Goal: Contribute content

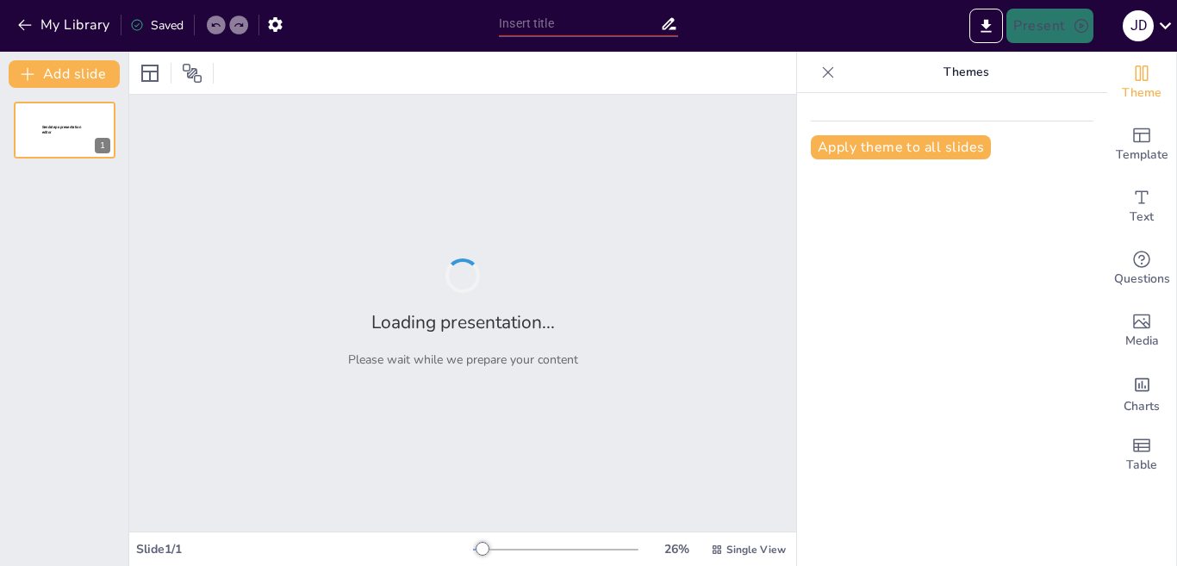
type input "The Art of Pizza Making: Techniques and Ingredients"
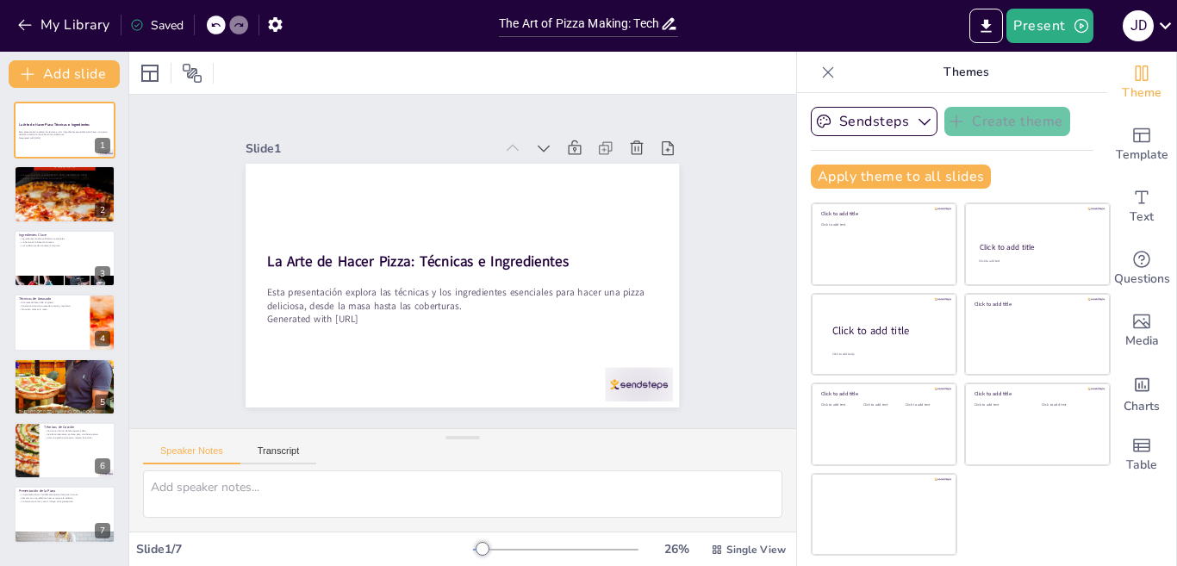
click at [820, 71] on icon at bounding box center [828, 72] width 17 height 17
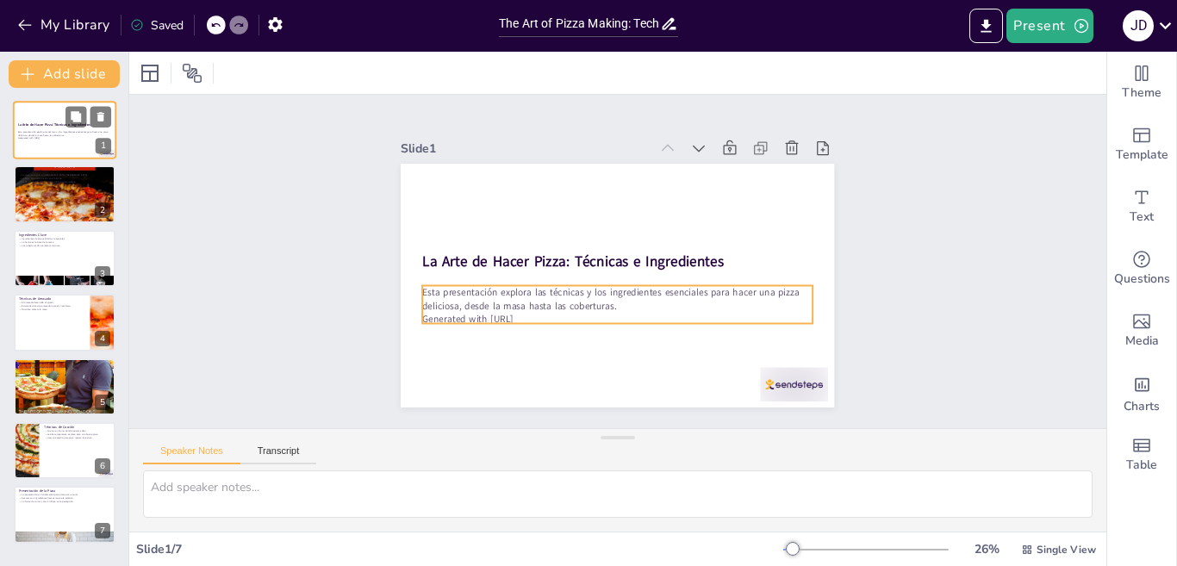
click at [85, 139] on p "Generated with [URL]" at bounding box center [64, 138] width 93 height 3
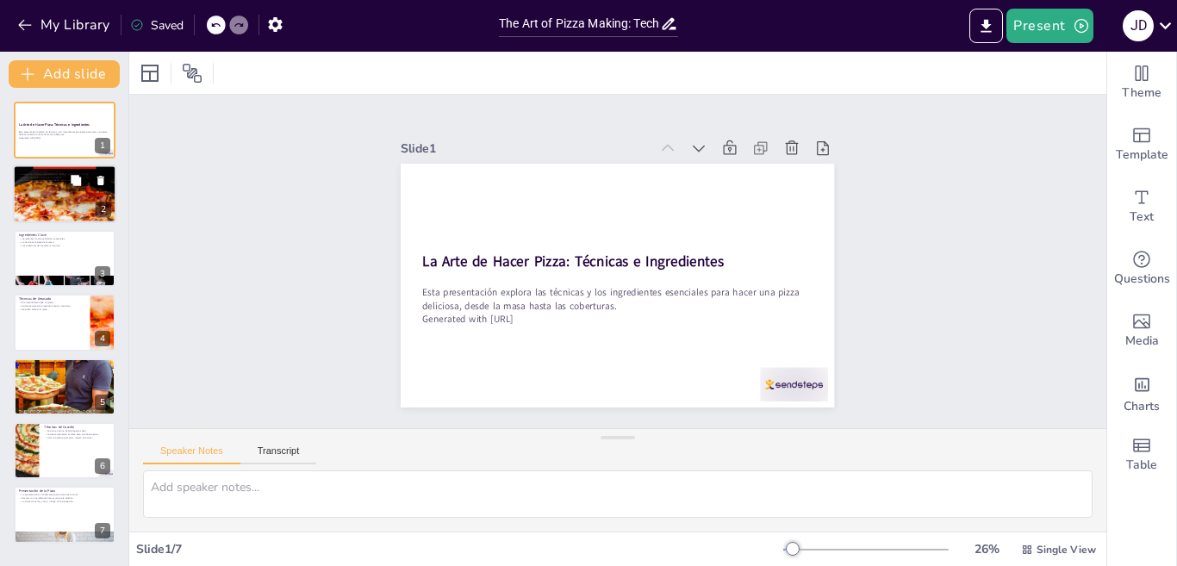
click at [53, 185] on p "La pizza se disfruta en todo el mundo." at bounding box center [64, 184] width 93 height 3
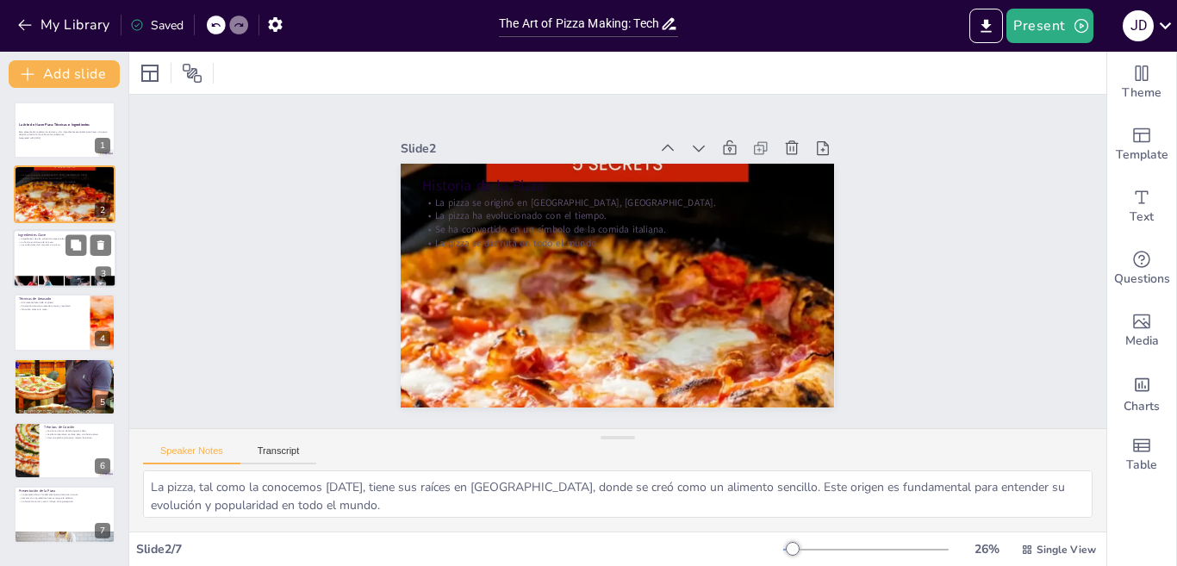
click at [54, 229] on div "Ingredientes Clave Ingredientes de alta calidad son esenciales. La harina es la…" at bounding box center [64, 229] width 103 height 0
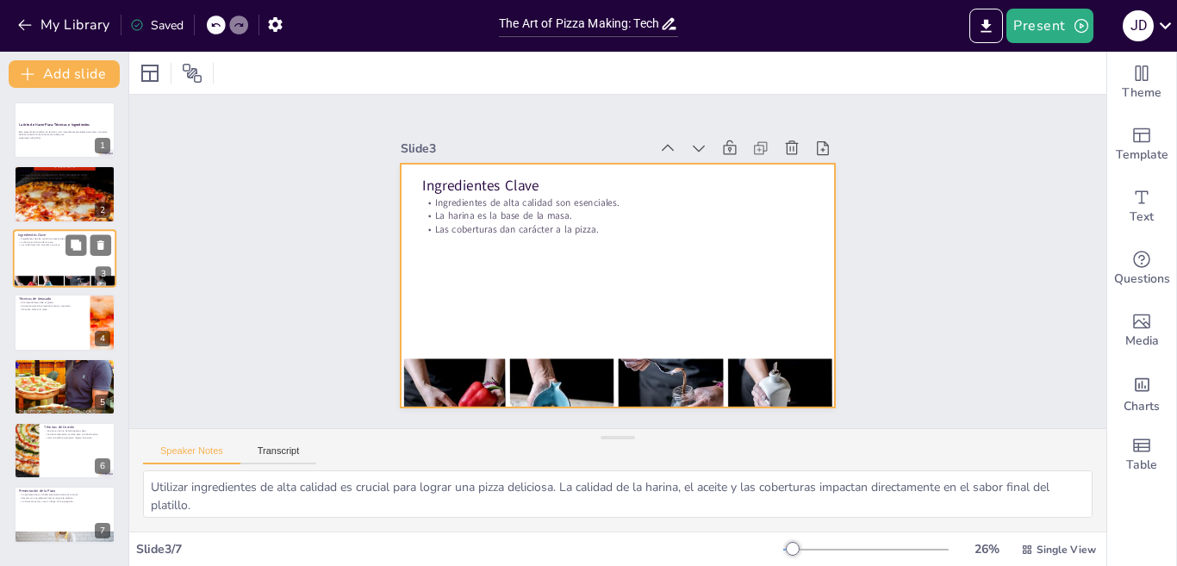
click at [53, 271] on div at bounding box center [64, 258] width 103 height 59
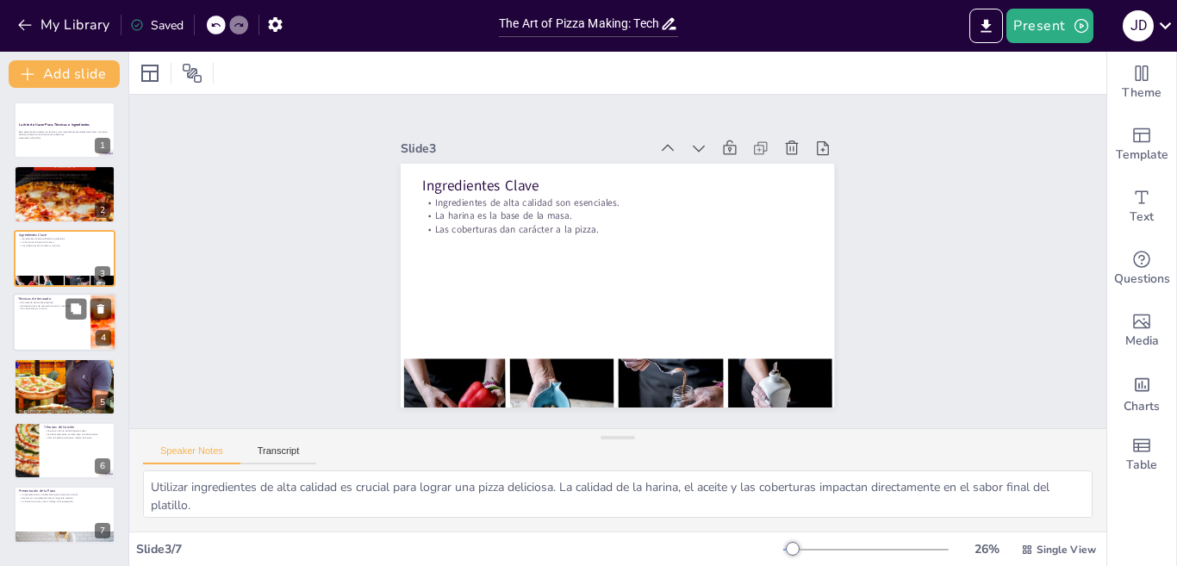
click at [39, 315] on div at bounding box center [64, 322] width 103 height 59
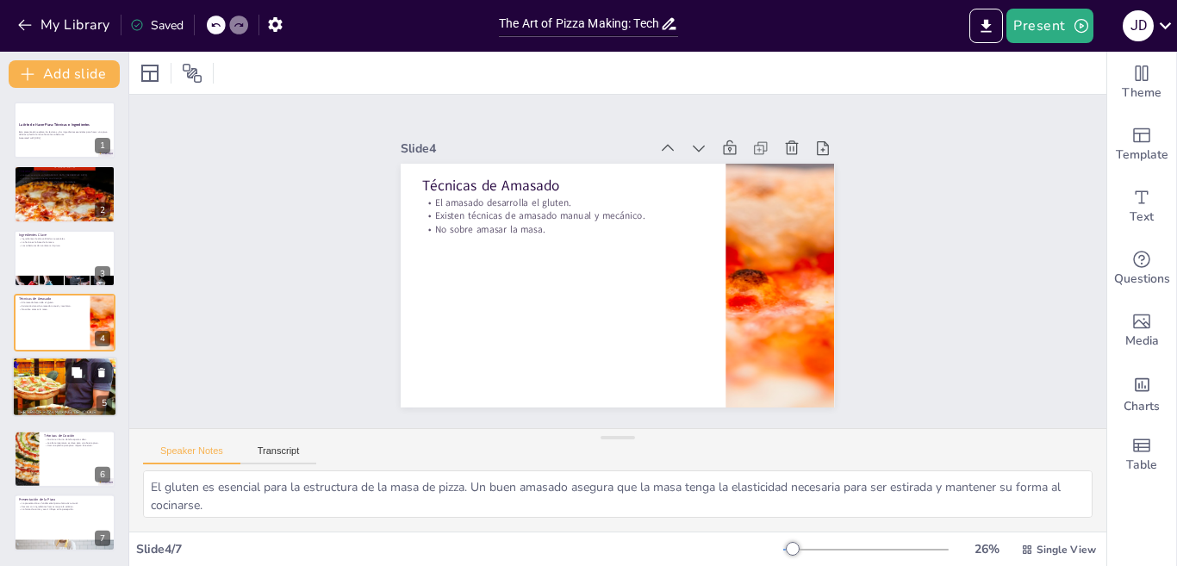
click at [39, 385] on div at bounding box center [64, 386] width 103 height 165
type textarea "La fermentación es esencial para el desarrollo del sabor en la masa de pizza. E…"
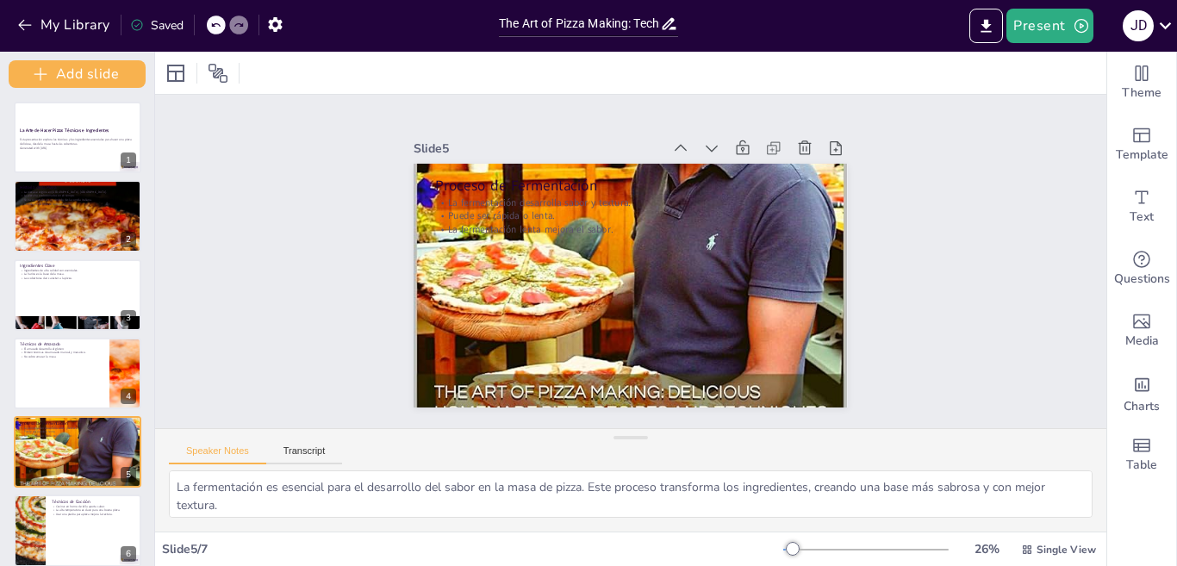
drag, startPoint x: 126, startPoint y: 246, endPoint x: 184, endPoint y: 357, distance: 125.3
click at [103, 378] on div "Add slide La Arte de Hacer Pizza: Técnicas e Ingredientes Esta presentación exp…" at bounding box center [77, 309] width 155 height 514
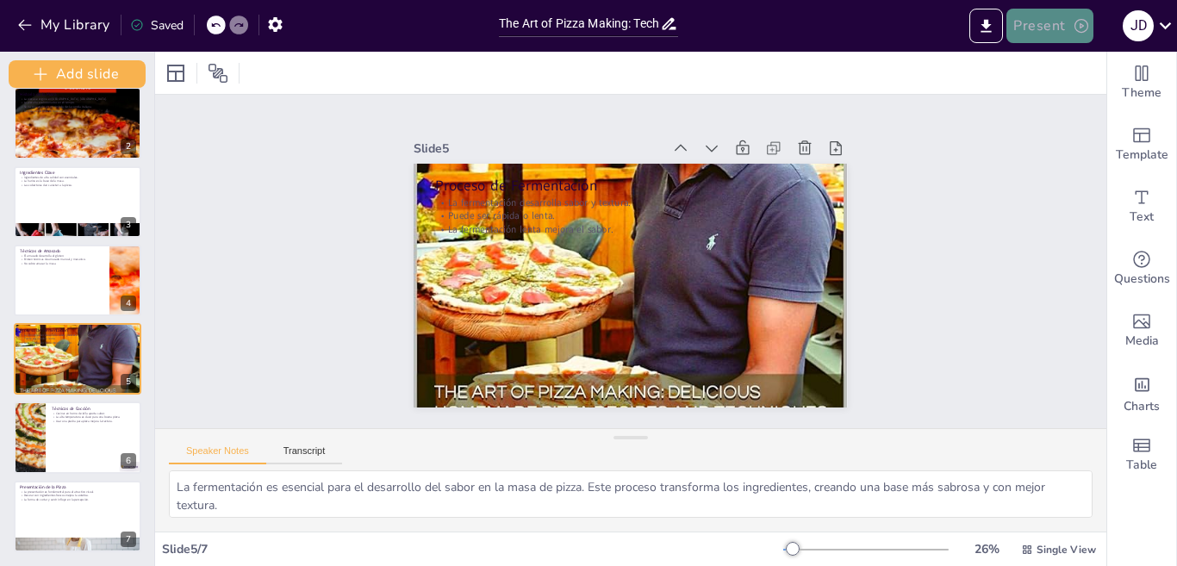
click at [1060, 21] on button "Present" at bounding box center [1050, 26] width 86 height 34
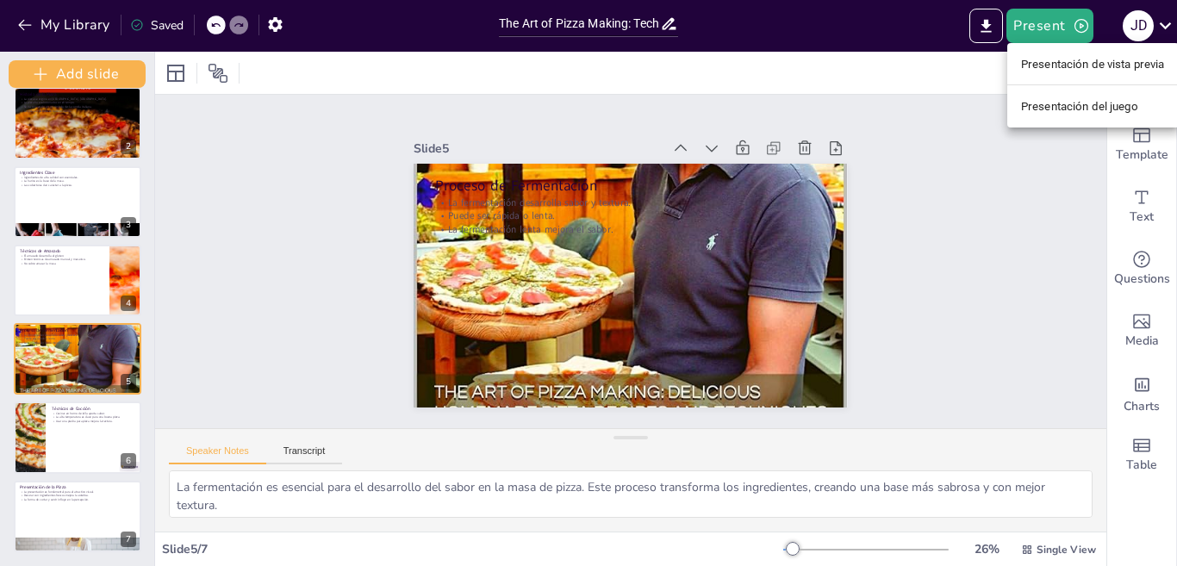
click at [1073, 71] on font "Presentación de vista previa" at bounding box center [1093, 63] width 144 height 17
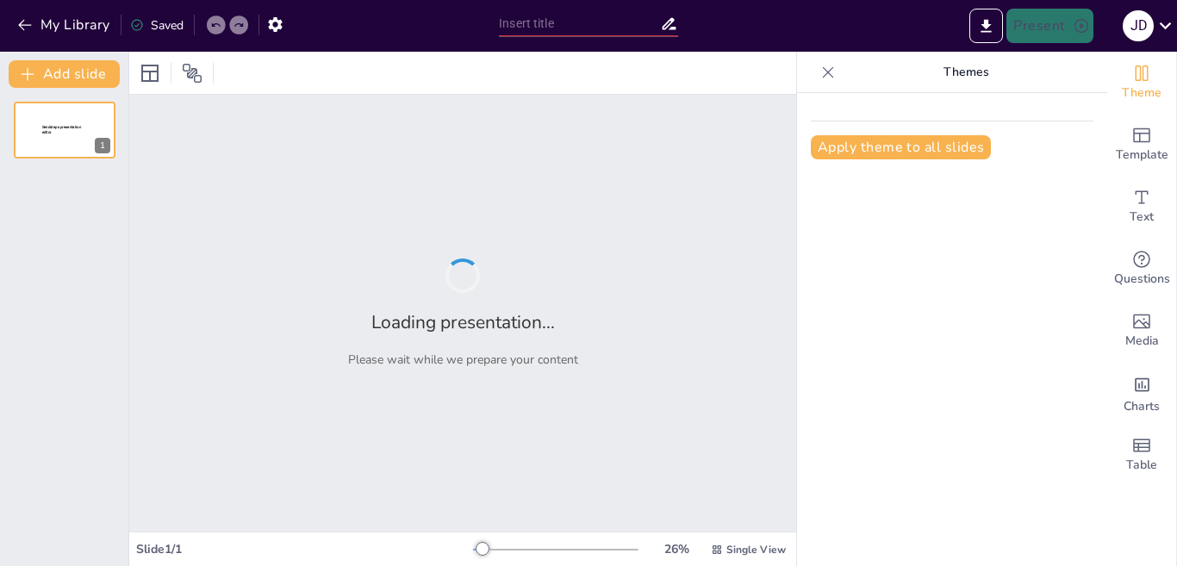
type input "The Art of Pizza Making: Techniques and Ingredients"
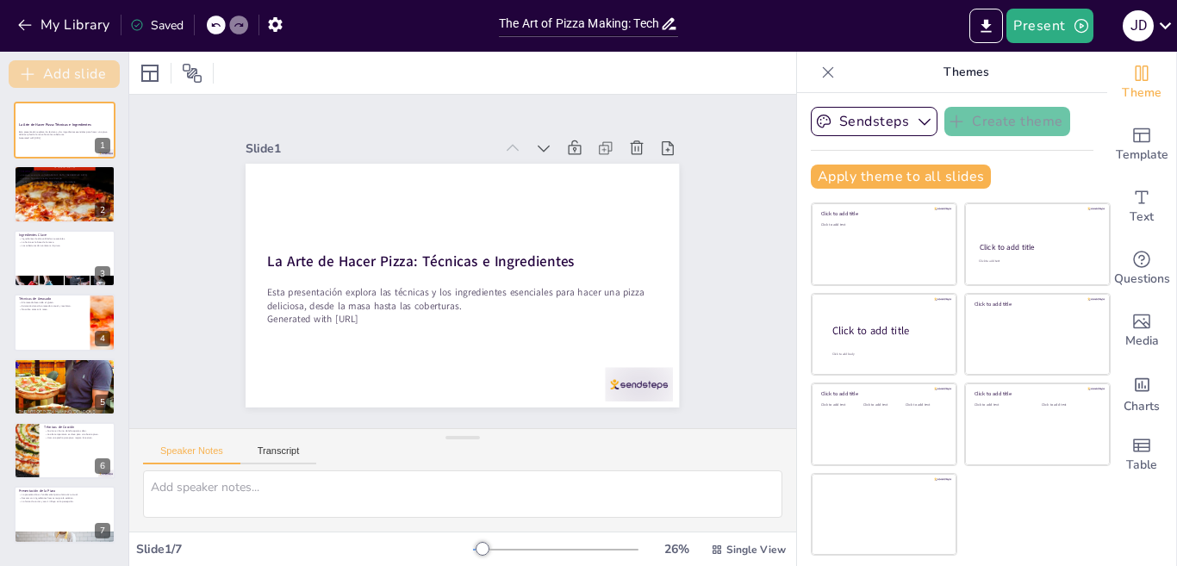
click at [50, 71] on button "Add slide" at bounding box center [64, 74] width 111 height 28
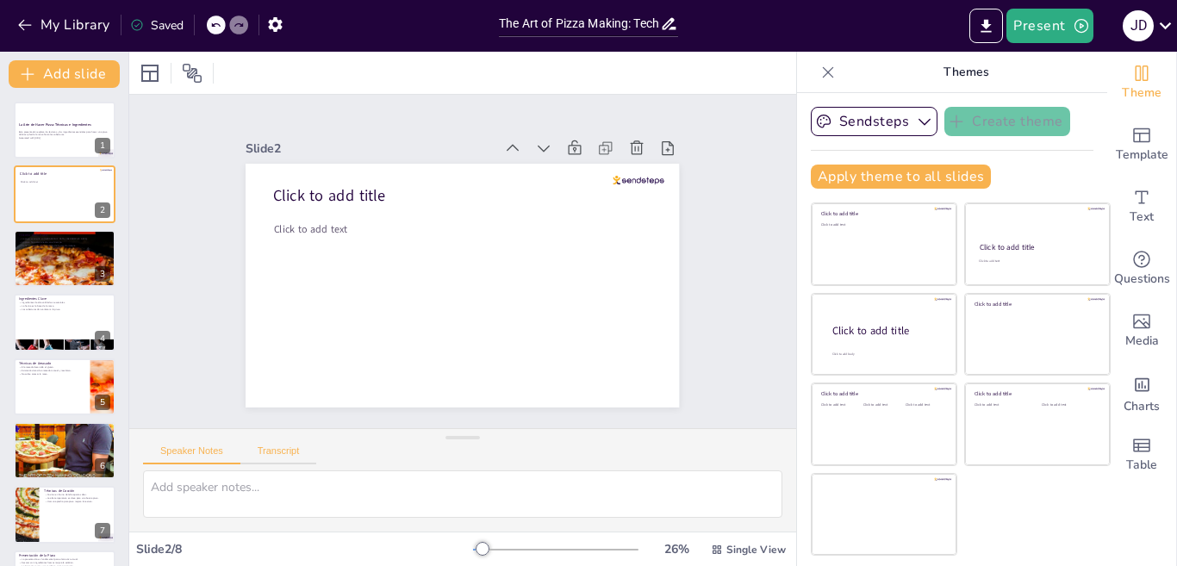
click at [251, 449] on button "Transcript" at bounding box center [278, 455] width 77 height 19
click at [220, 450] on button "Speaker Notes" at bounding box center [191, 455] width 97 height 19
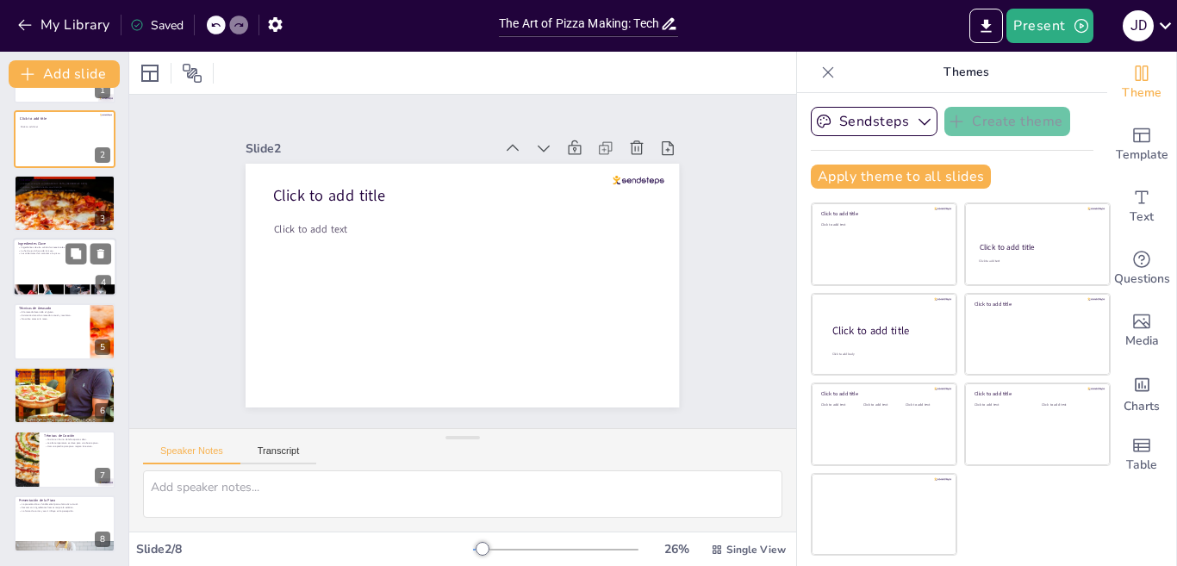
click at [40, 255] on p "Las coberturas dan carácter a la pizza." at bounding box center [64, 254] width 93 height 3
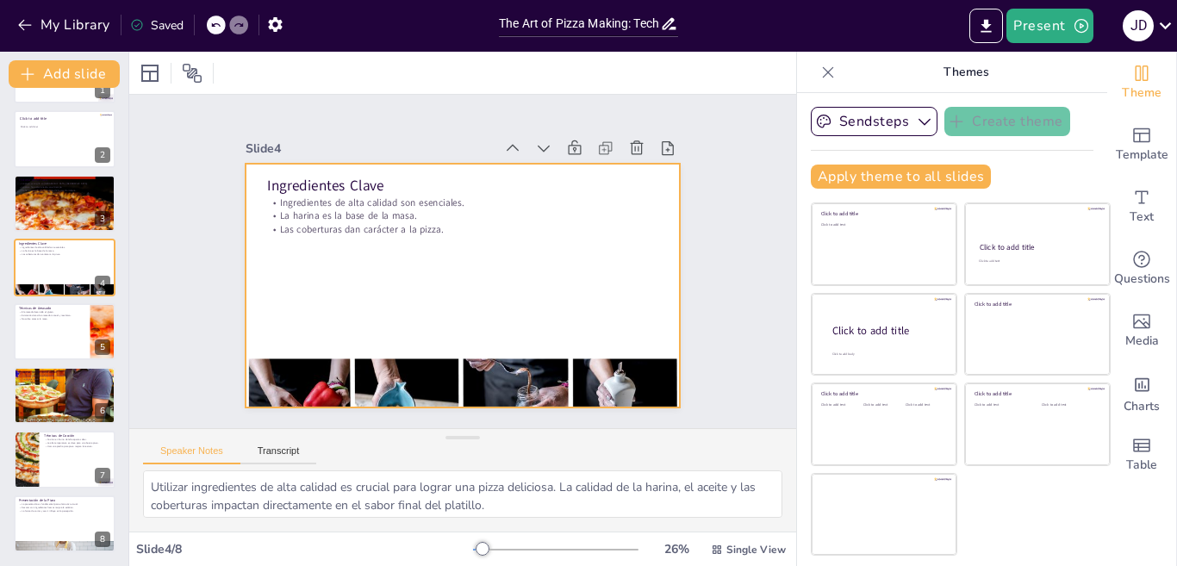
click at [39, 257] on div at bounding box center [65, 267] width 102 height 57
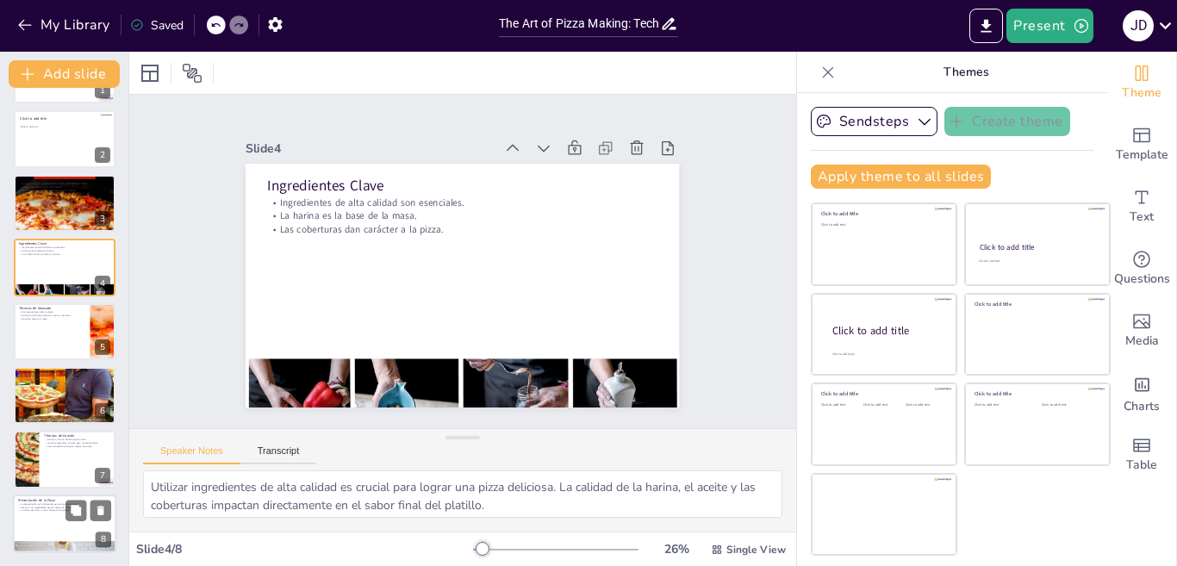
click at [25, 495] on div "Presentación de la Pizza La presentación es fundamental para el atractivo visua…" at bounding box center [64, 495] width 103 height 0
type textarea "La forma en que se presenta una pizza puede influir en la manera en que se perc…"
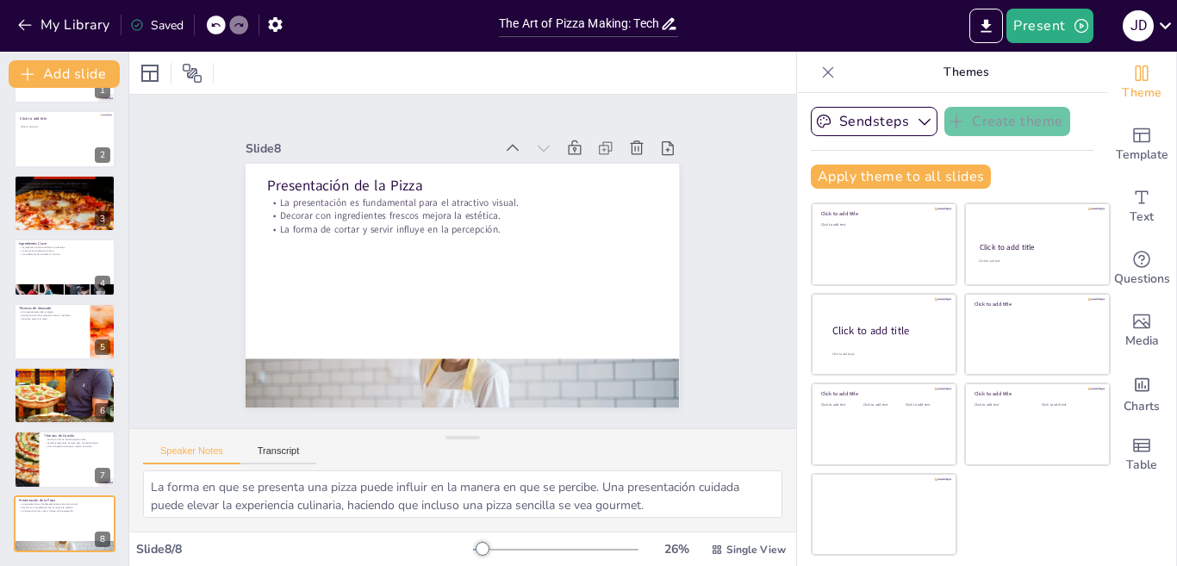
click at [659, 295] on div "Slide 1 La Arte de Hacer Pizza: Técnicas e Ingredientes Esta presentación explo…" at bounding box center [462, 261] width 394 height 578
click at [78, 28] on button "My Library" at bounding box center [65, 25] width 104 height 28
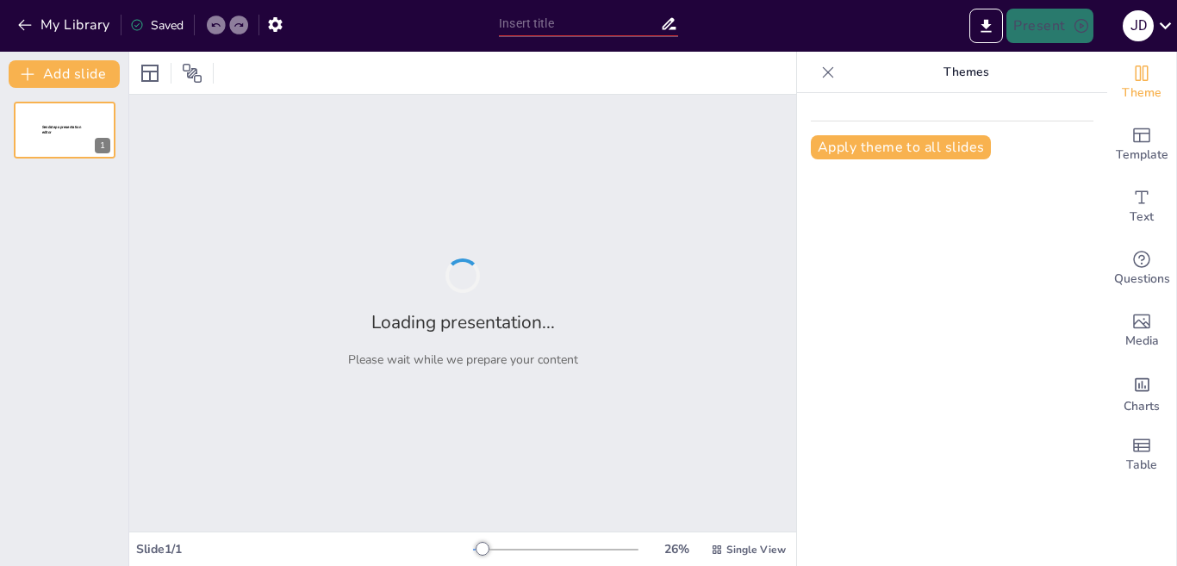
type input "The Art of Pizza Making: Techniques and Ingredients"
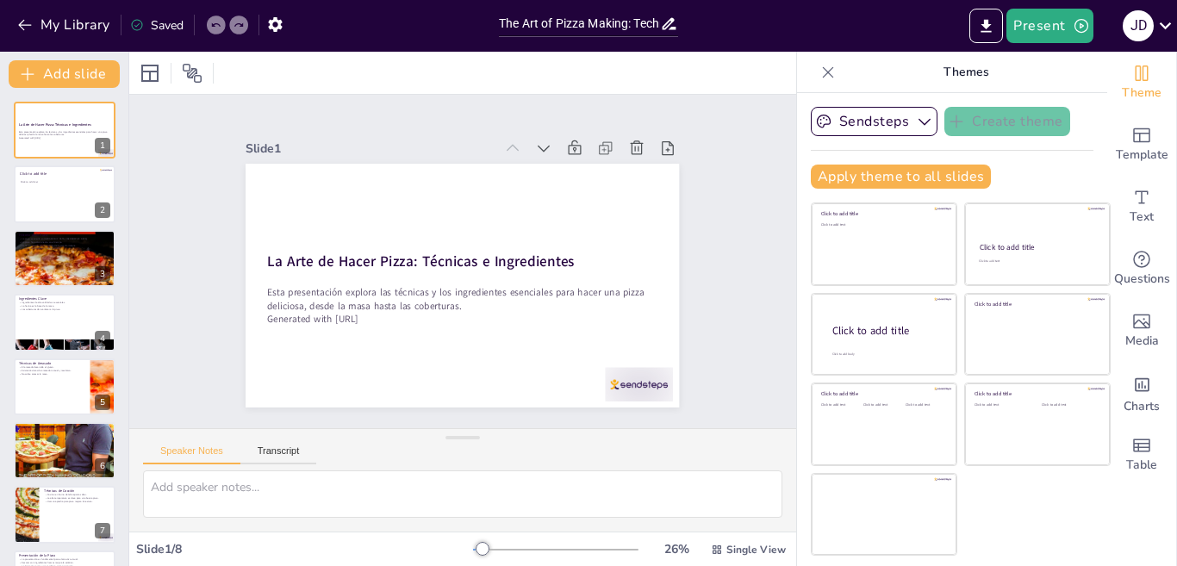
click at [820, 67] on icon at bounding box center [828, 72] width 17 height 17
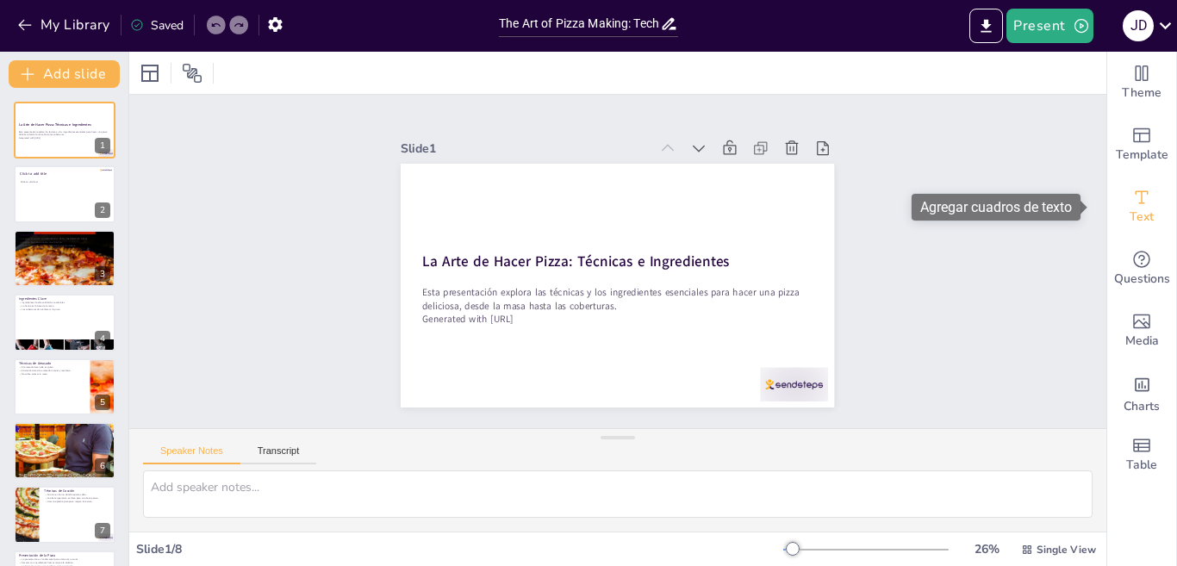
click at [1136, 217] on span "Text" at bounding box center [1142, 217] width 24 height 19
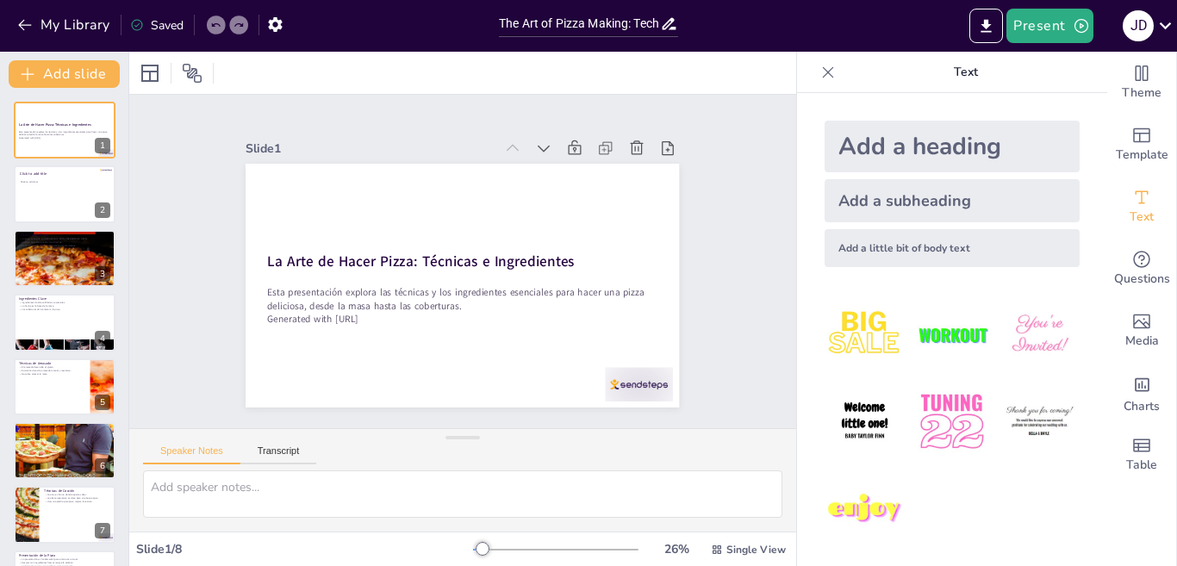
click at [845, 347] on img at bounding box center [865, 335] width 80 height 80
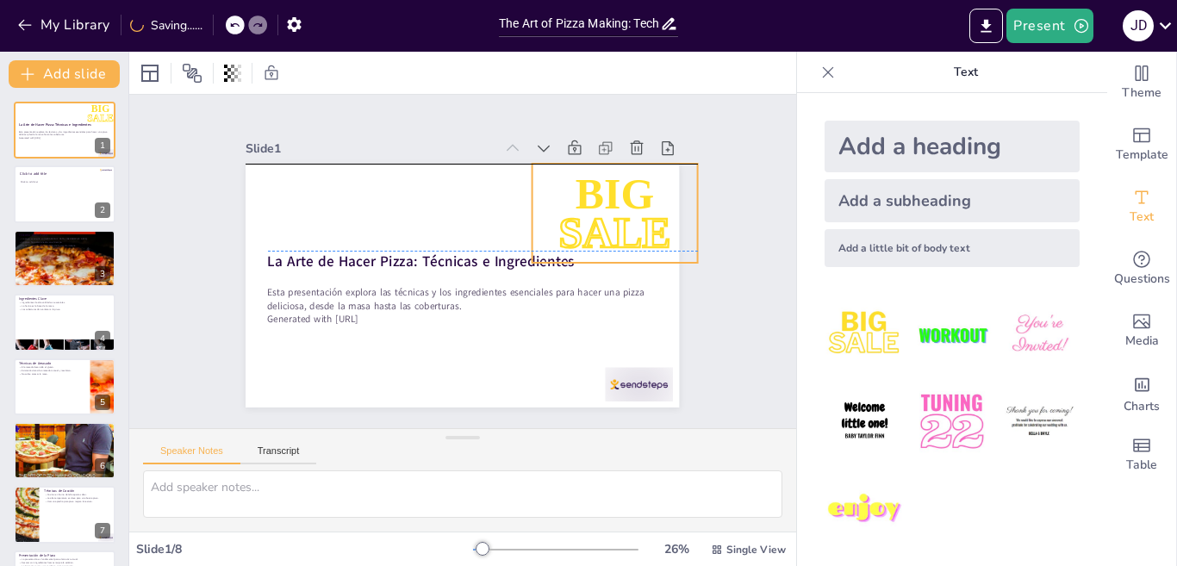
drag, startPoint x: 387, startPoint y: 251, endPoint x: 578, endPoint y: 191, distance: 200.3
click at [417, 191] on div "BIG SALE" at bounding box center [325, 180] width 184 height 189
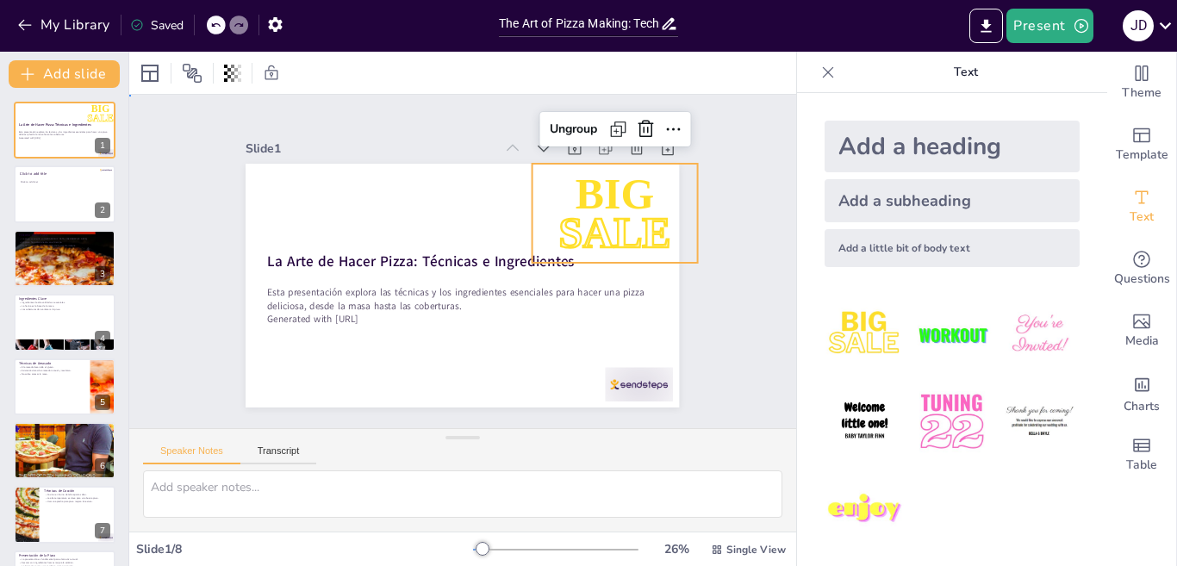
drag, startPoint x: 684, startPoint y: 356, endPoint x: 714, endPoint y: 347, distance: 30.5
click at [684, 358] on div "Slide 1 La Arte de Hacer Pizza: Técnicas e Ingredientes Esta presentación explo…" at bounding box center [462, 261] width 603 height 483
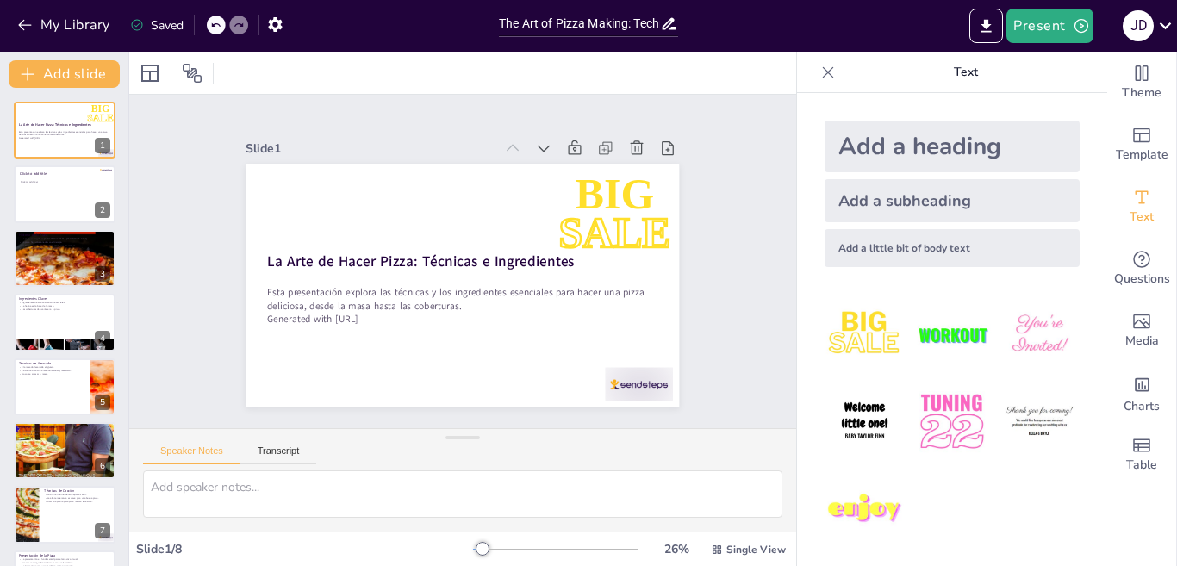
click at [820, 74] on icon at bounding box center [828, 72] width 17 height 17
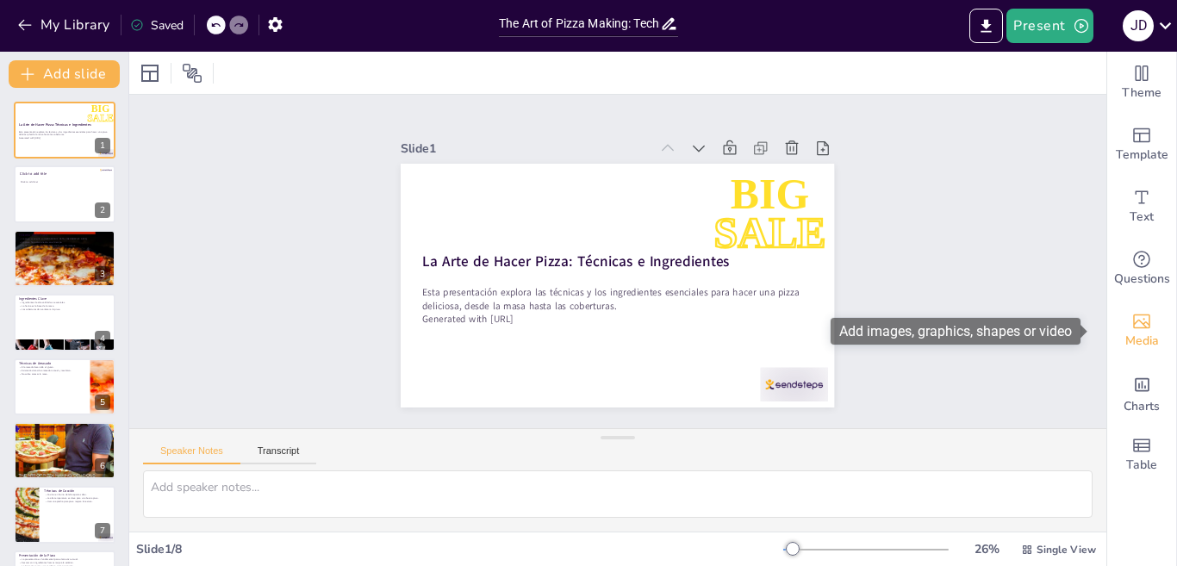
click at [1136, 320] on icon "Add images, graphics, shapes or video" at bounding box center [1142, 321] width 21 height 21
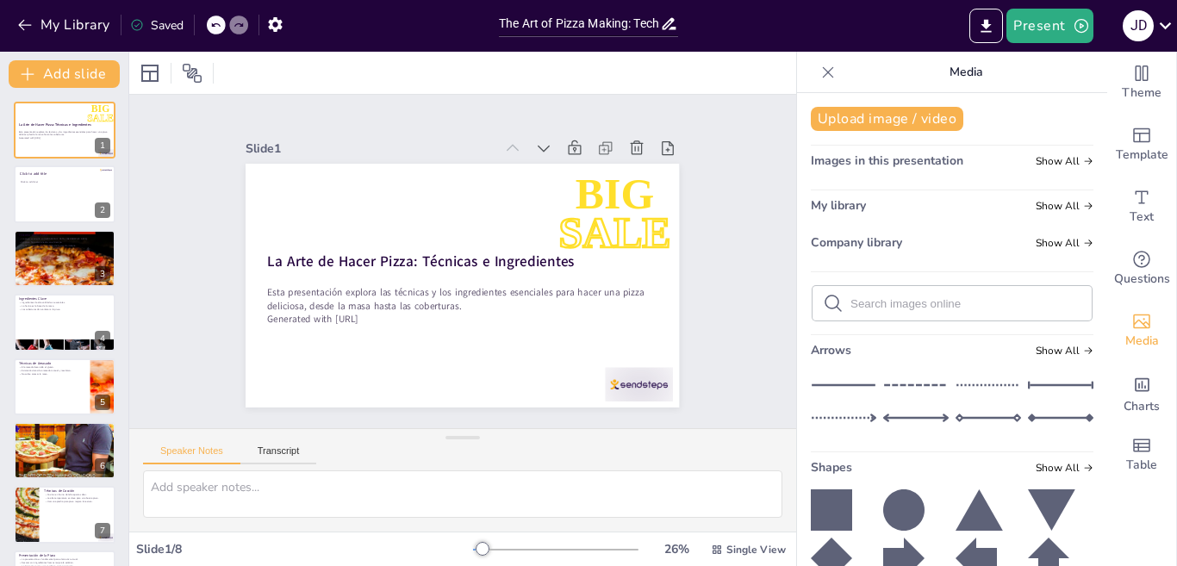
click at [822, 517] on icon at bounding box center [831, 509] width 41 height 41
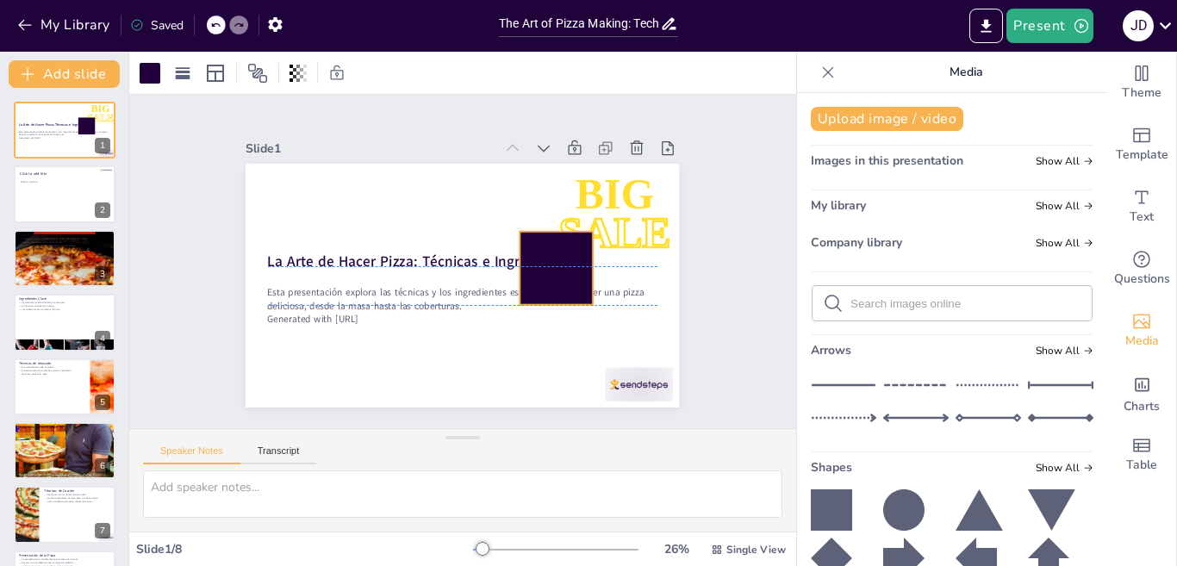
drag, startPoint x: 486, startPoint y: 326, endPoint x: 551, endPoint y: 273, distance: 83.3
click at [413, 273] on div at bounding box center [369, 274] width 87 height 87
click at [371, 209] on icon at bounding box center [355, 223] width 29 height 29
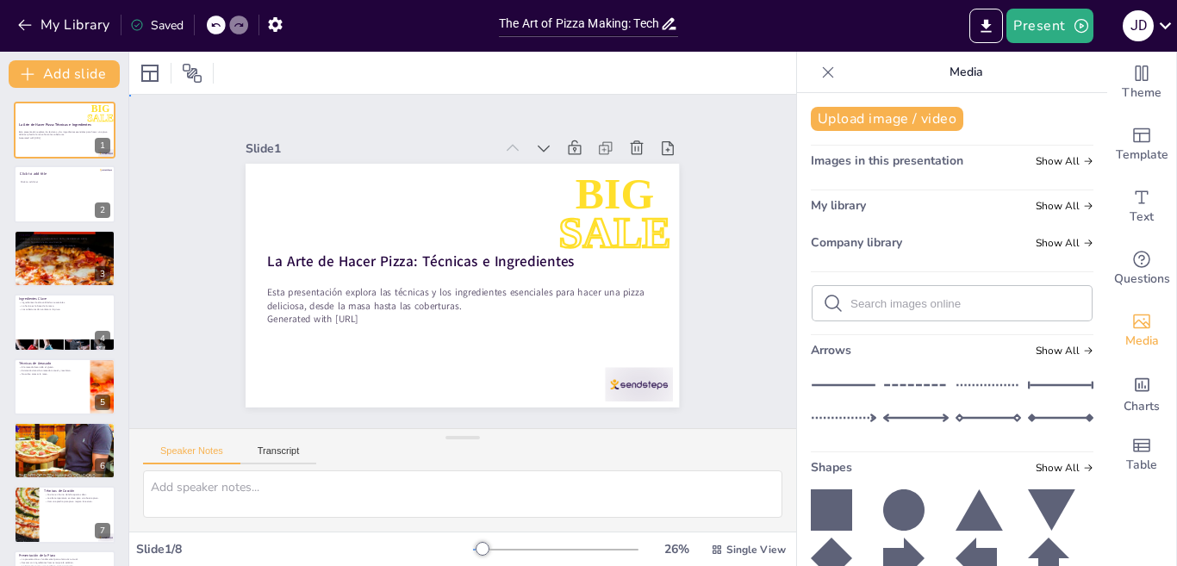
click at [751, 339] on div "Slide 1 La Arte de Hacer Pizza: Técnicas e Ingredientes Esta presentación explo…" at bounding box center [463, 261] width 576 height 745
click at [1028, 411] on icon at bounding box center [1060, 418] width 65 height 26
drag, startPoint x: 450, startPoint y: 280, endPoint x: 432, endPoint y: 361, distance: 83.0
click at [432, 361] on div at bounding box center [371, 319] width 151 height 165
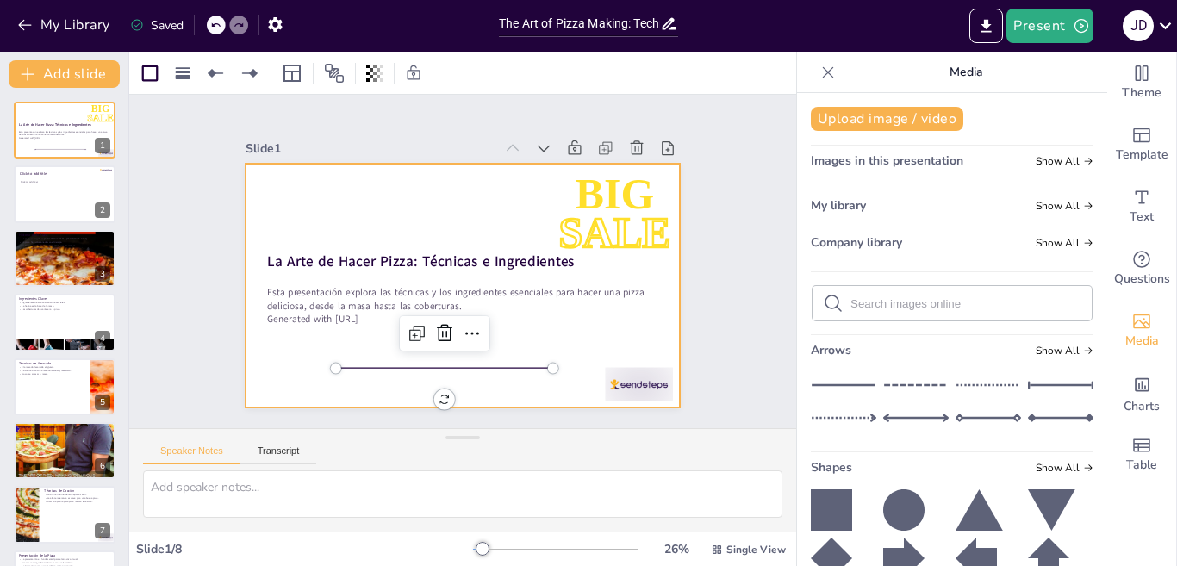
drag, startPoint x: 507, startPoint y: 321, endPoint x: 561, endPoint y: 321, distance: 54.3
click at [509, 321] on div at bounding box center [478, 243] width 485 height 471
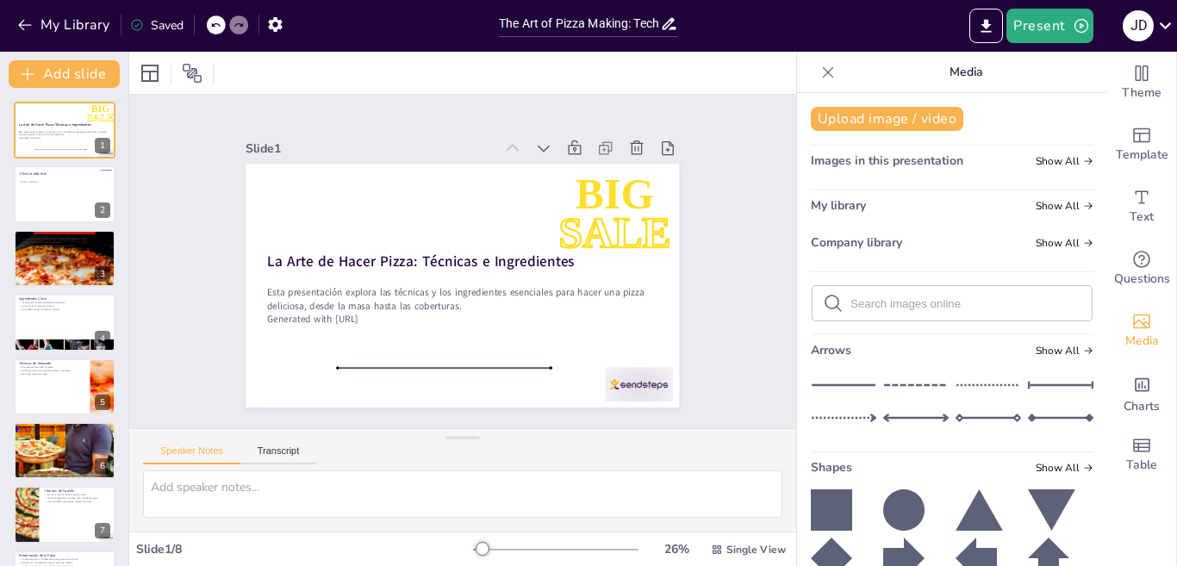
drag, startPoint x: 75, startPoint y: 16, endPoint x: 399, endPoint y: 128, distance: 342.8
click at [399, 128] on div "My Library Saved The Art of Pizza Making: Techniques and Ingredients Present j …" at bounding box center [588, 283] width 1177 height 566
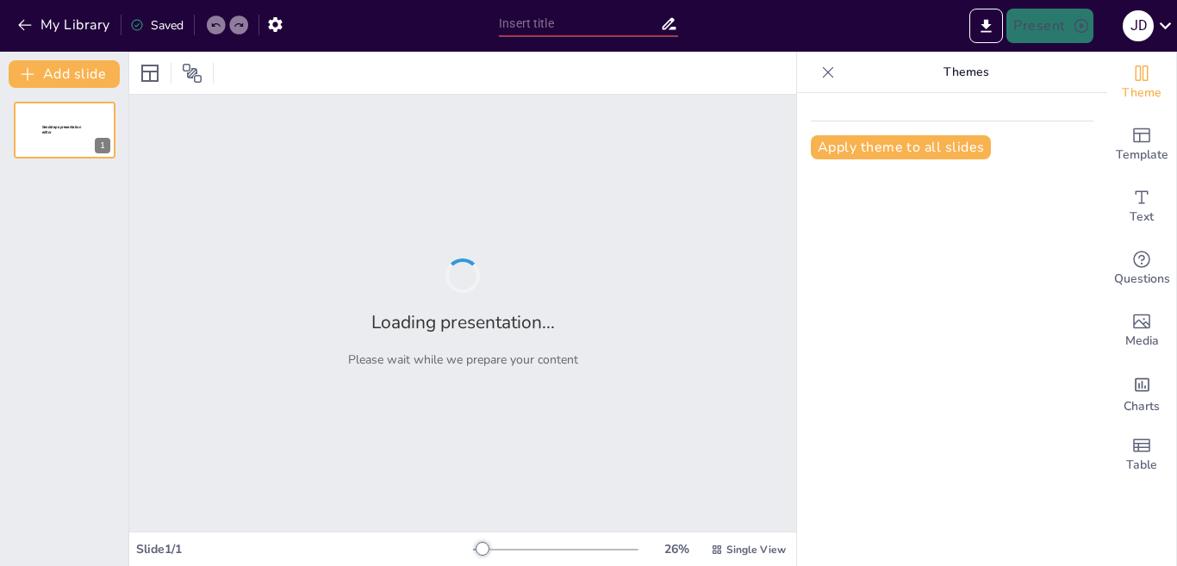
type input "The Art of Pizza Making: Techniques and Ingredients"
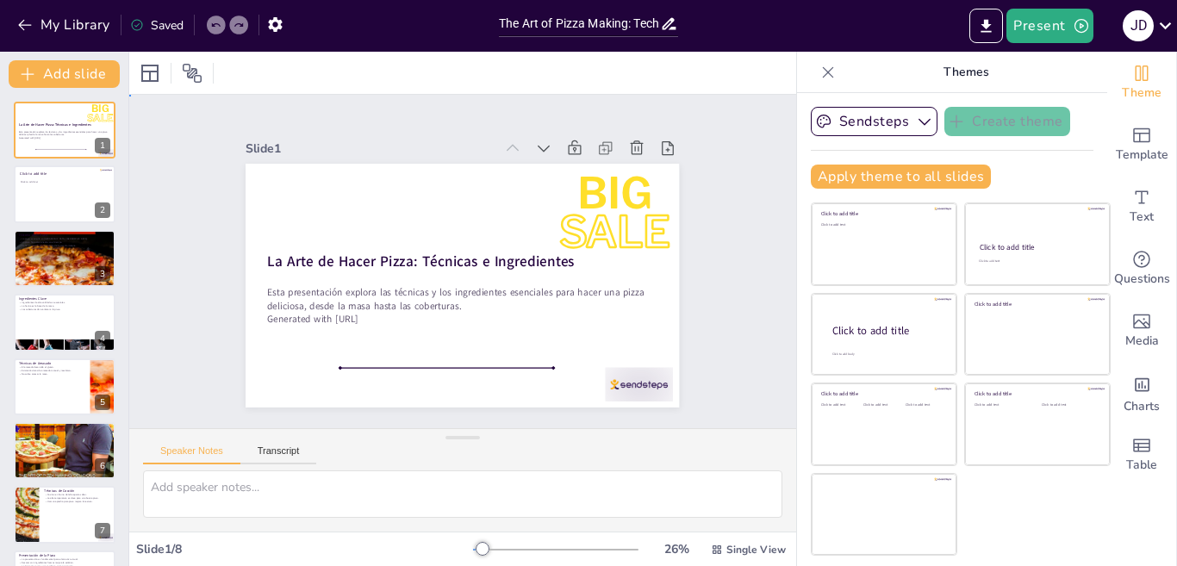
click at [753, 156] on div "Slide 1 La Arte de Hacer Pizza: Técnicas e Ingredientes Esta presentación explo…" at bounding box center [462, 261] width 737 height 521
click at [271, 24] on icon "button" at bounding box center [275, 24] width 14 height 15
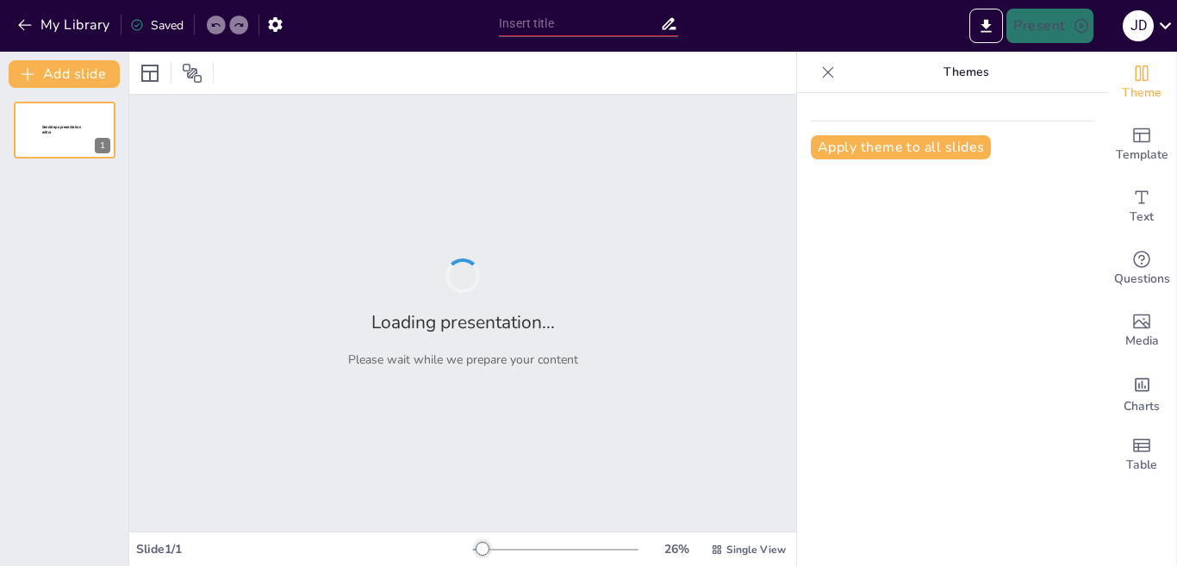
type input "The Art of Pizza Making: Techniques and Ingredients"
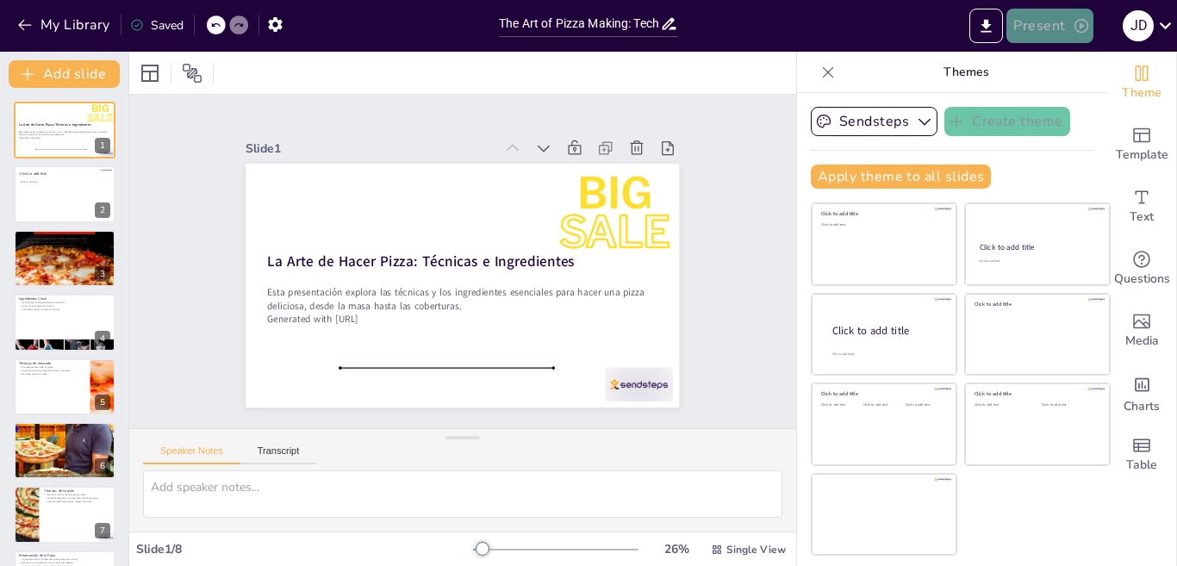
click at [1067, 31] on button "Present" at bounding box center [1050, 26] width 86 height 34
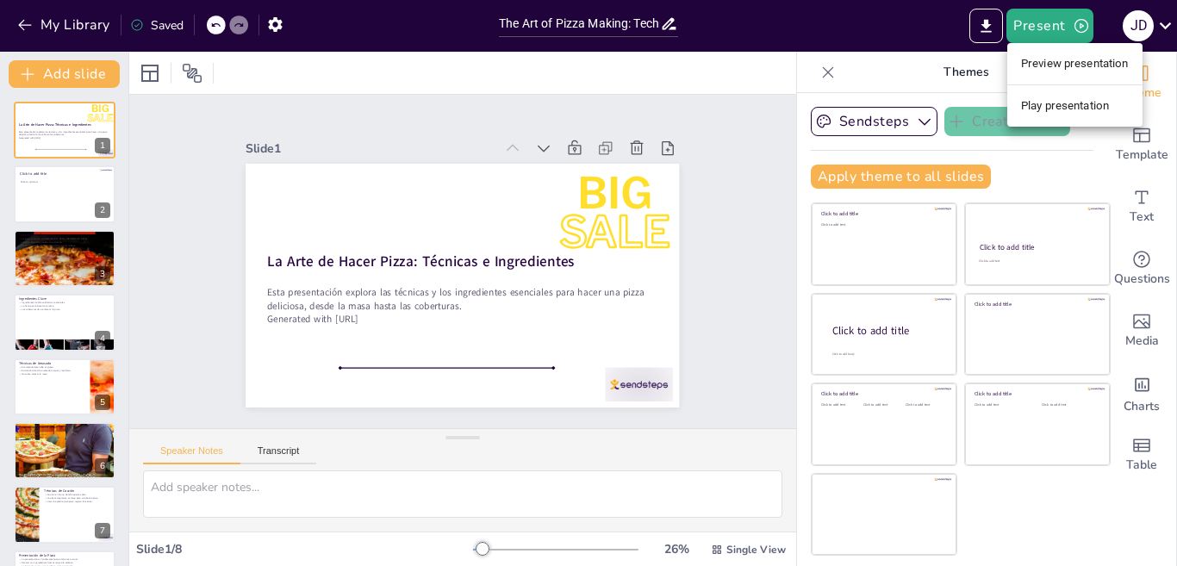
click at [940, 30] on div at bounding box center [588, 283] width 1177 height 566
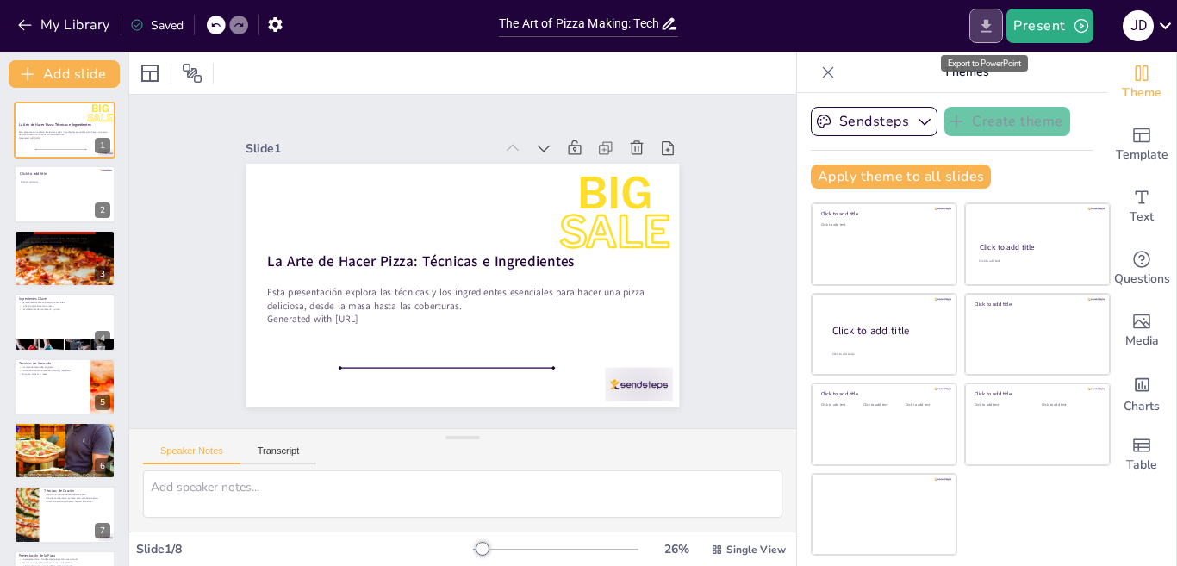
click at [988, 28] on icon "Export to PowerPoint" at bounding box center [987, 25] width 10 height 13
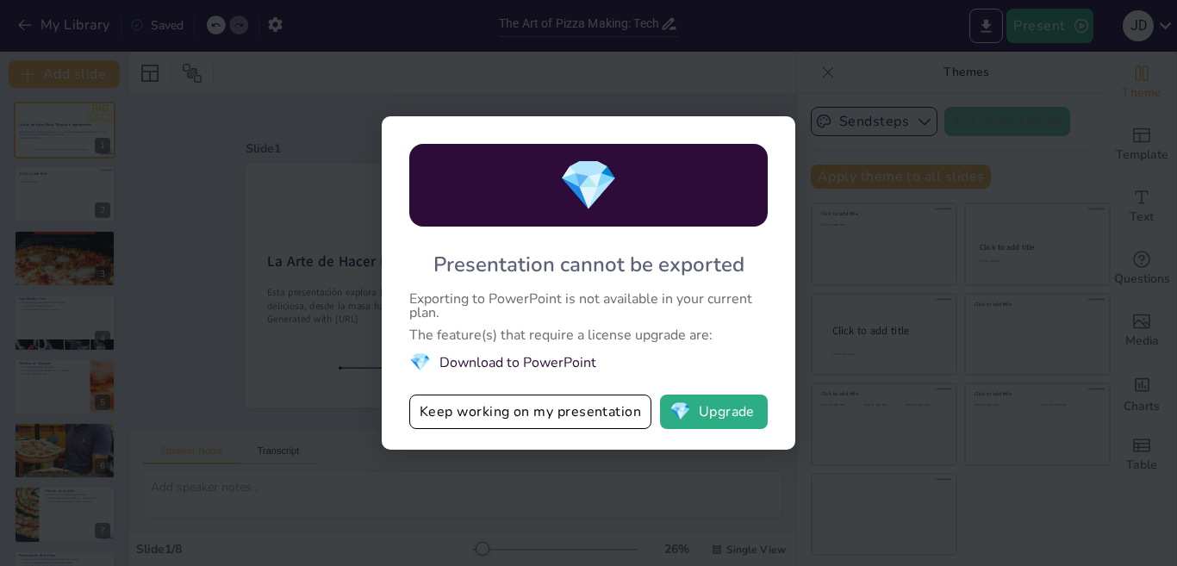
click at [398, 87] on div "💎 Presentation cannot be exported Exporting to PowerPoint is not available in y…" at bounding box center [588, 283] width 1177 height 566
click at [519, 369] on li "💎 Download to PowerPoint" at bounding box center [588, 362] width 358 height 23
click at [540, 362] on li "💎 Download to PowerPoint" at bounding box center [588, 362] width 358 height 23
click at [566, 425] on button "Keep working on my presentation" at bounding box center [530, 412] width 242 height 34
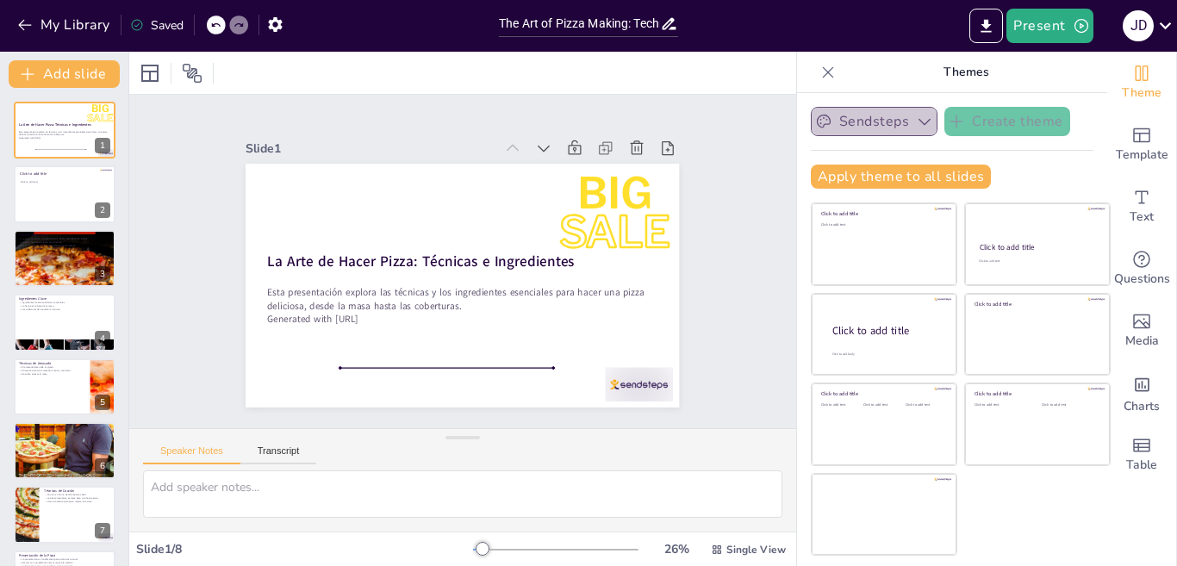
click at [916, 117] on icon "button" at bounding box center [924, 121] width 17 height 17
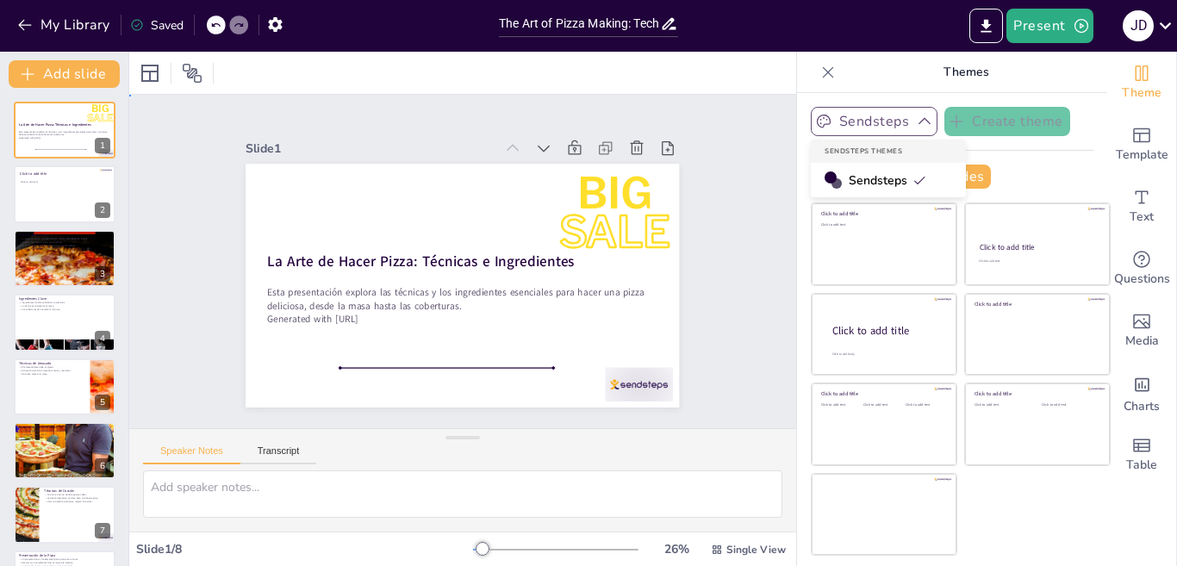
click at [749, 175] on div "Slide 1 La Arte de Hacer Pizza: Técnicas e Ingredientes Esta presentación explo…" at bounding box center [462, 262] width 667 height 334
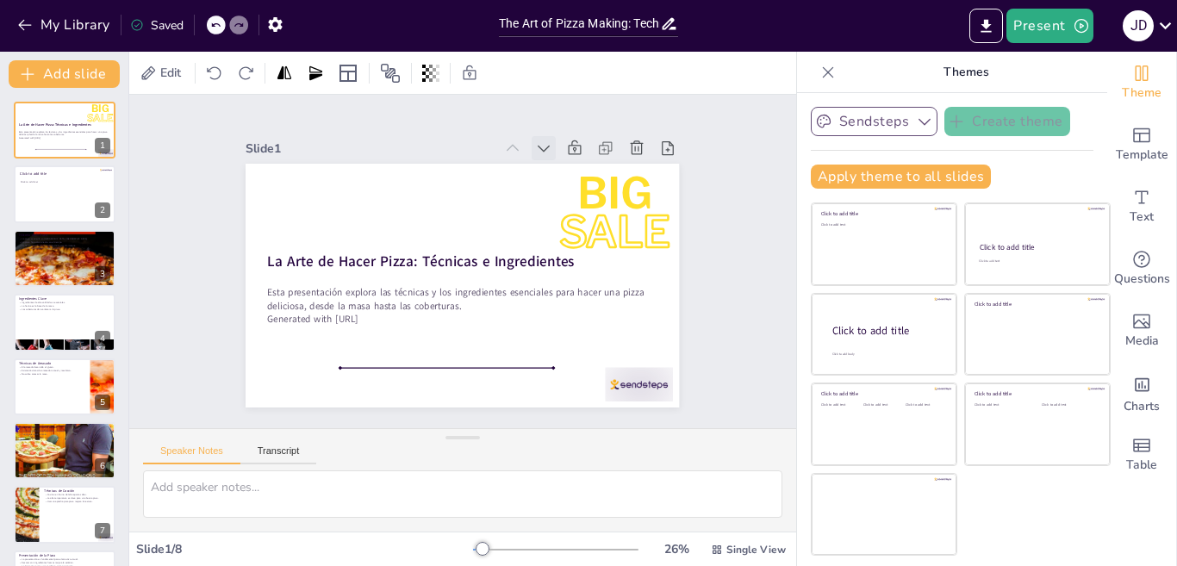
click at [546, 147] on icon at bounding box center [555, 156] width 19 height 19
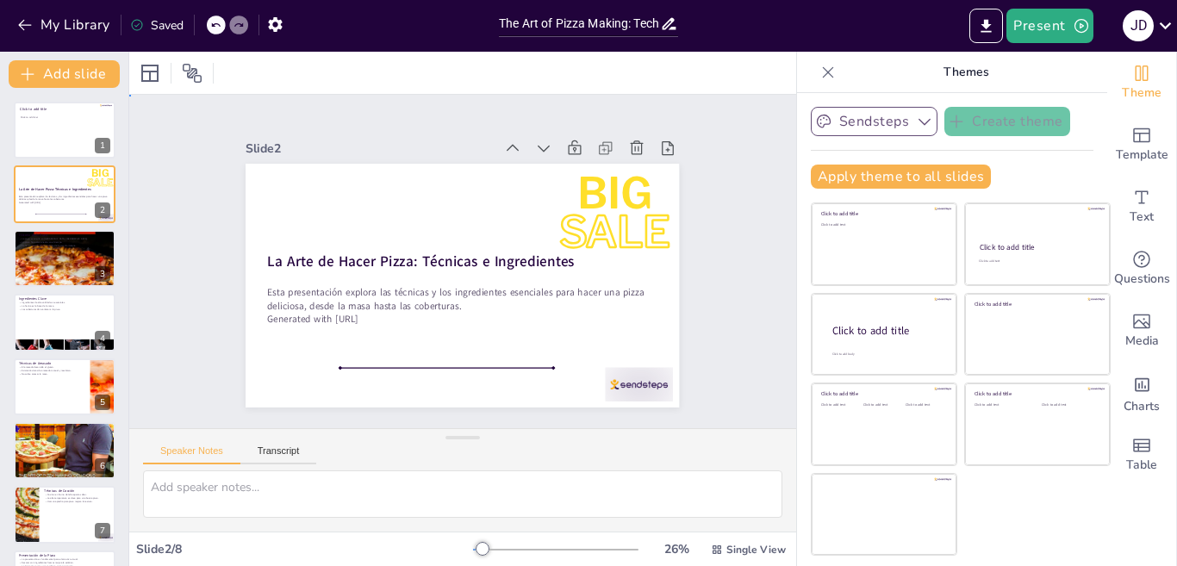
click at [755, 166] on div "Slide 1 Click to add title Click to add text Slide 2 La Arte de Hacer Pizza: Té…" at bounding box center [462, 262] width 667 height 334
click at [659, 145] on icon at bounding box center [667, 148] width 17 height 17
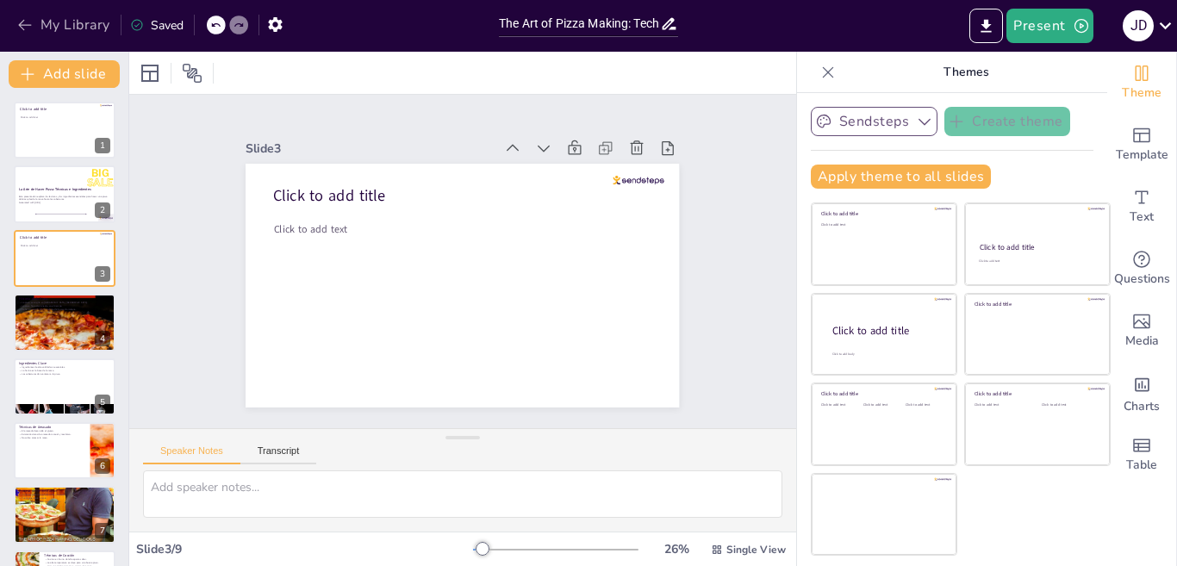
click at [19, 27] on icon "button" at bounding box center [24, 24] width 17 height 17
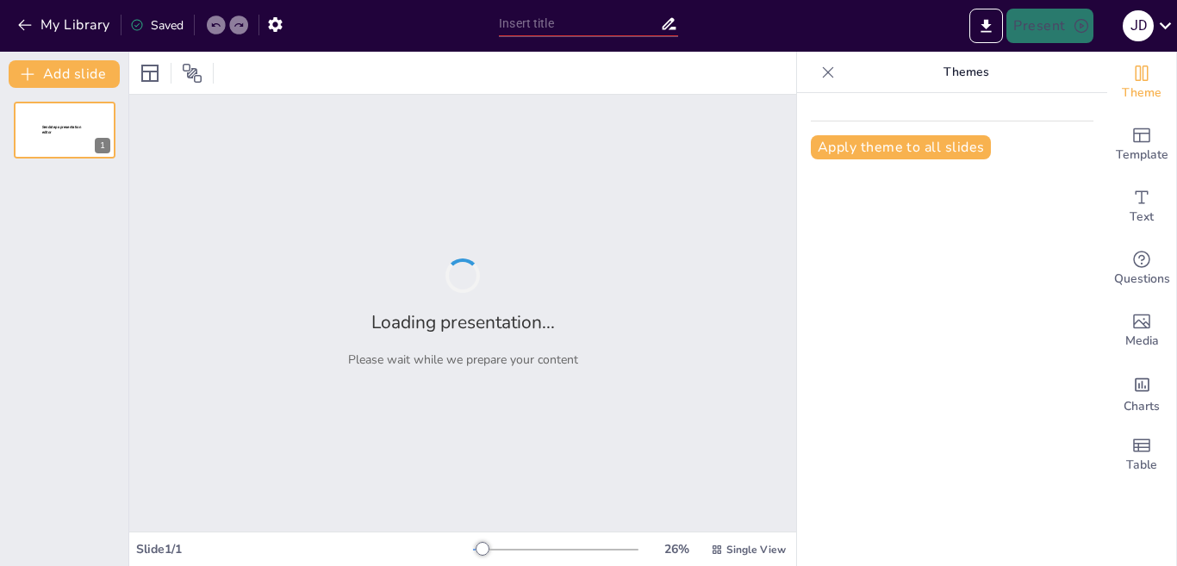
type input "The Art of Pizza Making: Techniques and Ingredients"
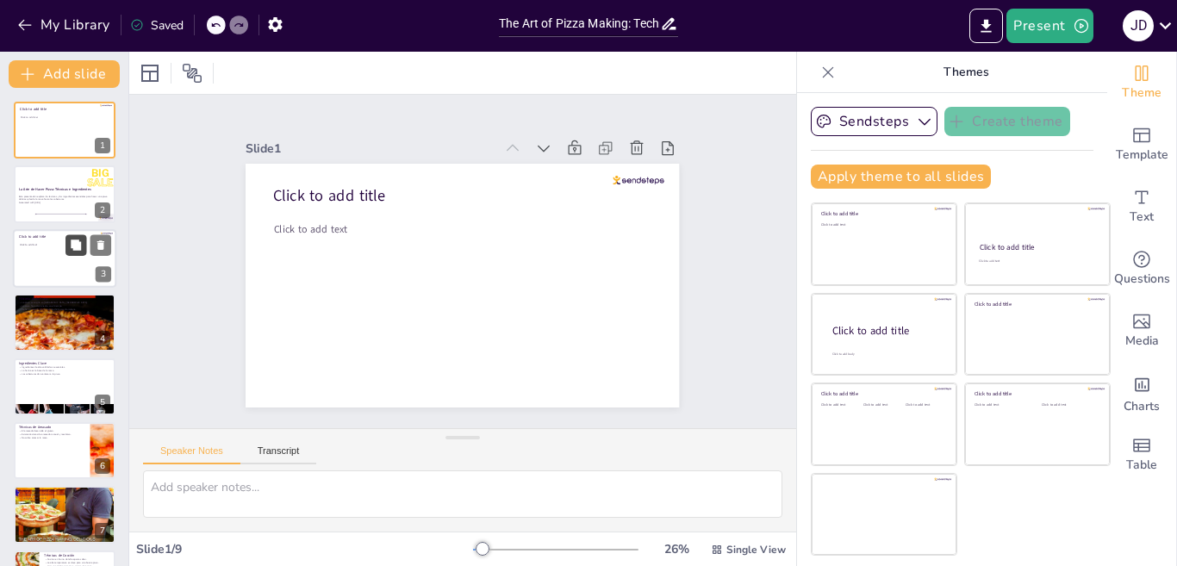
click at [68, 250] on button at bounding box center [75, 244] width 21 height 21
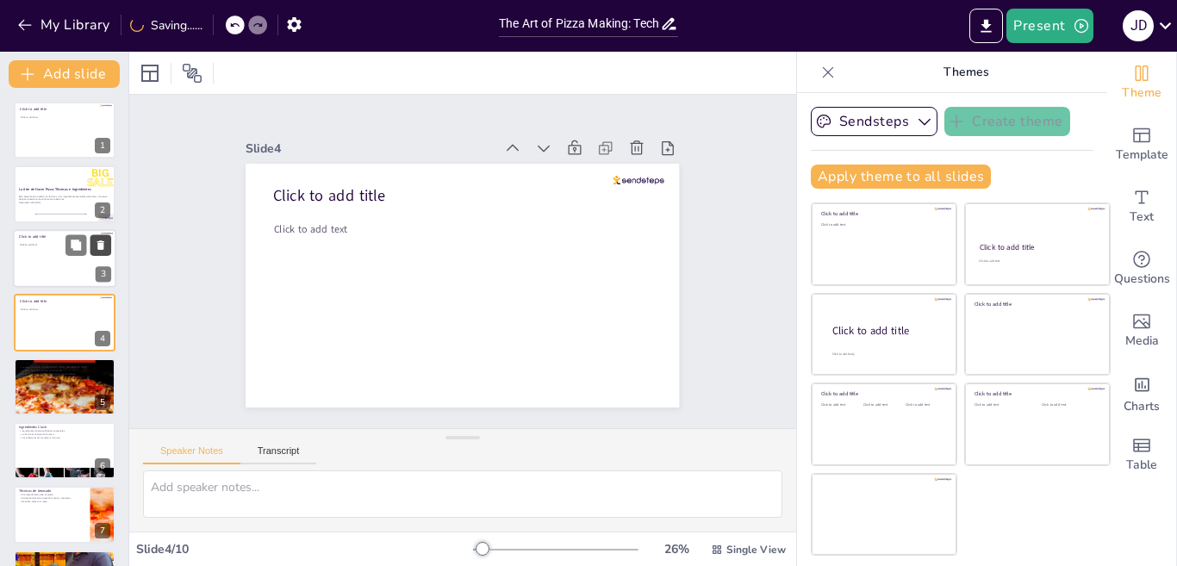
click at [96, 243] on icon at bounding box center [101, 245] width 12 height 12
type textarea "La pizza, tal como la conocemos [DATE], tiene sus raíces en [GEOGRAPHIC_DATA], …"
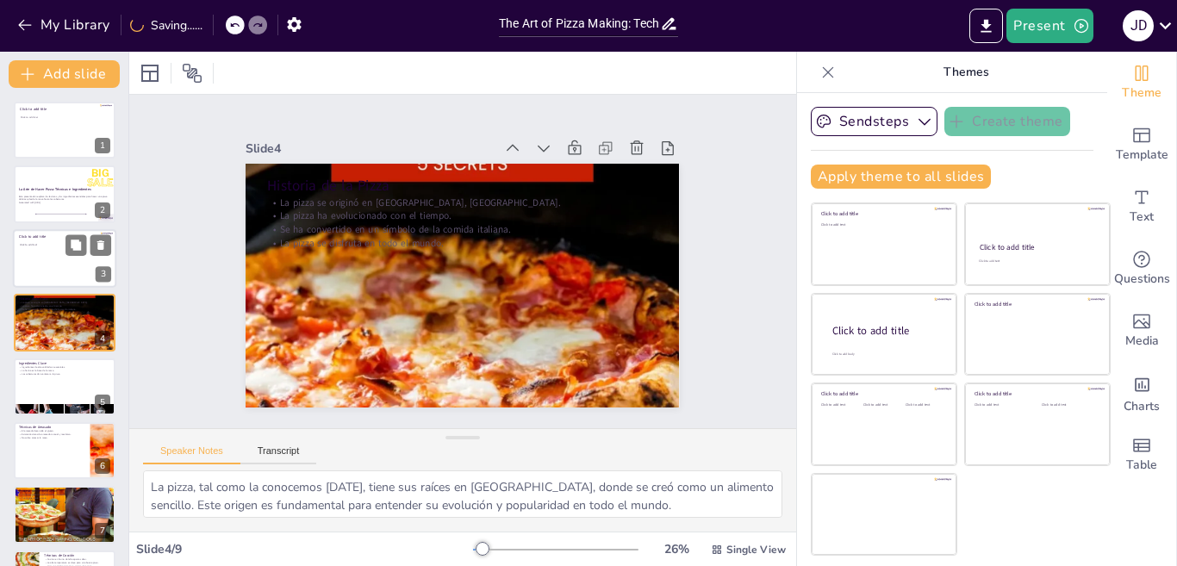
click at [73, 263] on div at bounding box center [64, 258] width 103 height 59
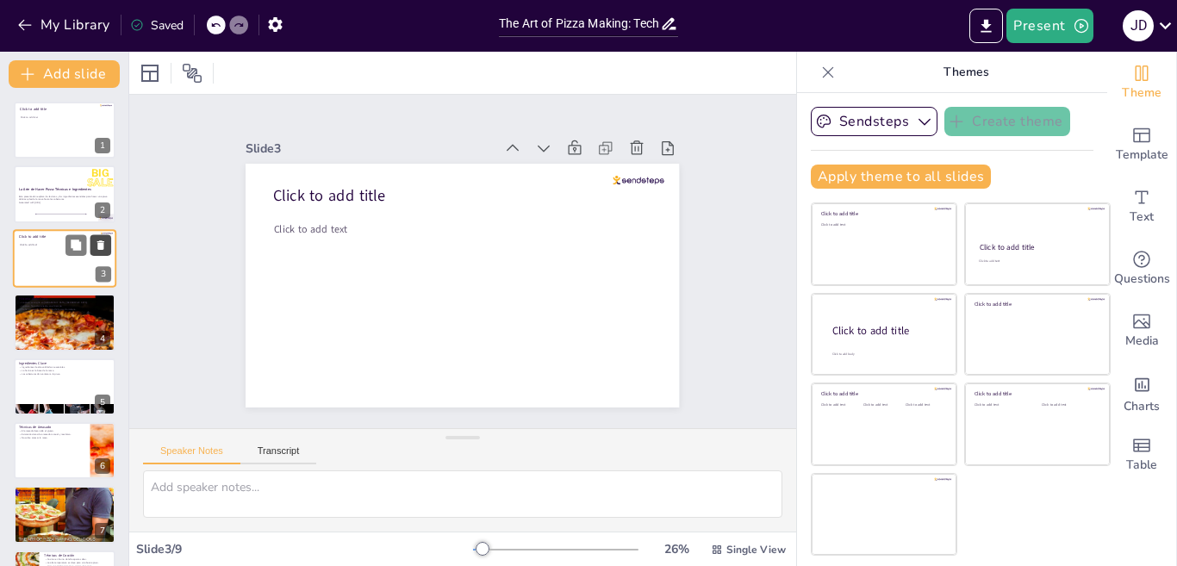
click at [101, 243] on icon at bounding box center [100, 244] width 7 height 9
type textarea "La pizza, tal como la conocemos [DATE], tiene sus raíces en [GEOGRAPHIC_DATA], …"
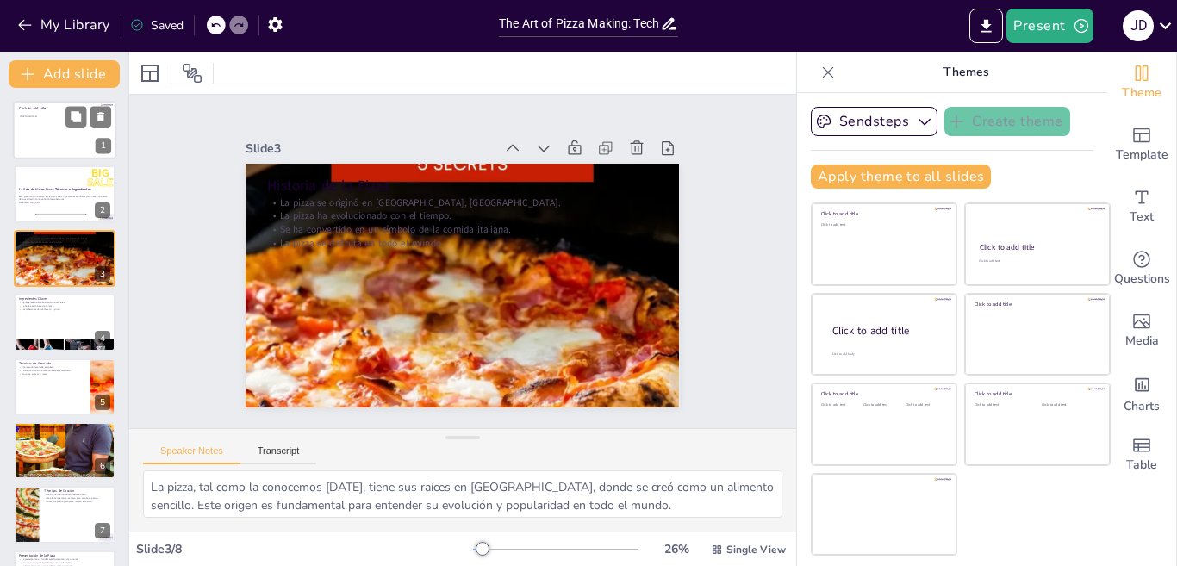
click at [55, 126] on div at bounding box center [64, 130] width 103 height 59
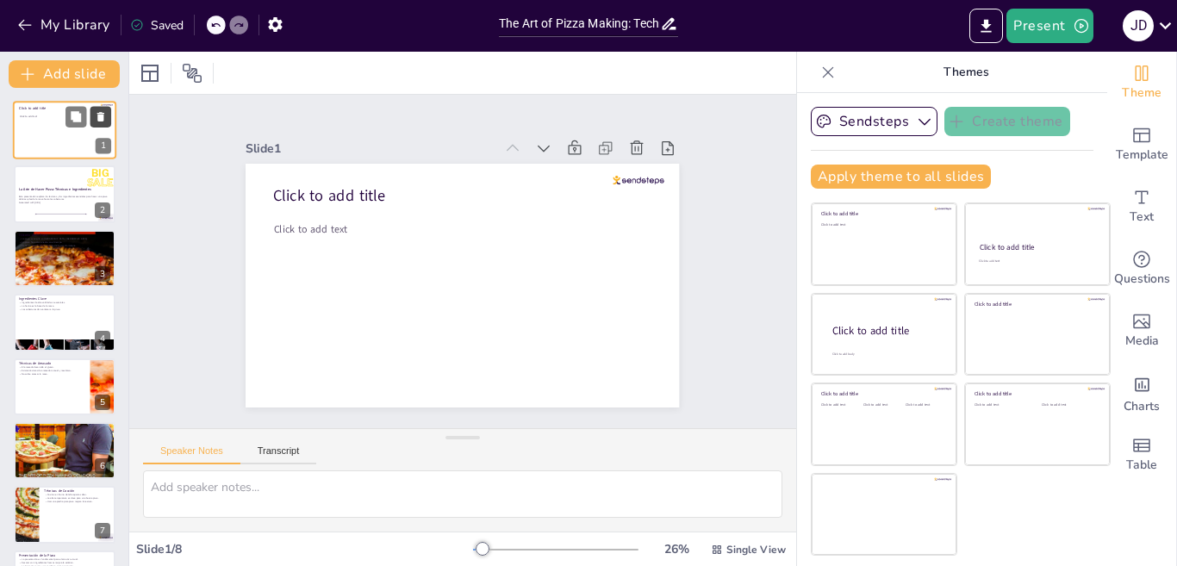
click at [95, 118] on icon at bounding box center [101, 117] width 12 height 12
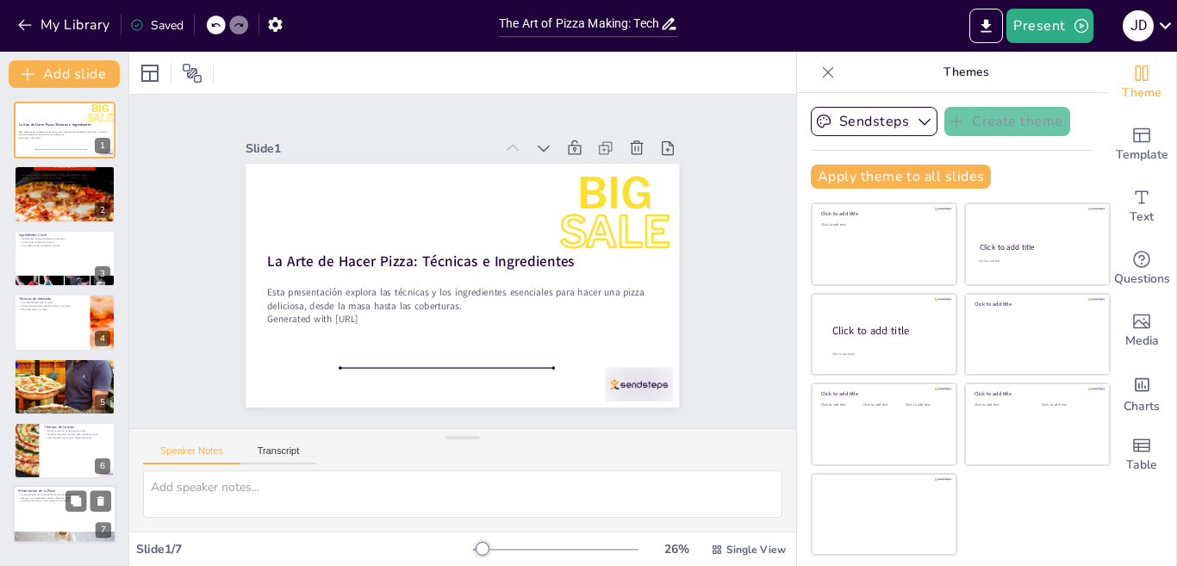
click at [71, 533] on div at bounding box center [64, 537] width 103 height 69
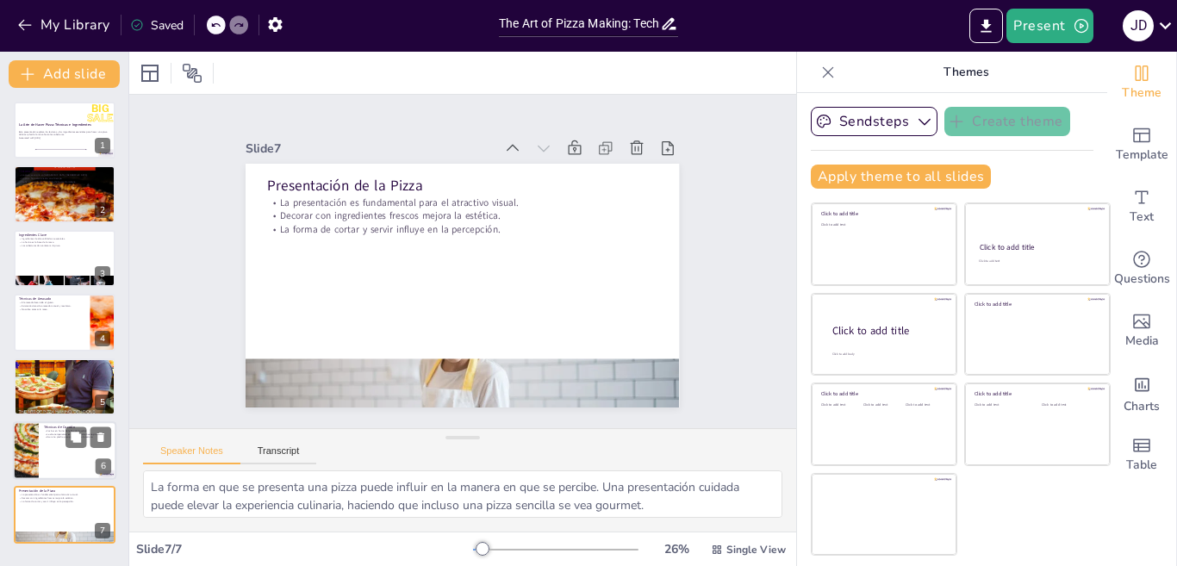
click at [68, 457] on div at bounding box center [64, 450] width 103 height 59
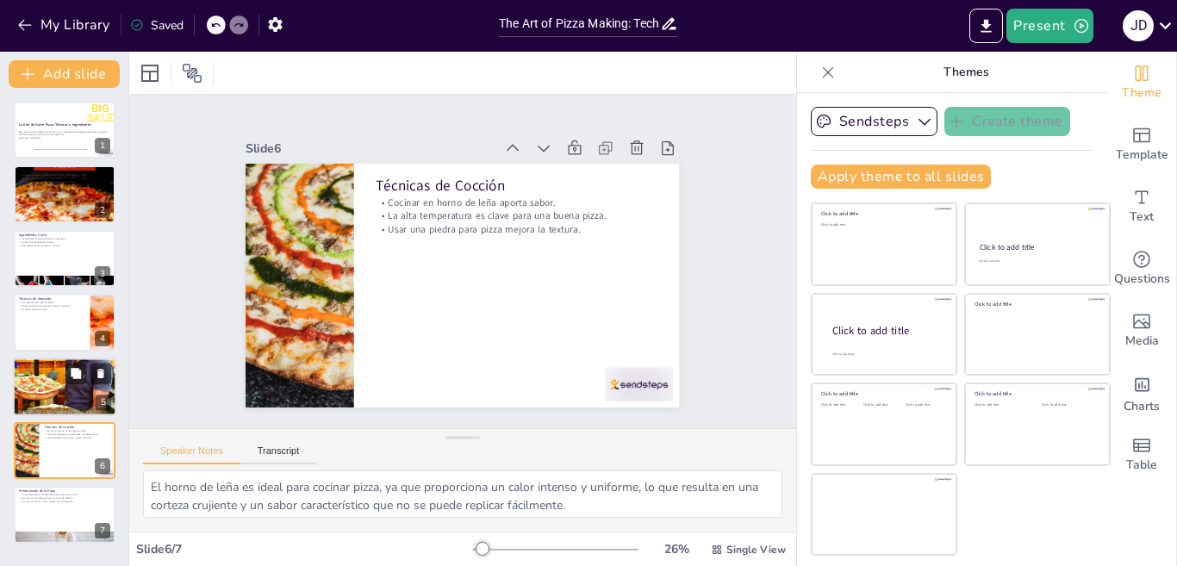
click at [65, 384] on div at bounding box center [64, 386] width 103 height 165
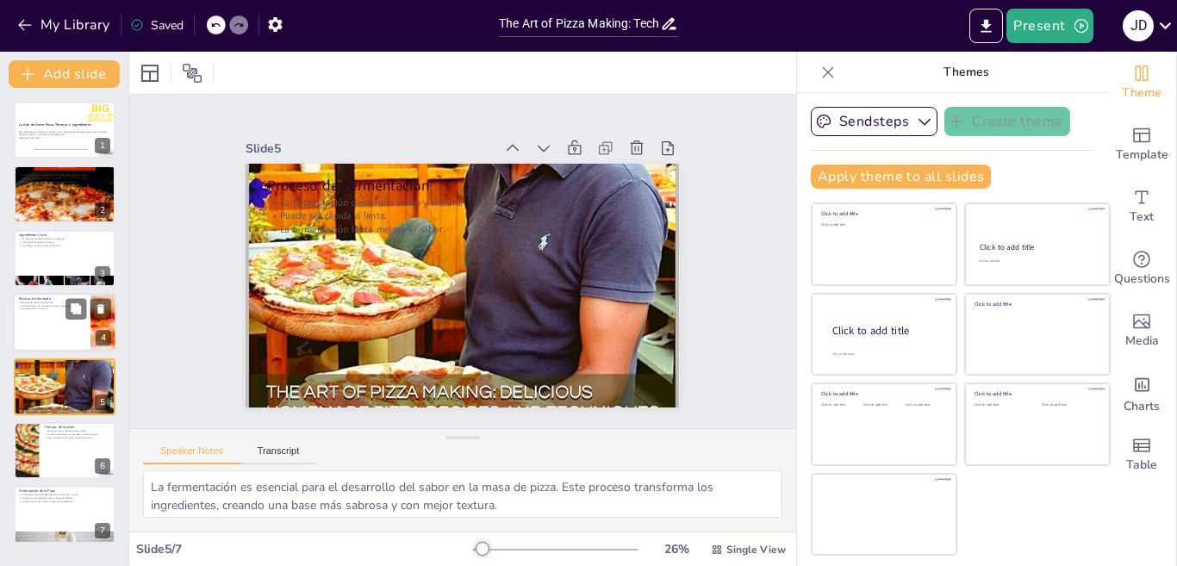
click at [59, 332] on div at bounding box center [64, 322] width 103 height 59
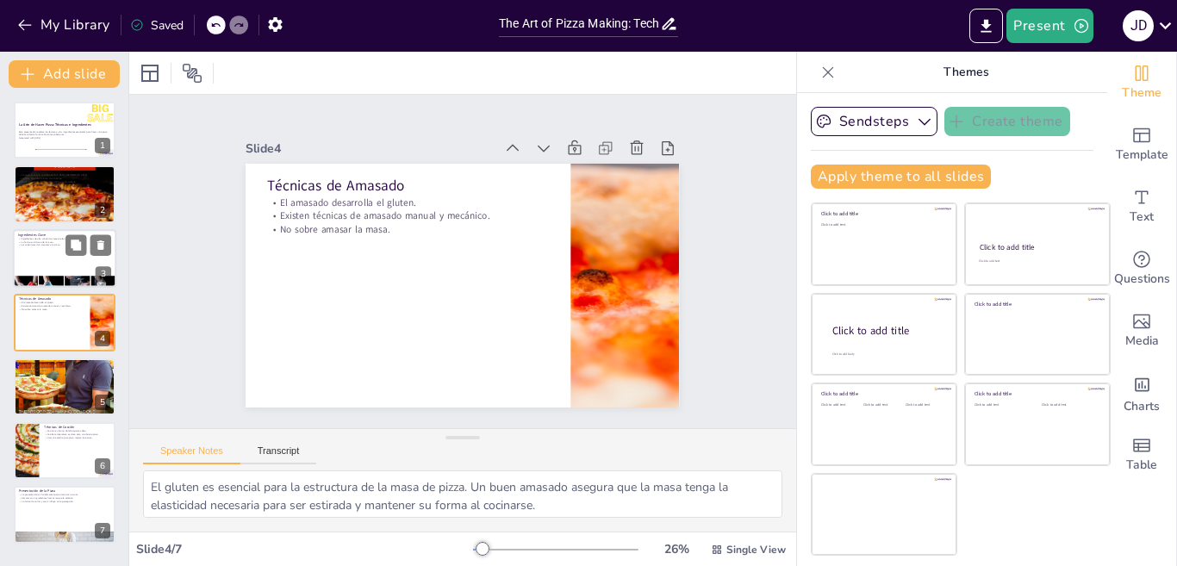
click at [80, 257] on div at bounding box center [64, 258] width 103 height 59
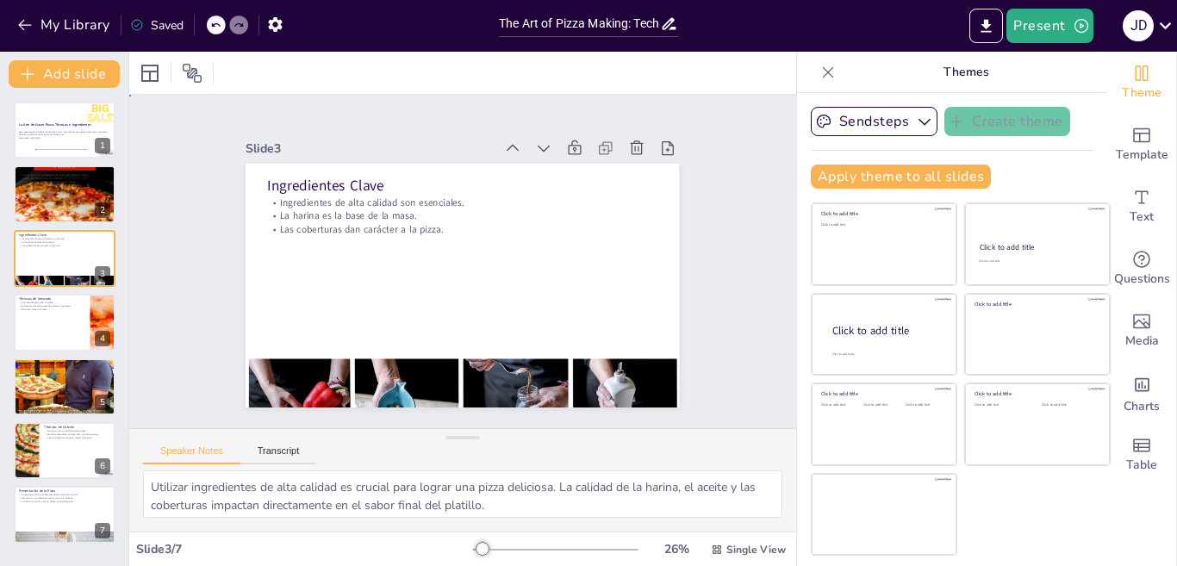
click at [133, 201] on div "Slide 1 La Arte de Hacer Pizza: Técnicas e Ingredientes Esta presentación explo…" at bounding box center [462, 262] width 667 height 334
click at [49, 203] on div at bounding box center [64, 193] width 103 height 155
type textarea "La pizza, tal como la conocemos [DATE], tiene sus raíces en [GEOGRAPHIC_DATA], …"
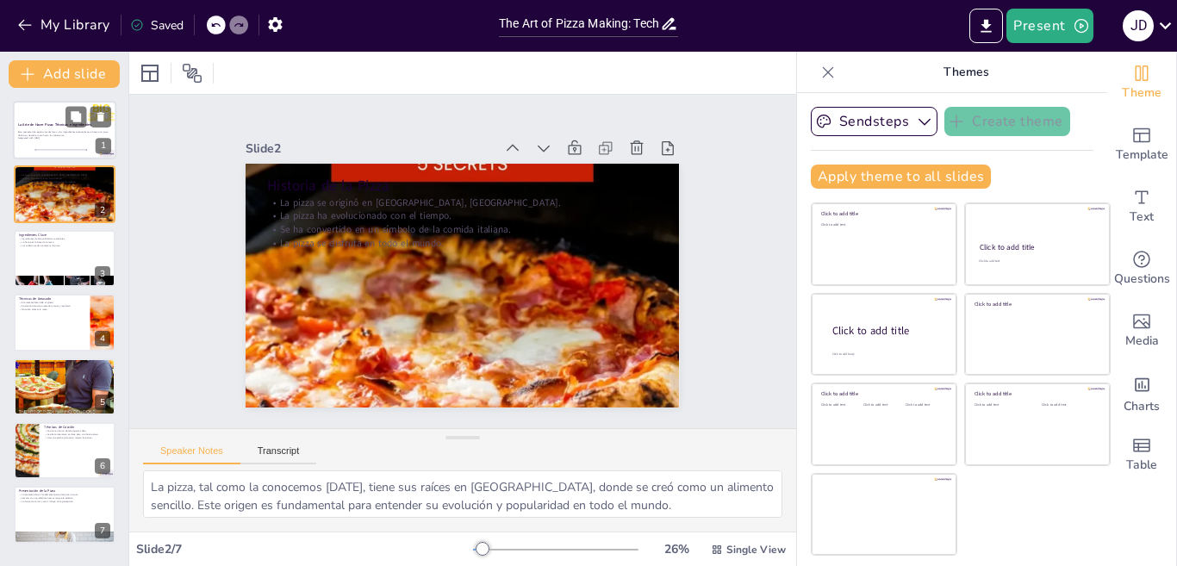
click at [71, 144] on div at bounding box center [64, 130] width 103 height 59
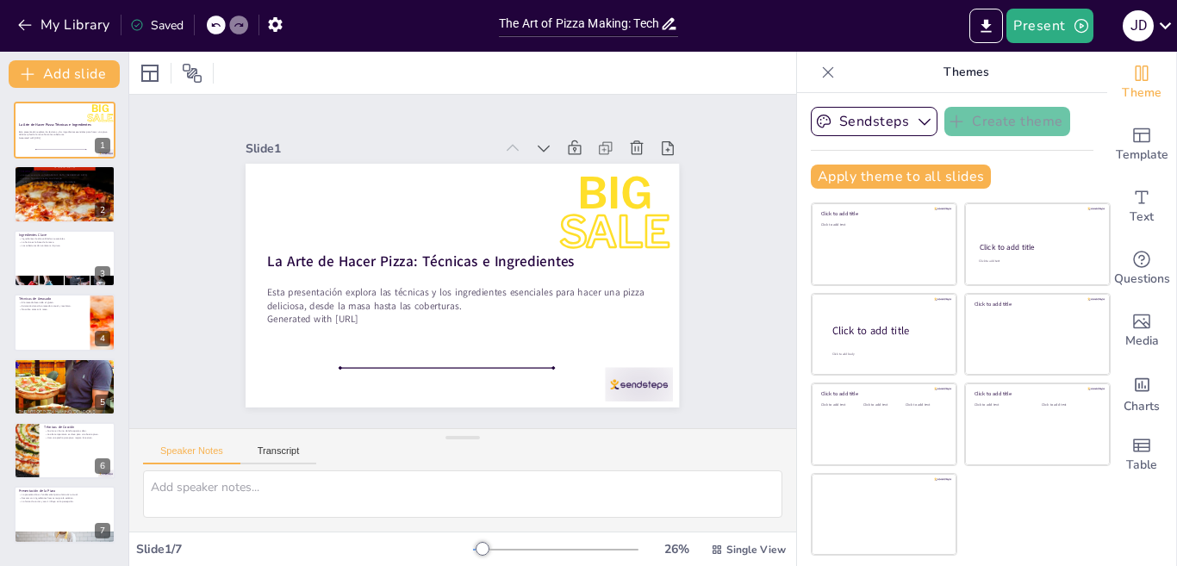
click at [606, 442] on div "Speaker Notes Transcript" at bounding box center [462, 449] width 667 height 41
click at [659, 140] on icon at bounding box center [667, 148] width 17 height 17
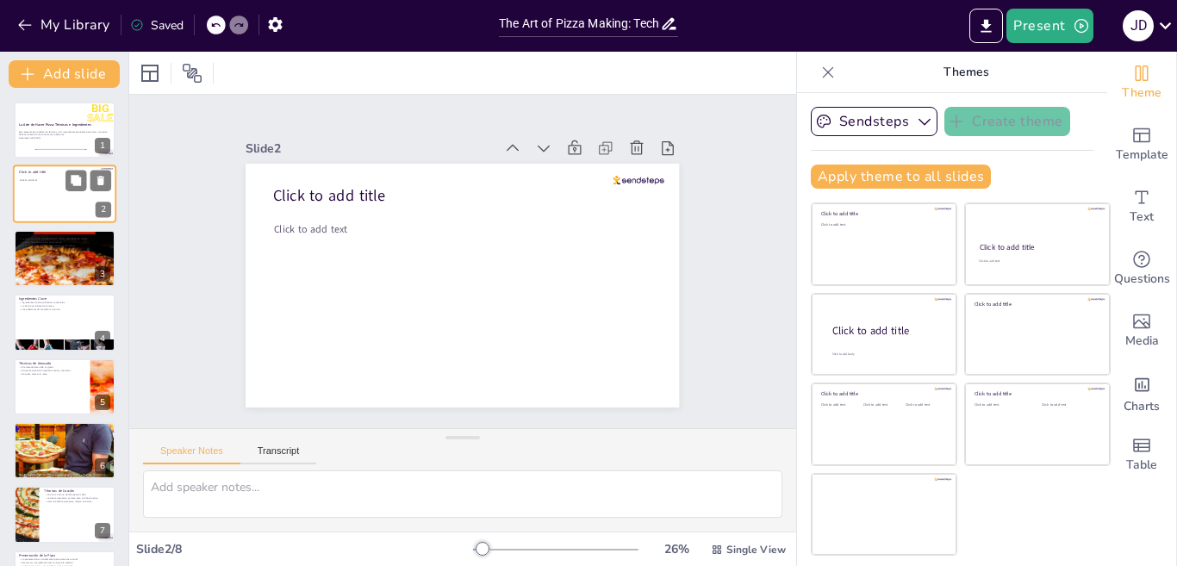
click at [108, 211] on div "2" at bounding box center [104, 211] width 16 height 16
click at [97, 177] on icon at bounding box center [100, 181] width 7 height 9
type textarea "La pizza, tal como la conocemos [DATE], tiene sus raíces en [GEOGRAPHIC_DATA], …"
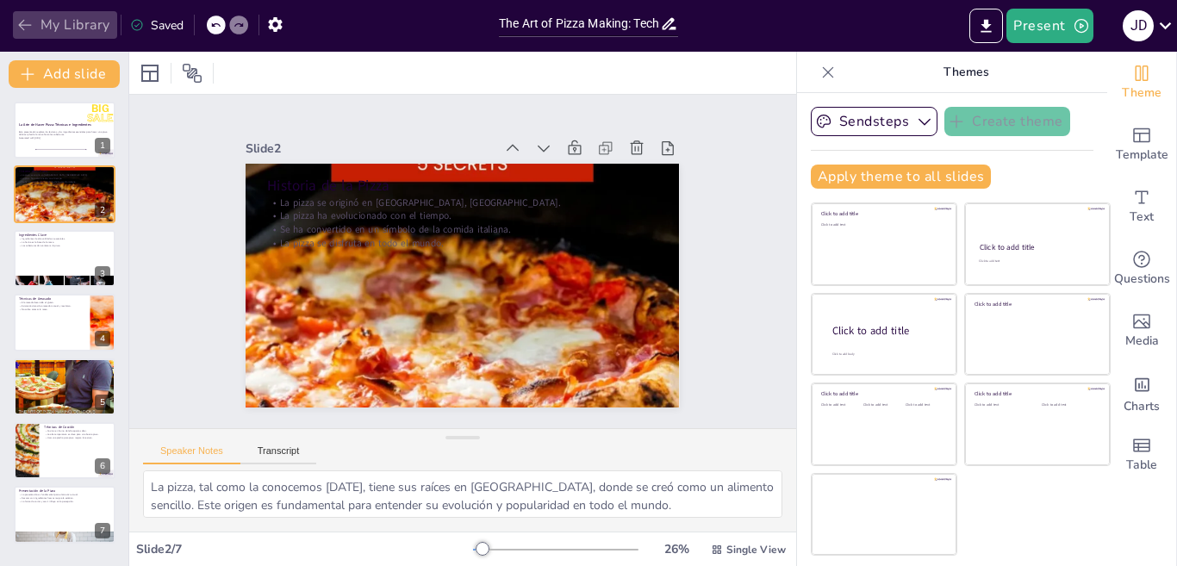
click at [43, 19] on button "My Library" at bounding box center [65, 25] width 104 height 28
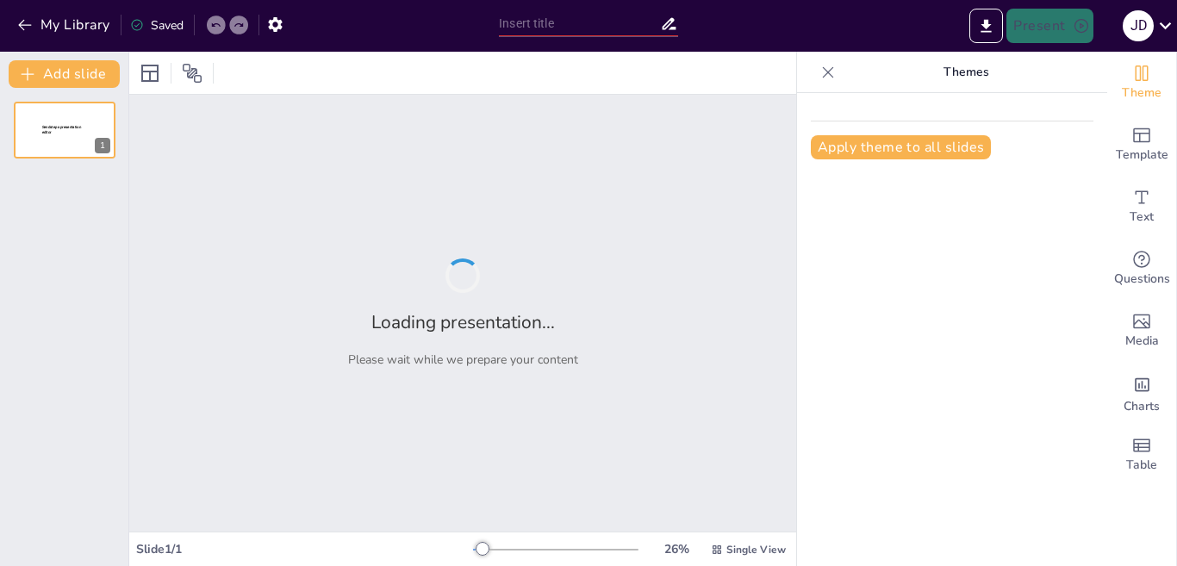
type input "The Art of Pizza Making: Techniques and Ingredients"
click at [1037, 345] on div "Apply theme to all slides" at bounding box center [952, 329] width 310 height 473
type input "Variedades de Cacao en [GEOGRAPHIC_DATA]: Un Tesoro Nacional"
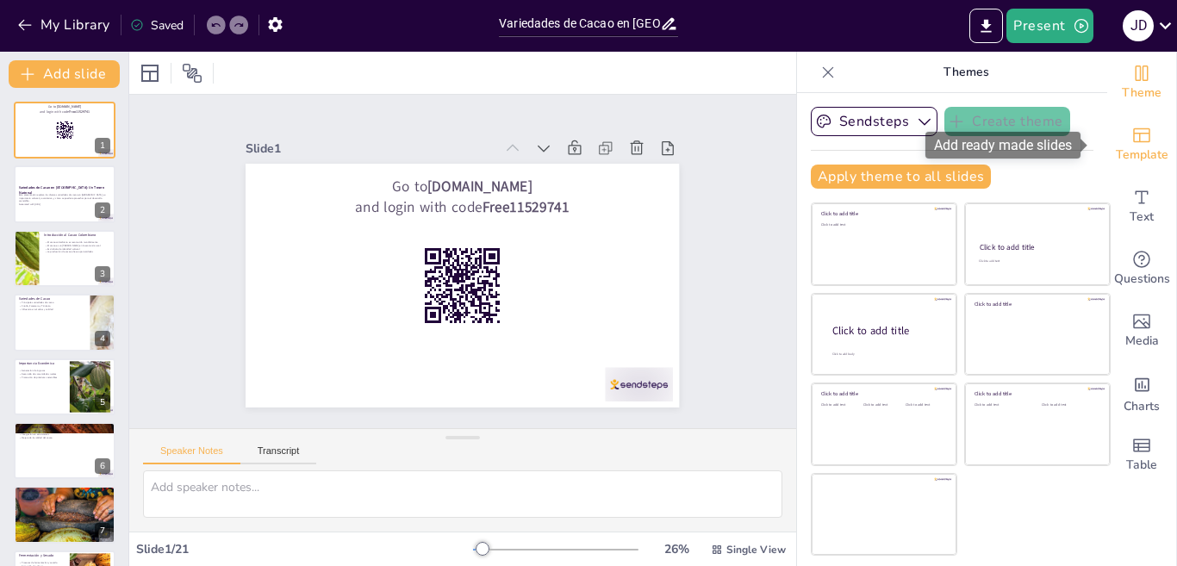
click at [1142, 140] on div "Template" at bounding box center [1141, 145] width 69 height 62
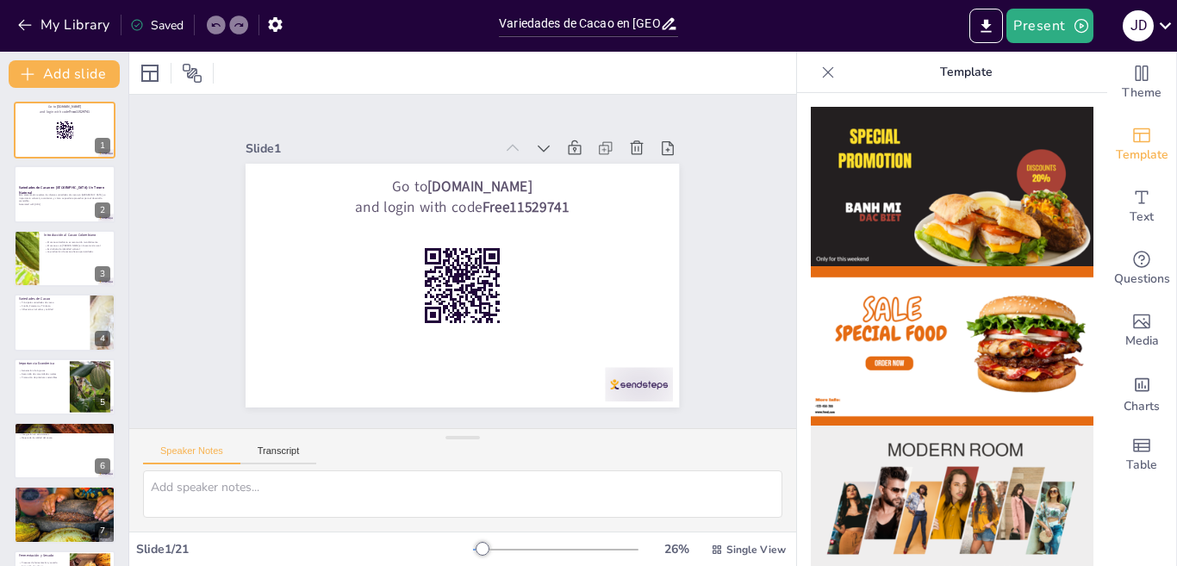
click at [967, 221] on img at bounding box center [952, 186] width 283 height 159
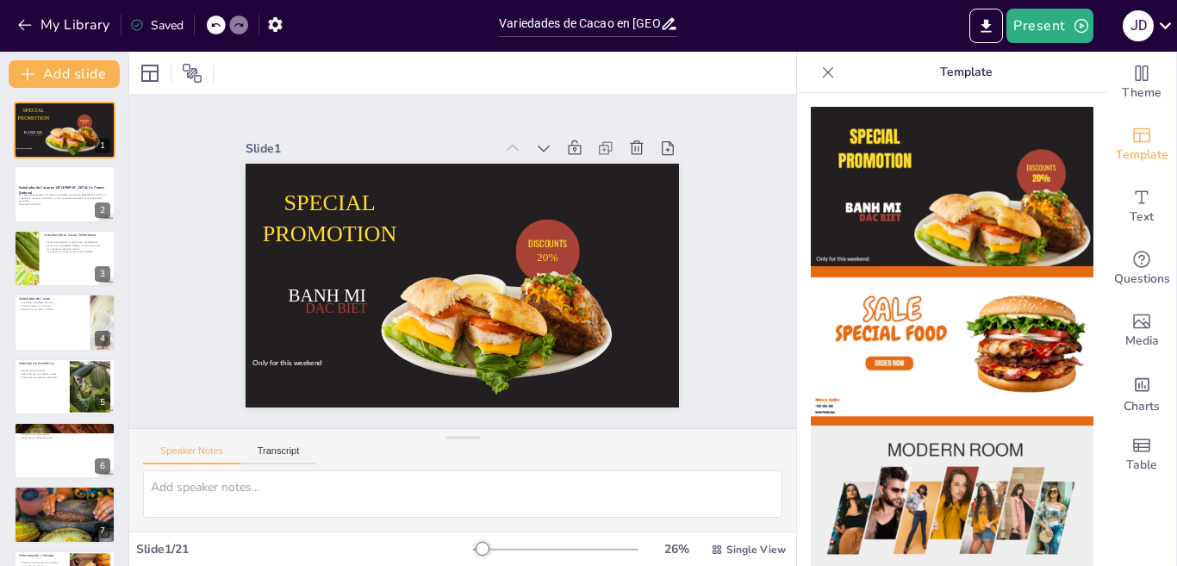
checkbox input "true"
click at [71, 187] on button at bounding box center [75, 181] width 21 height 21
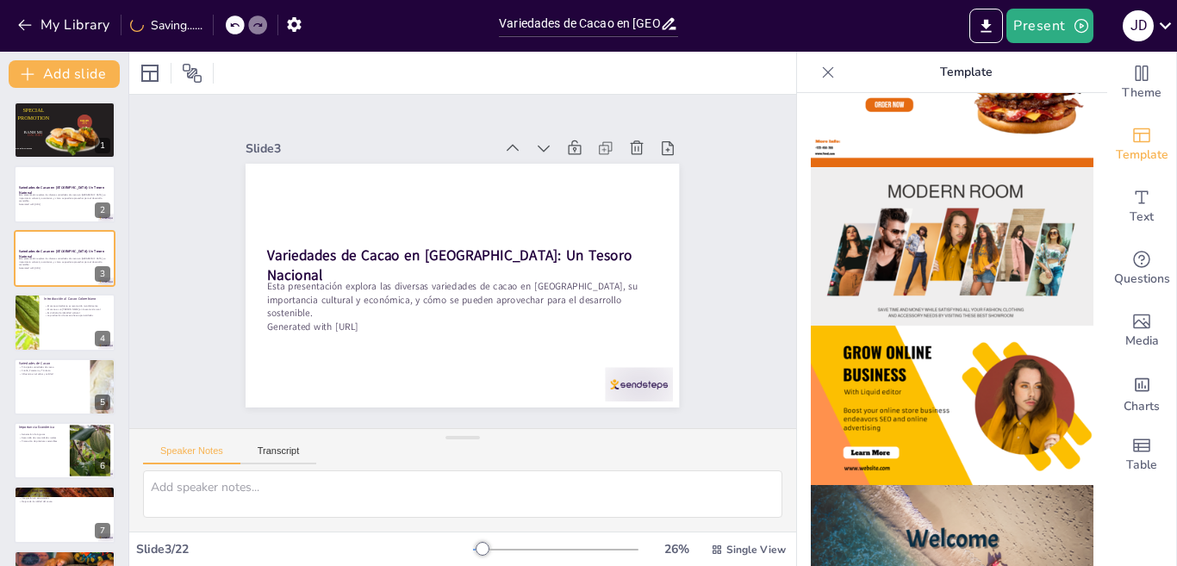
scroll to position [431, 0]
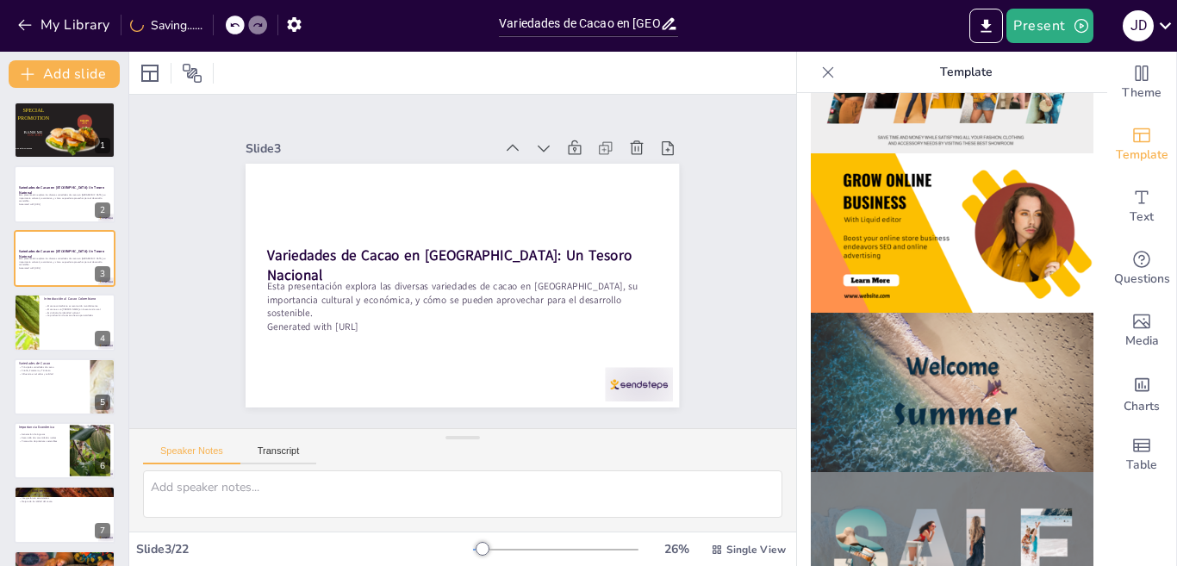
click at [924, 387] on img at bounding box center [952, 392] width 283 height 159
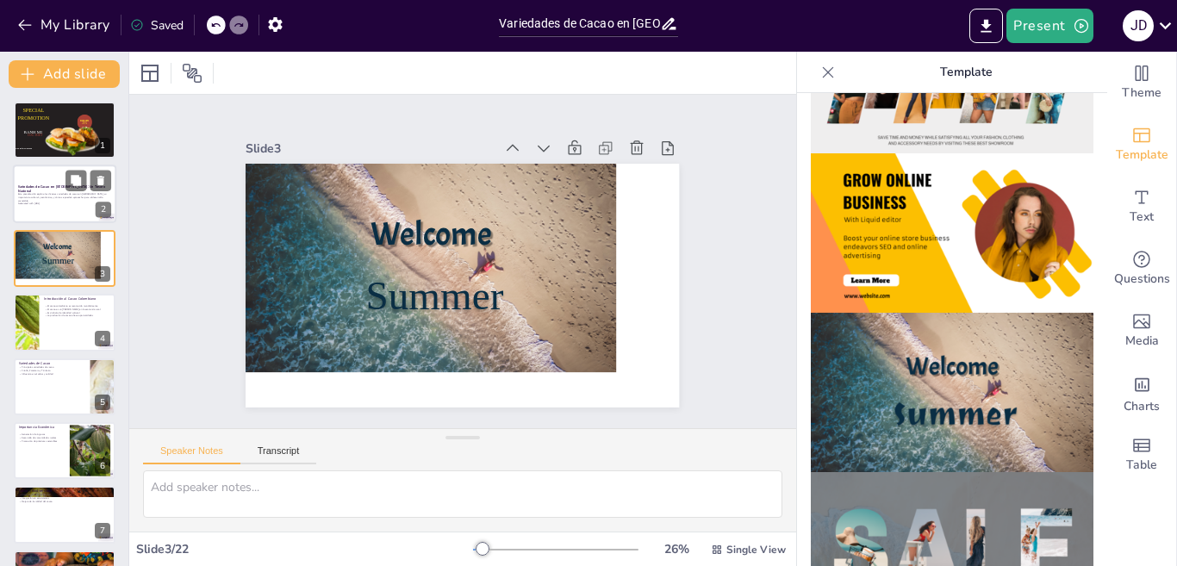
click at [63, 185] on strong "Variedades de Cacao en [GEOGRAPHIC_DATA]: Un Tesoro Nacional" at bounding box center [61, 188] width 87 height 9
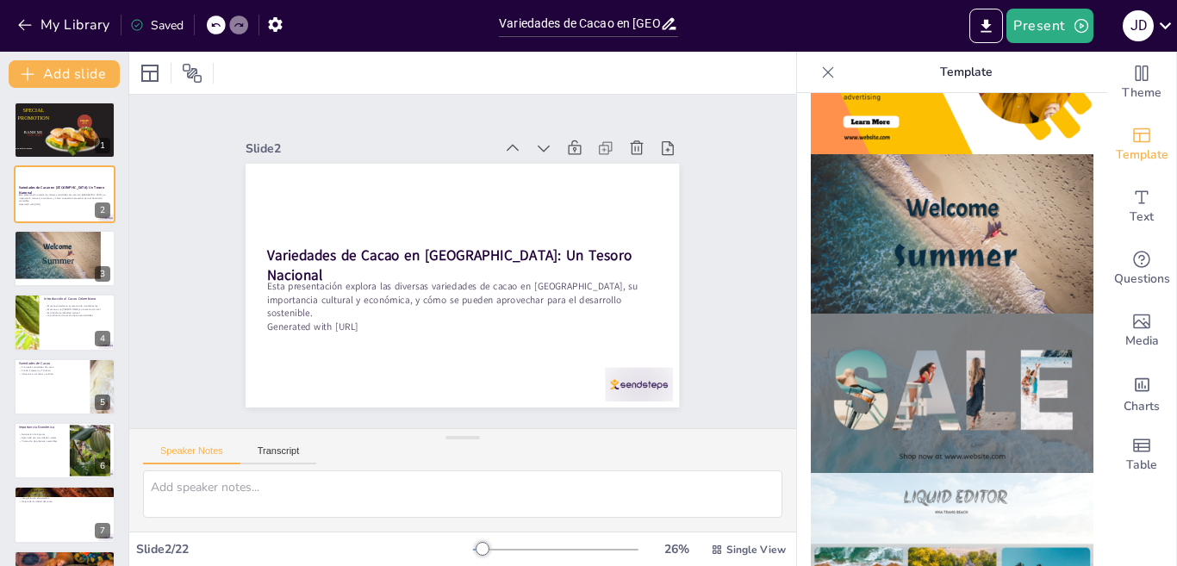
scroll to position [603, 0]
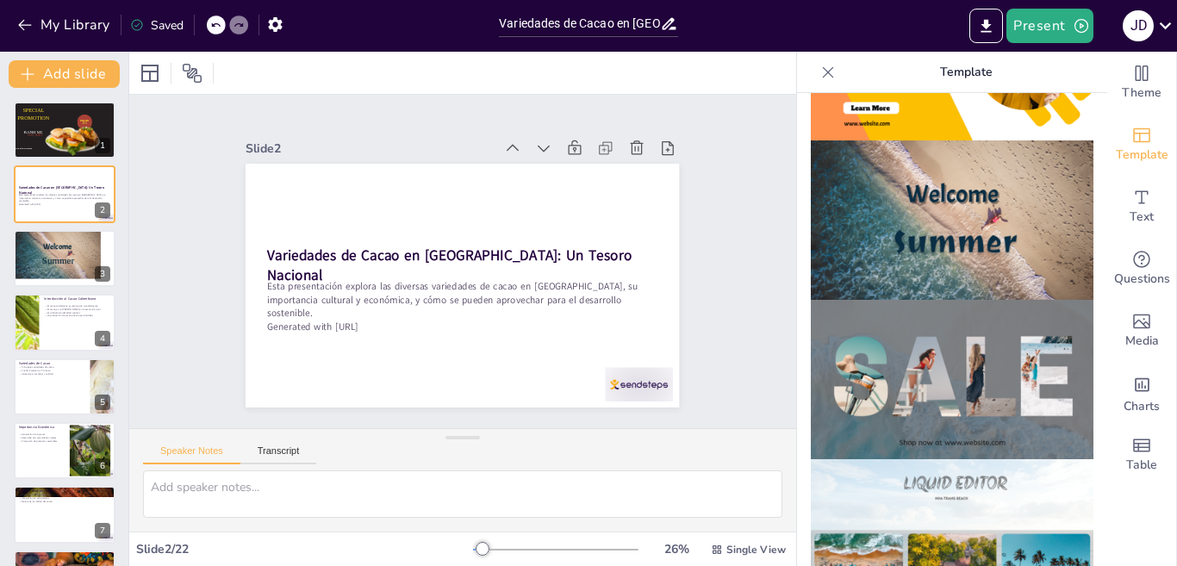
click at [928, 369] on img at bounding box center [952, 379] width 283 height 159
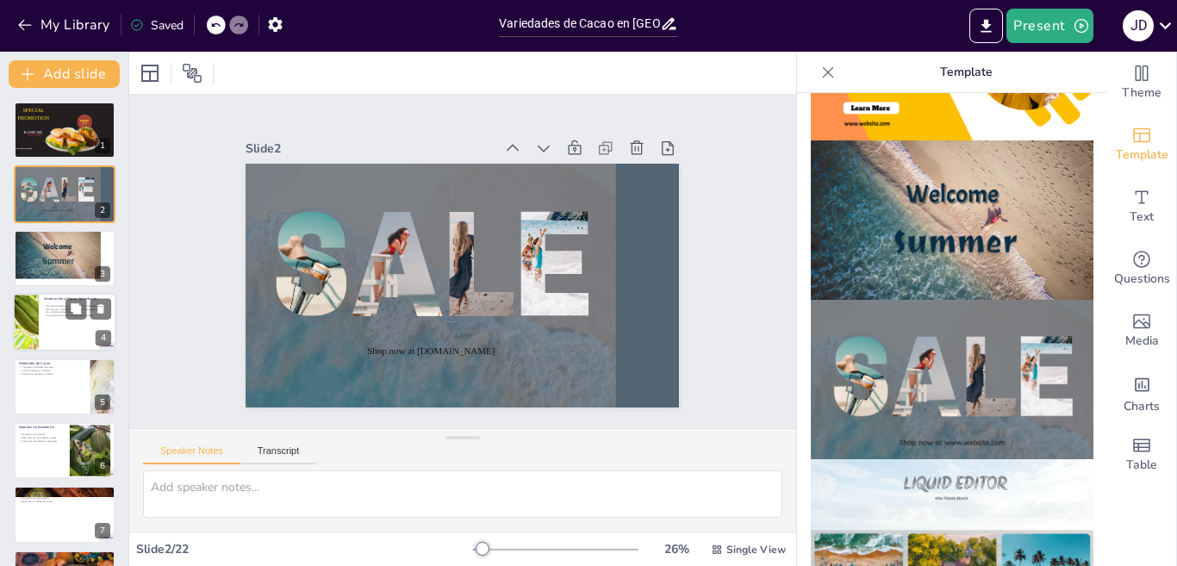
checkbox input "true"
click at [65, 321] on div at bounding box center [64, 322] width 103 height 59
type textarea "El reconocimiento mundial del cacao colombiano se debe a su calidad y sabor exc…"
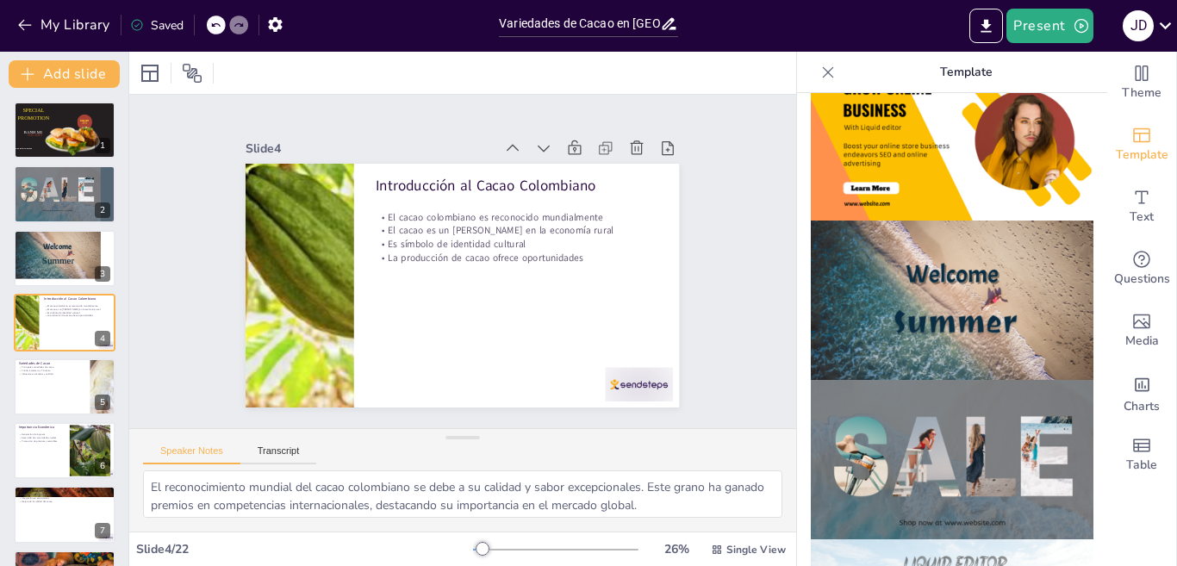
scroll to position [517, 0]
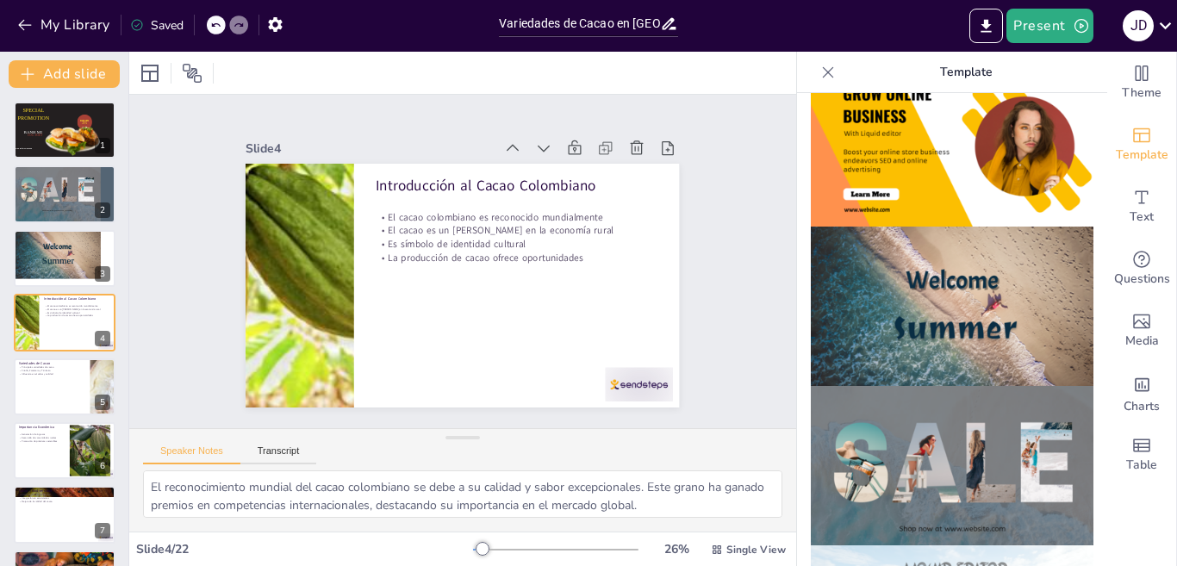
click at [693, 276] on div "Slide 1 SPECIAL PROMOTION DISCOUNTS 20% Only for this weekend BANH MI DAC BIET …" at bounding box center [463, 262] width 558 height 346
checkbox input "true"
click at [61, 128] on div at bounding box center [73, 140] width 60 height 40
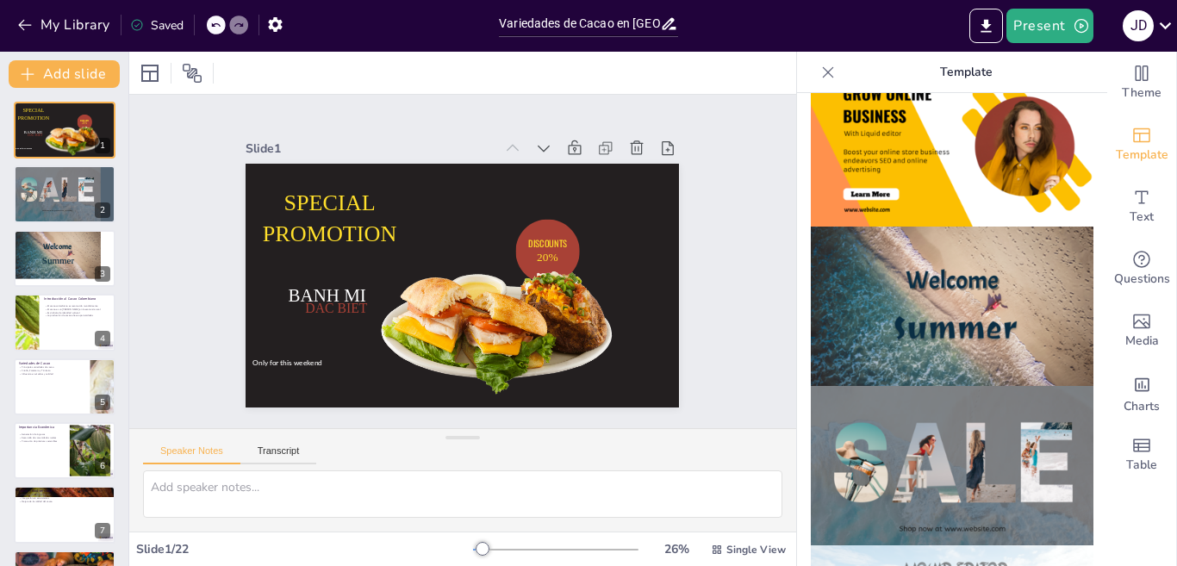
click at [820, 72] on icon at bounding box center [828, 72] width 17 height 17
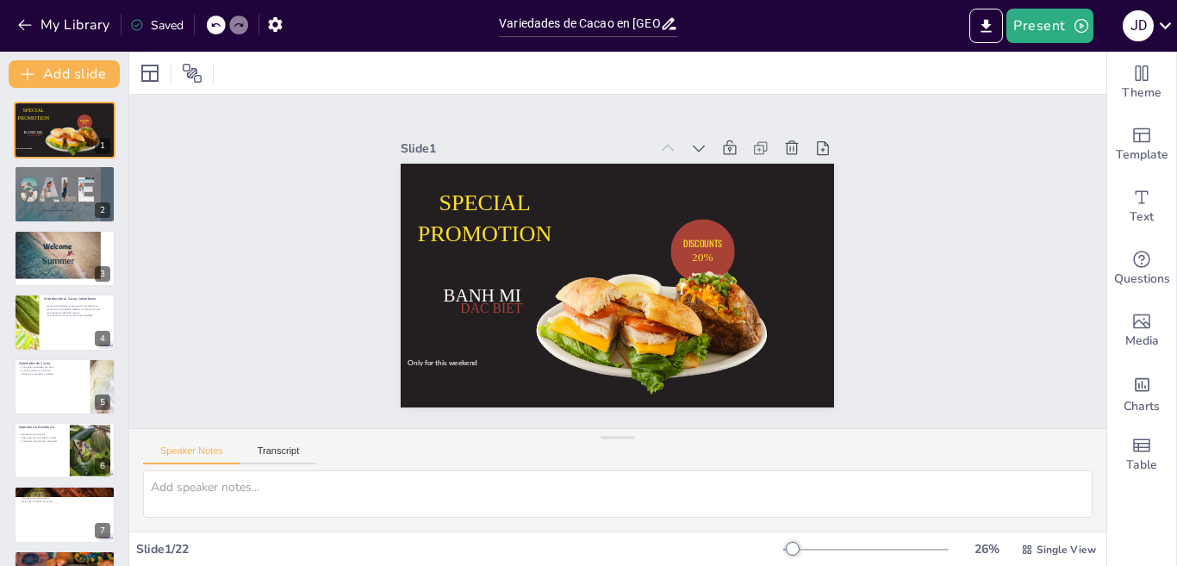
checkbox input "true"
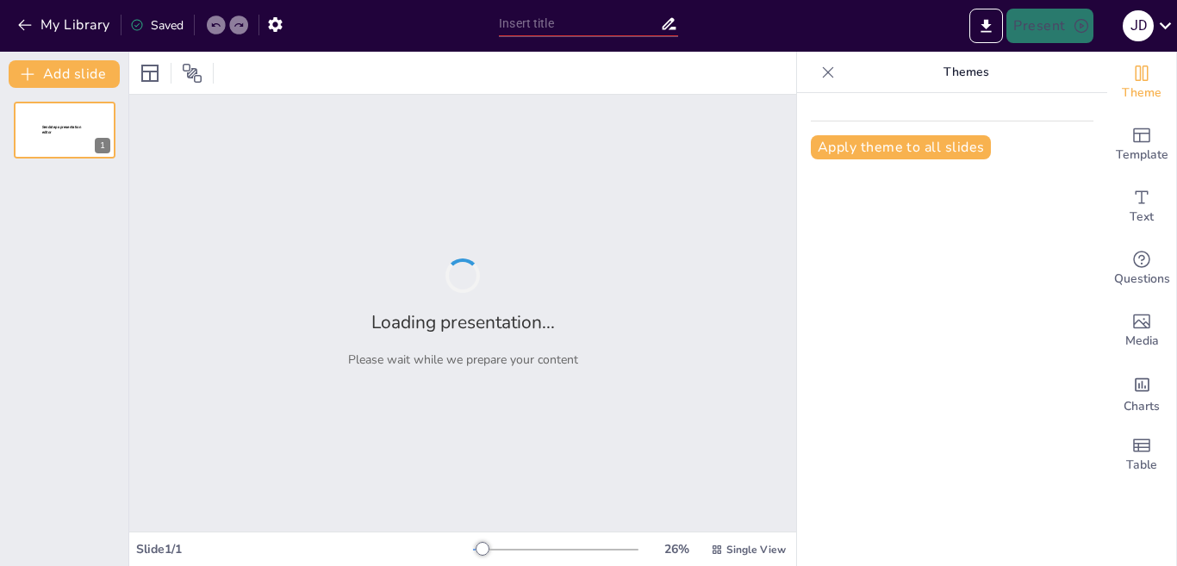
type input "Variedades de Cacao en [GEOGRAPHIC_DATA]: Un Tesoro Nacional"
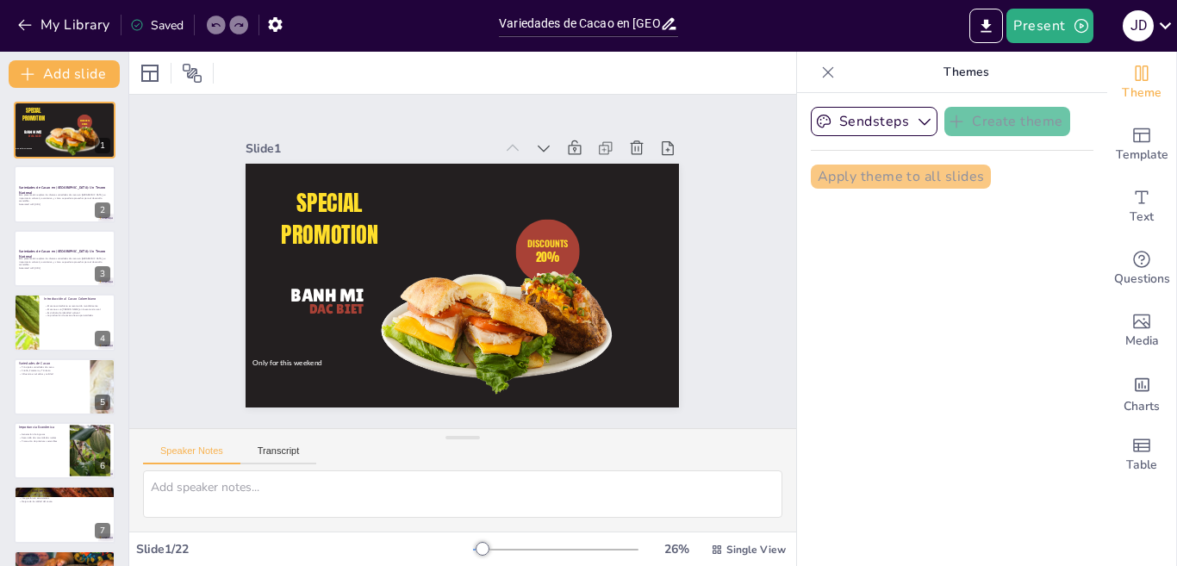
click at [862, 247] on div "Sendsteps Create theme Apply theme to all slides" at bounding box center [952, 329] width 310 height 473
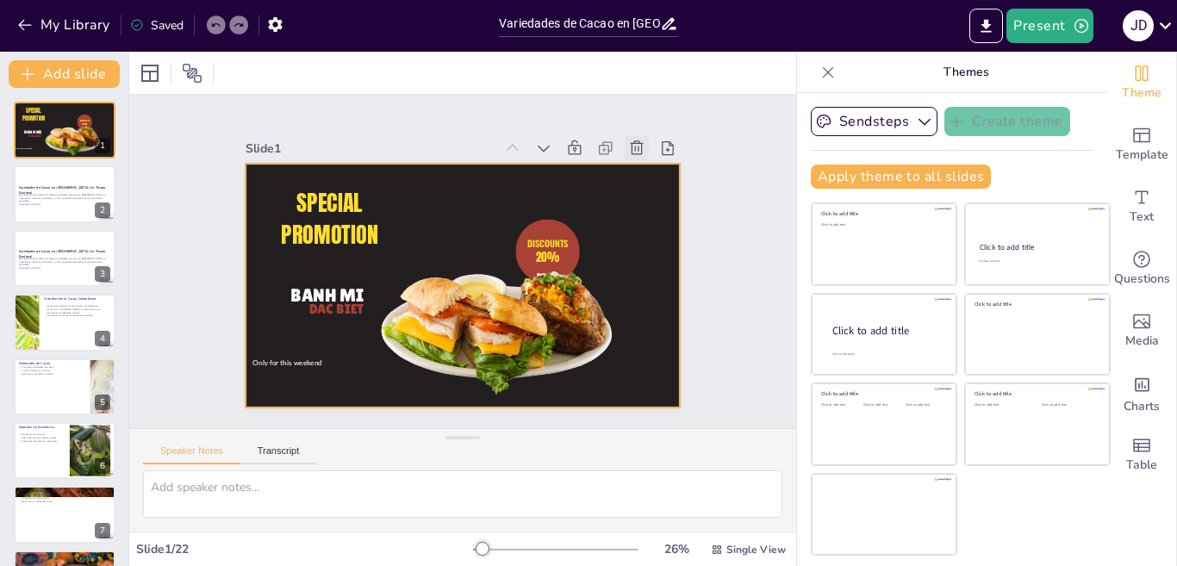
checkbox input "true"
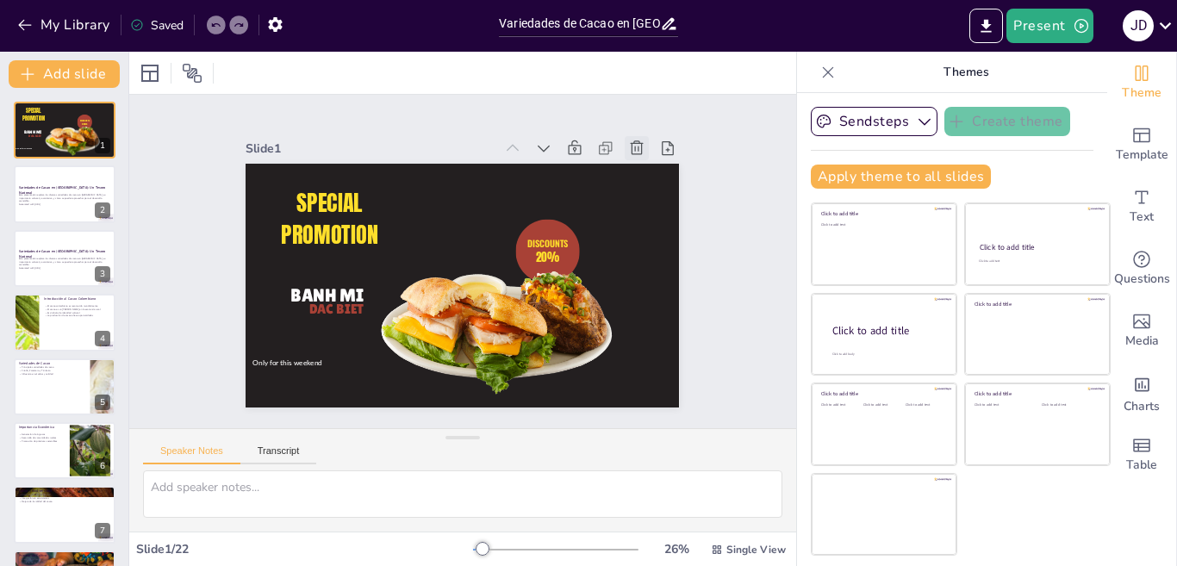
click at [646, 177] on icon at bounding box center [656, 187] width 21 height 21
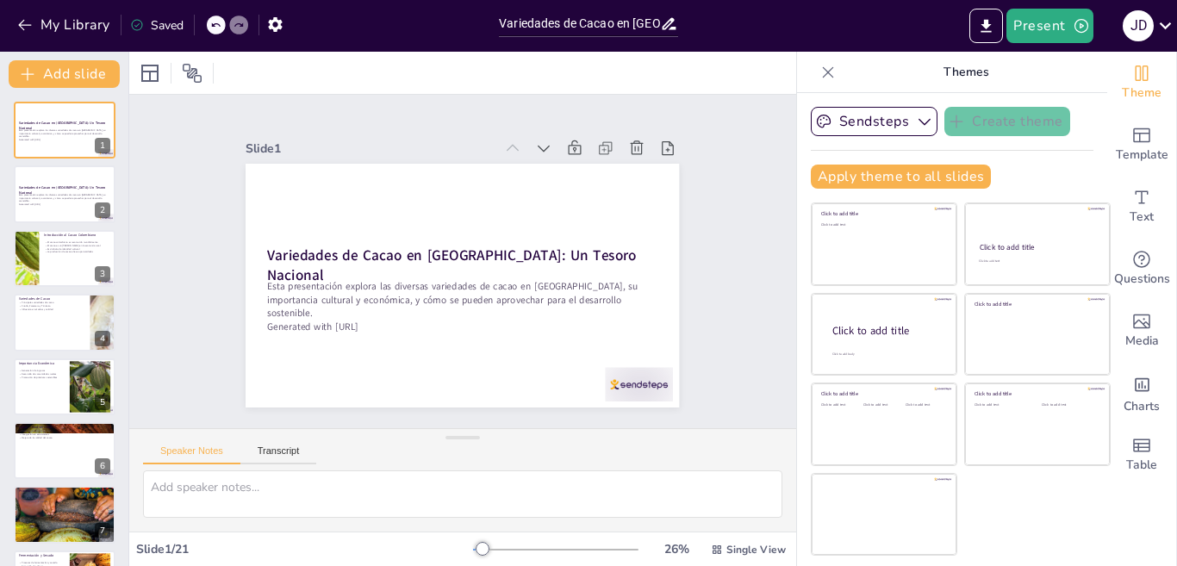
click at [506, 443] on div "Speaker Notes Transcript" at bounding box center [462, 449] width 667 height 41
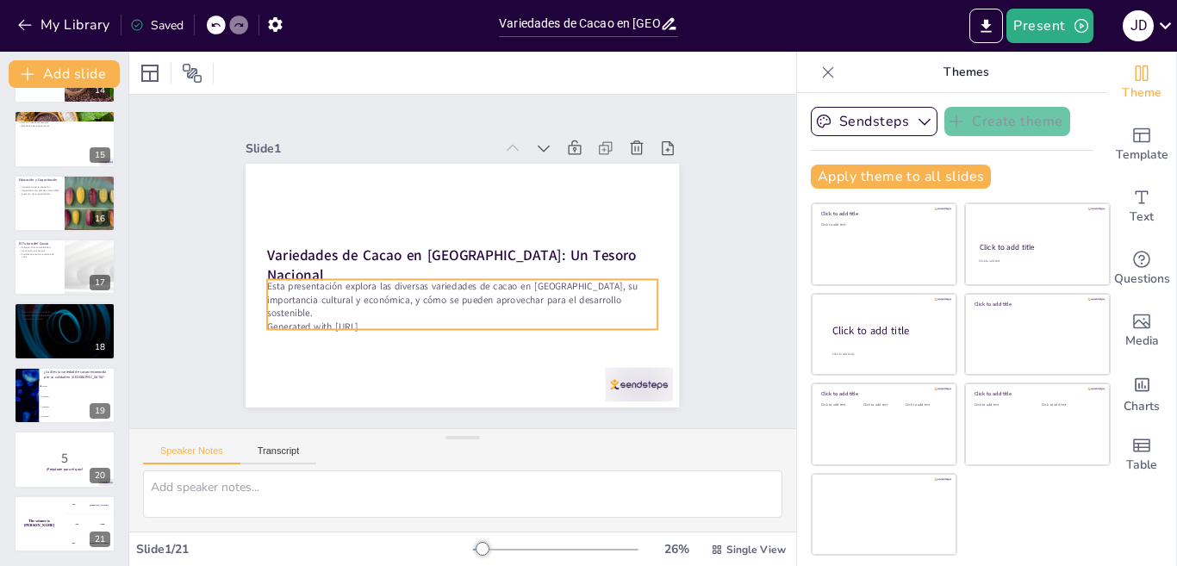
scroll to position [544, 0]
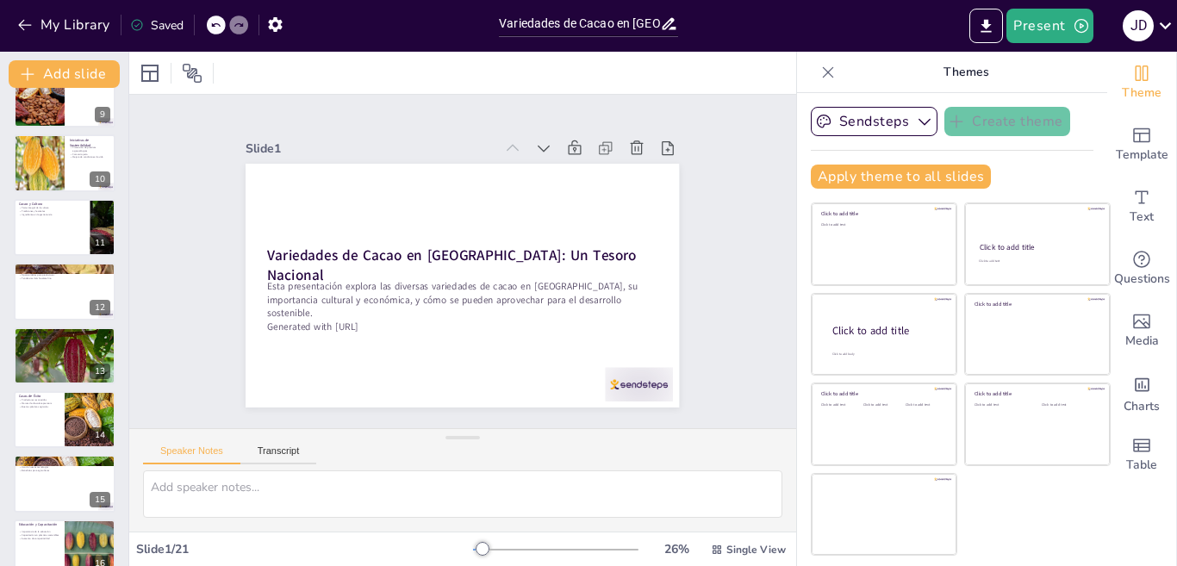
checkbox input "true"
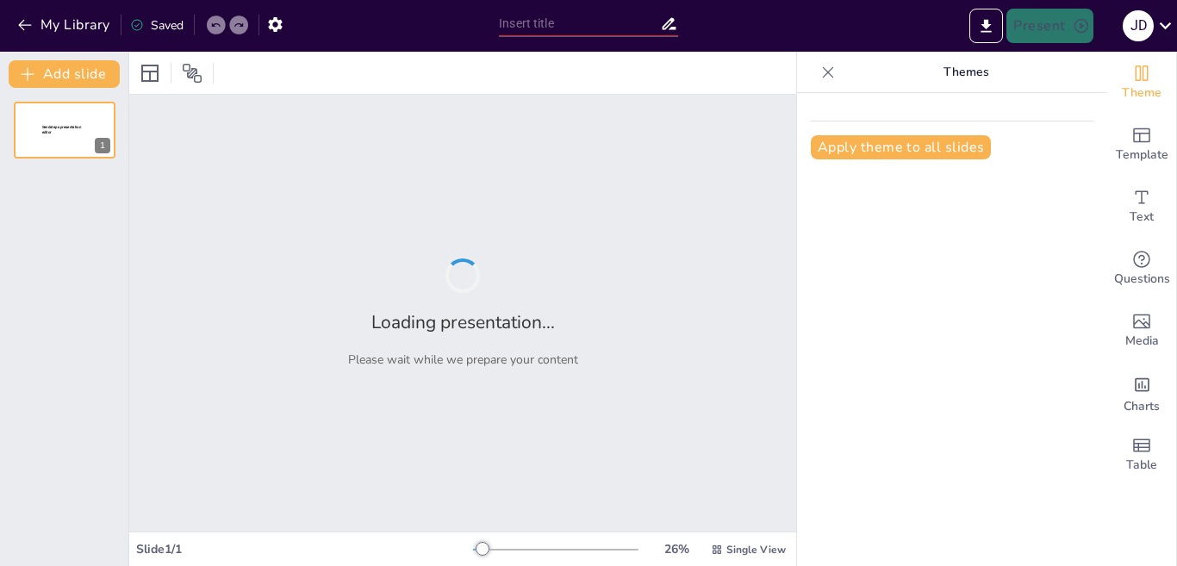
type input "La Evolución de las Comidas Rápidas en la Cultura Global"
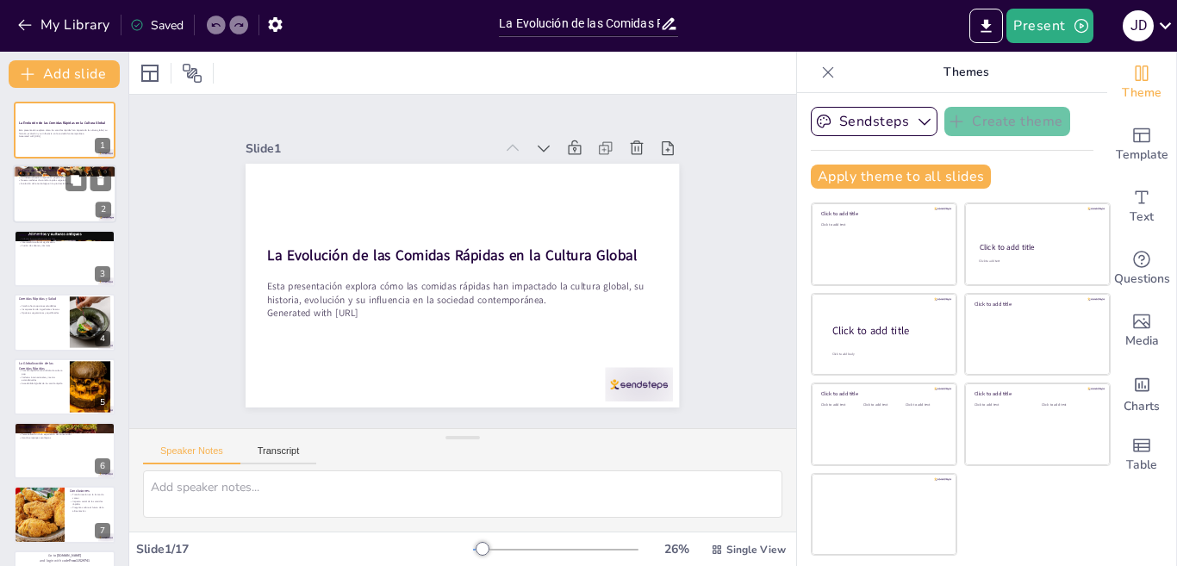
checkbox input "true"
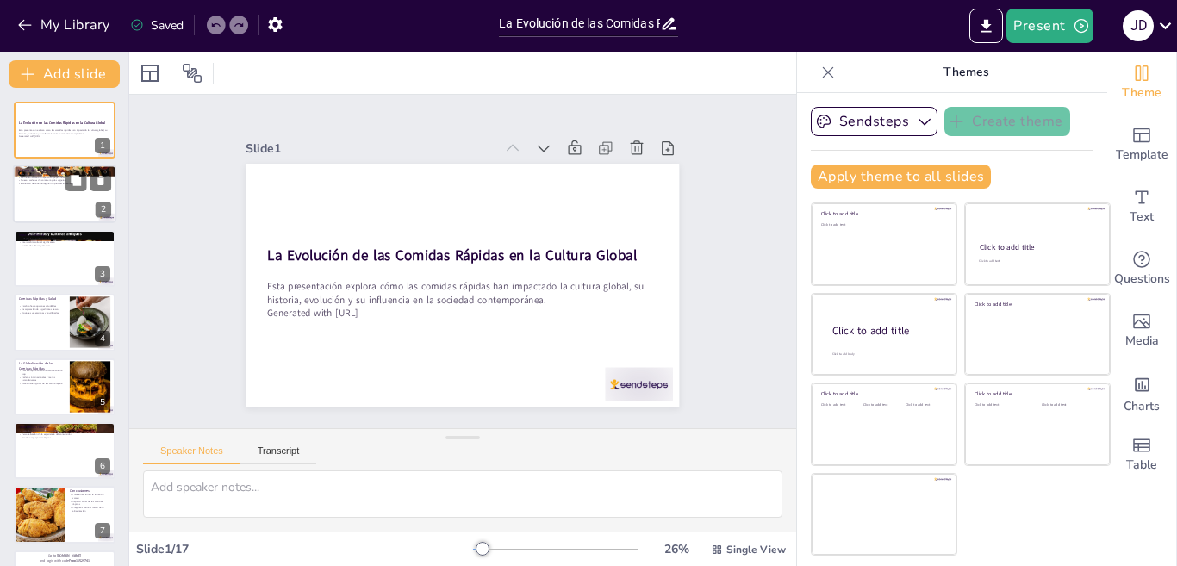
checkbox input "true"
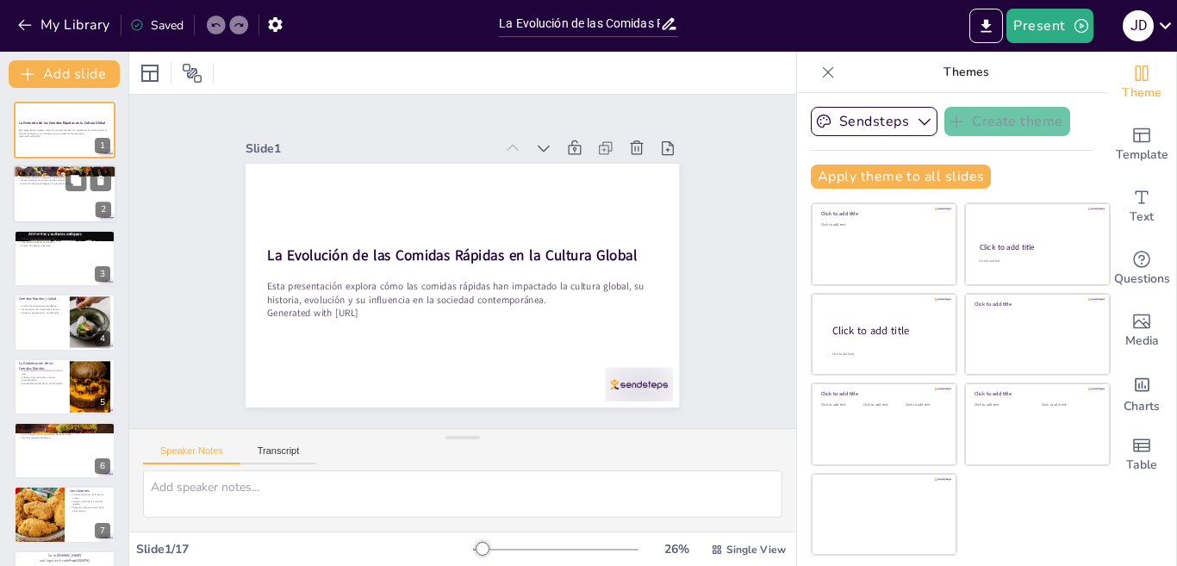
checkbox input "true"
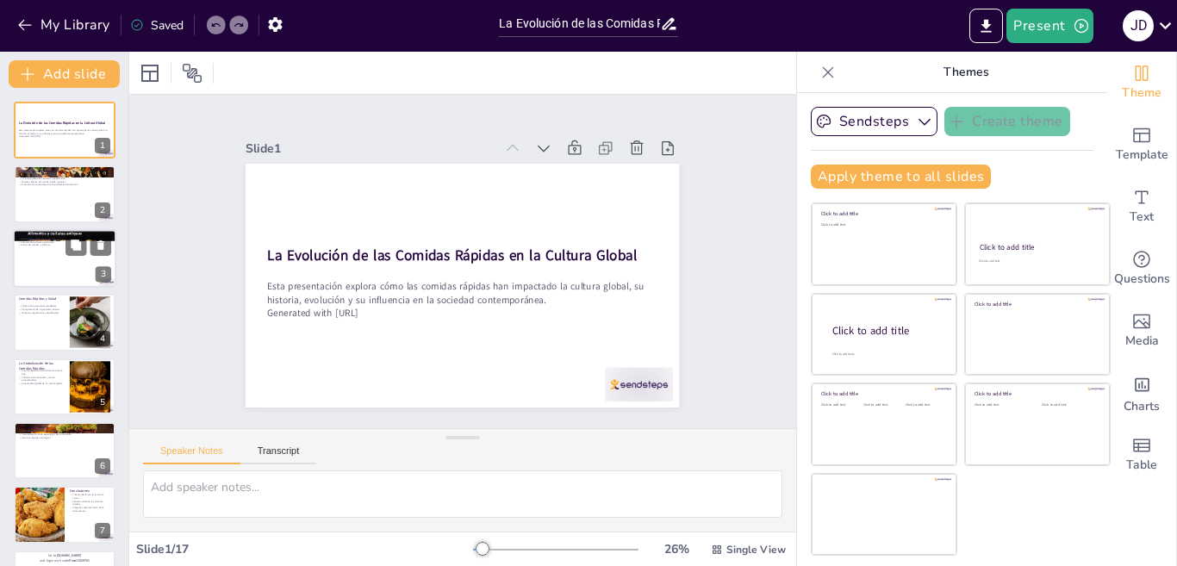
checkbox input "true"
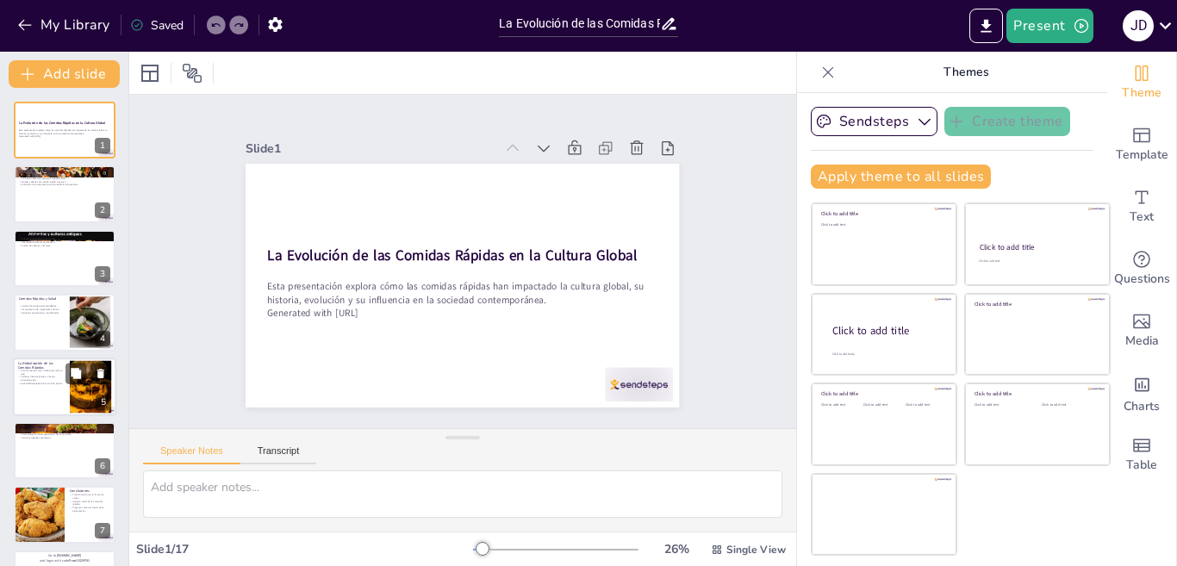
checkbox input "true"
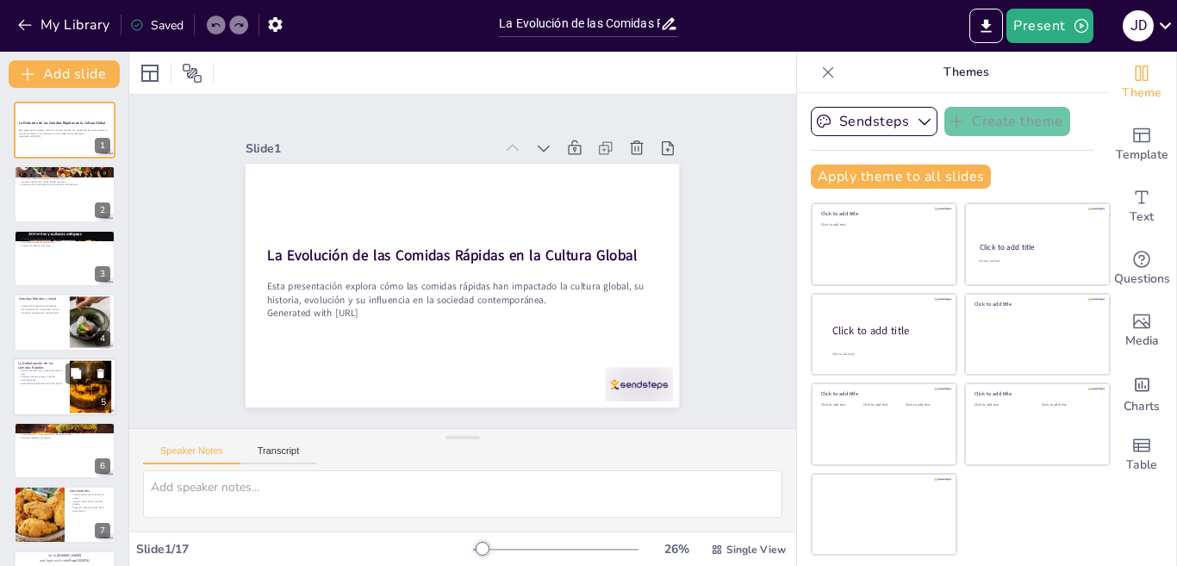
checkbox input "true"
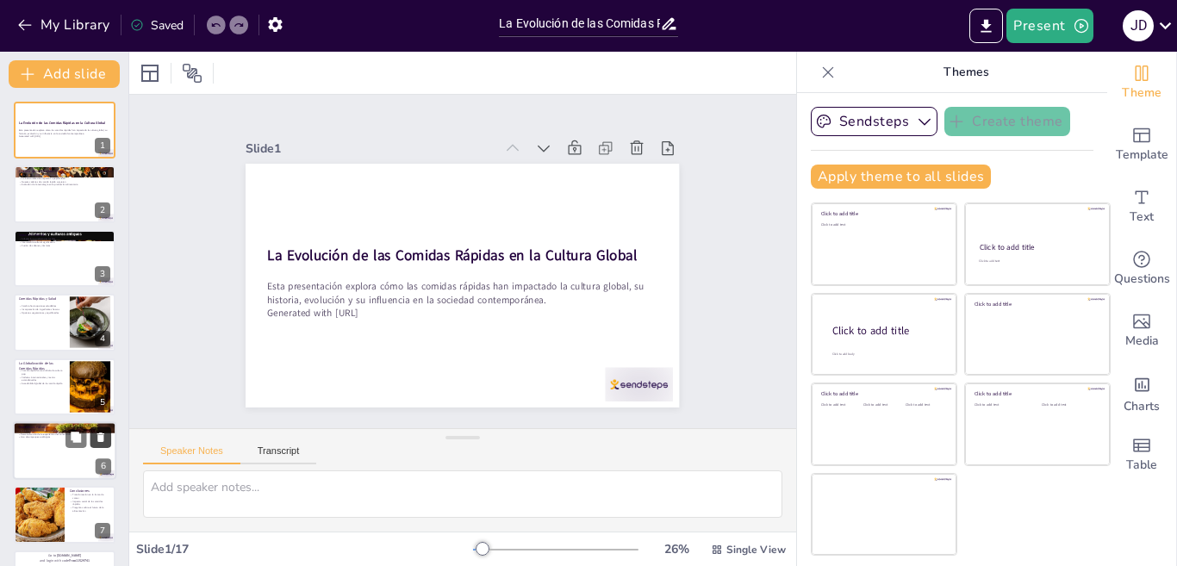
checkbox input "true"
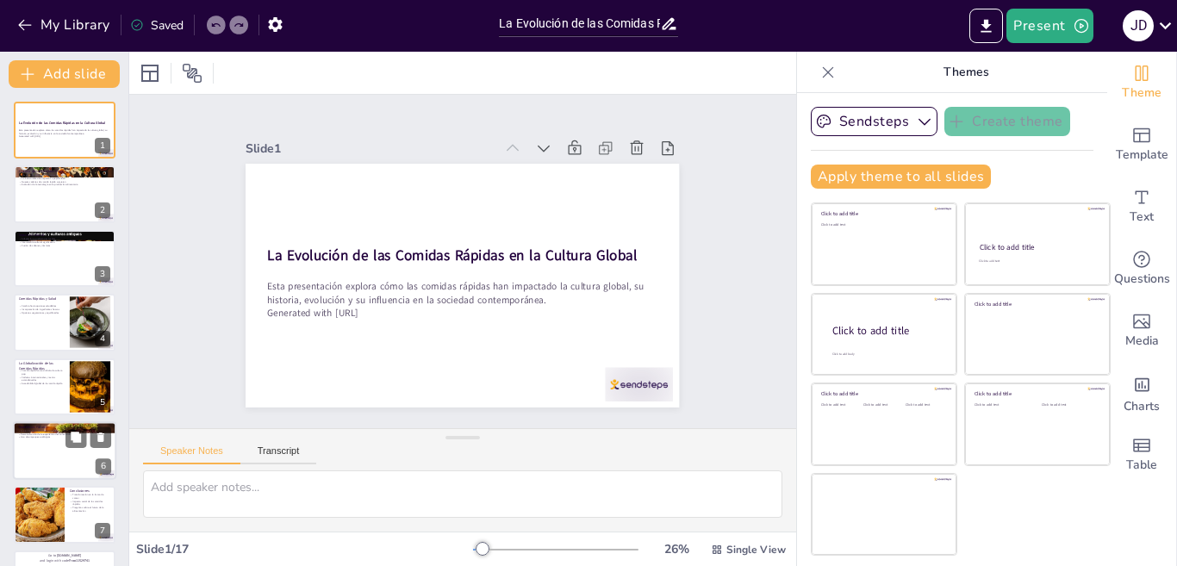
checkbox input "true"
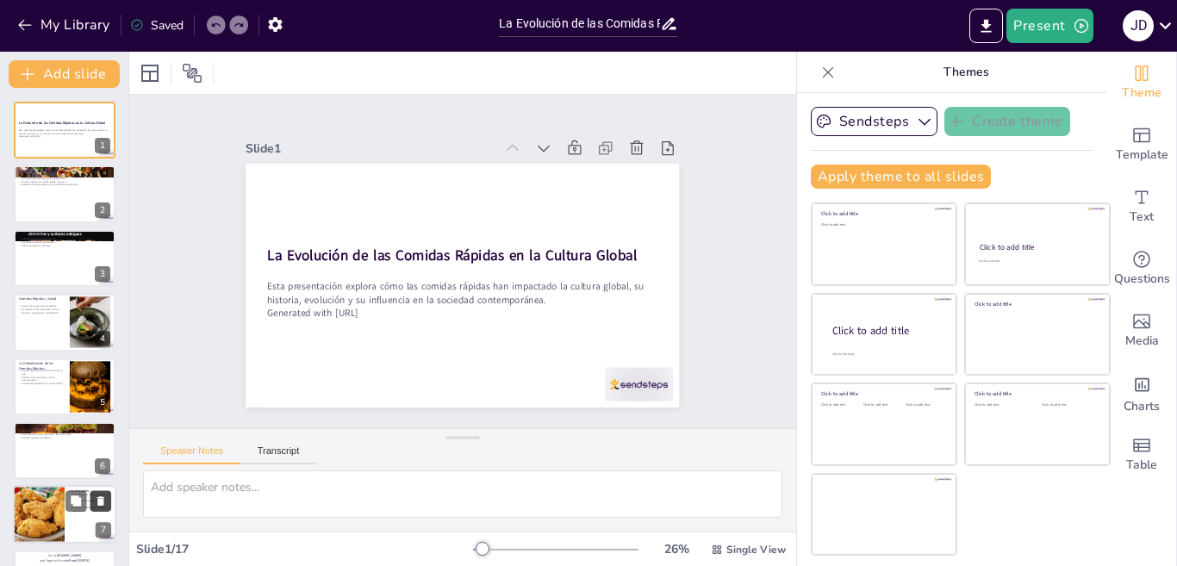
checkbox input "true"
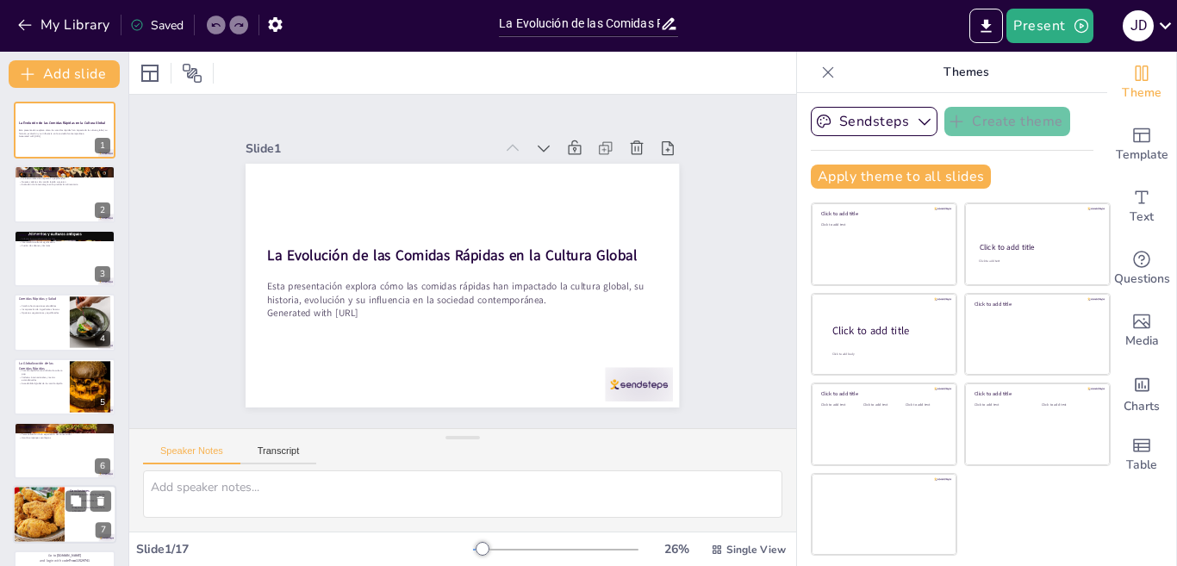
checkbox input "true"
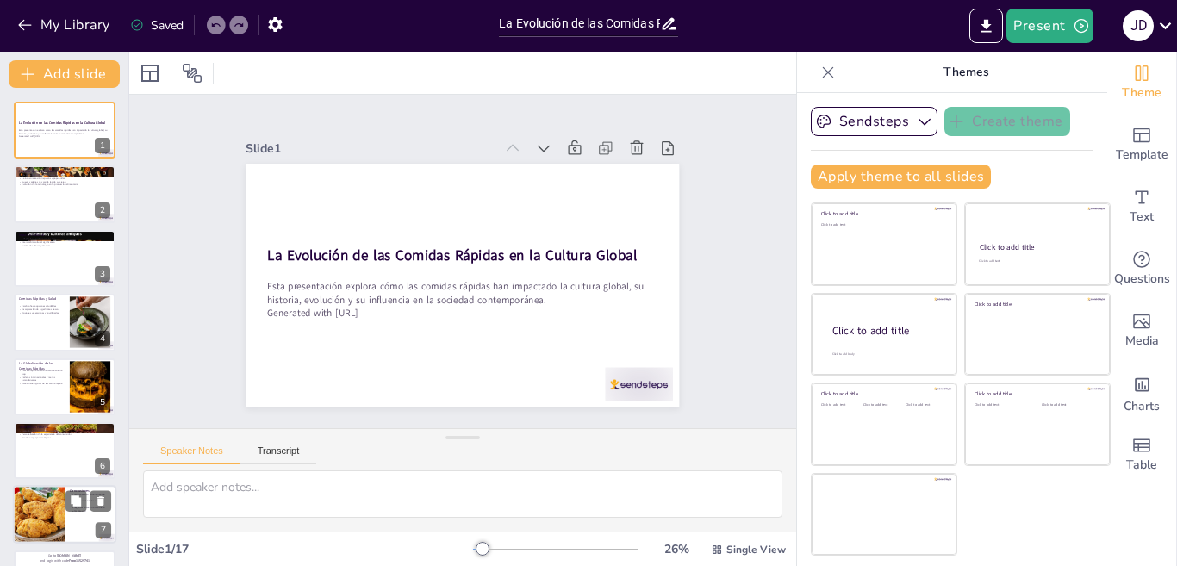
checkbox input "true"
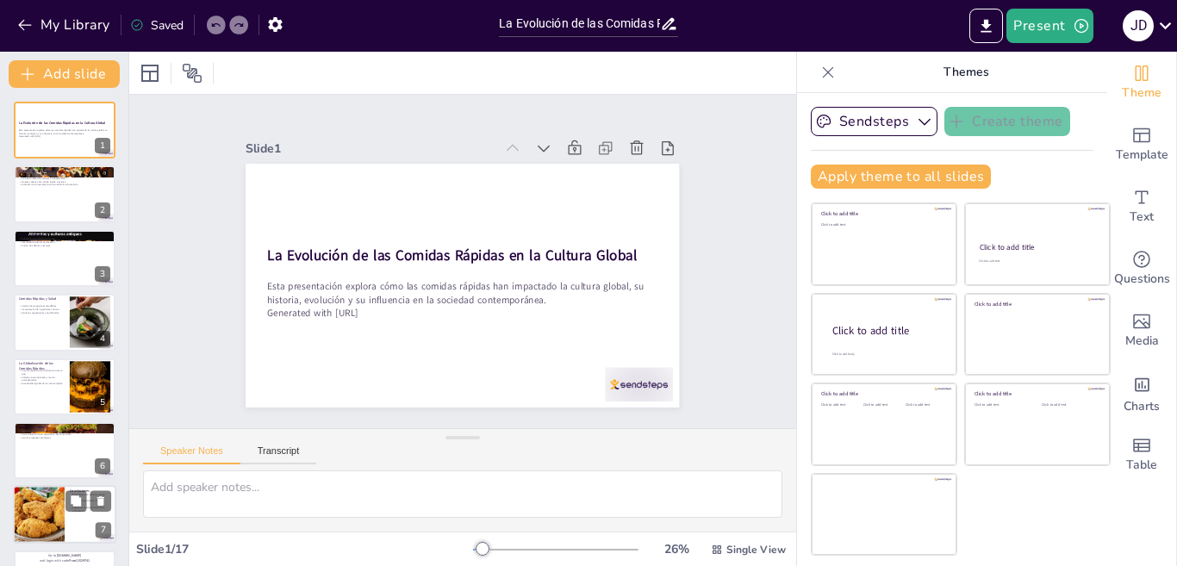
click at [91, 527] on div at bounding box center [64, 515] width 103 height 59
type textarea "La transformación en la forma en que comemos es evidente con la llegada de las …"
checkbox input "true"
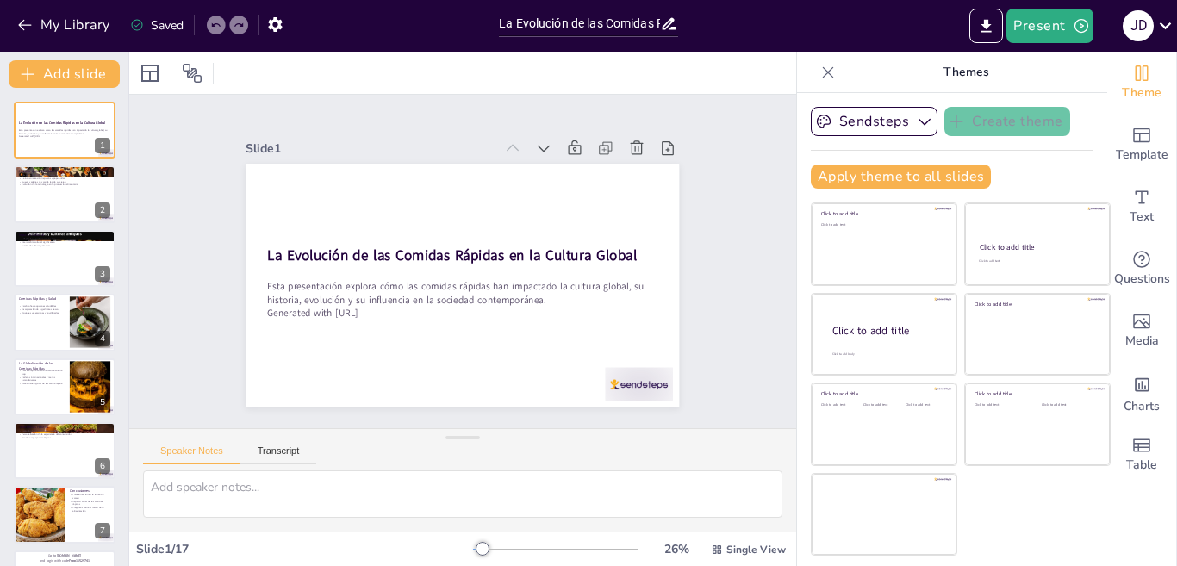
checkbox input "true"
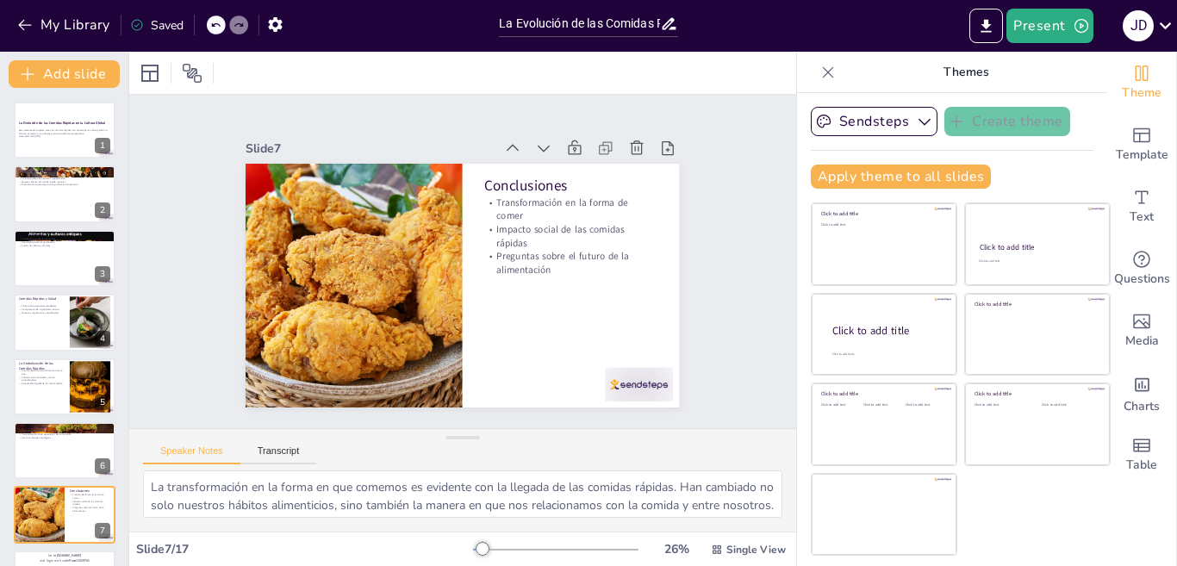
checkbox input "true"
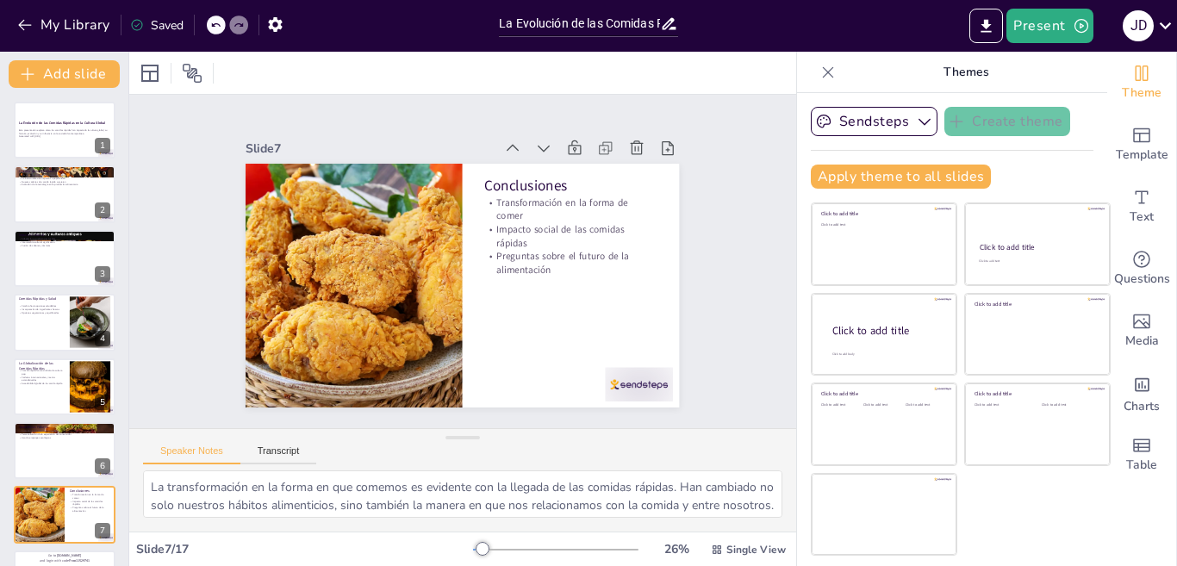
checkbox input "true"
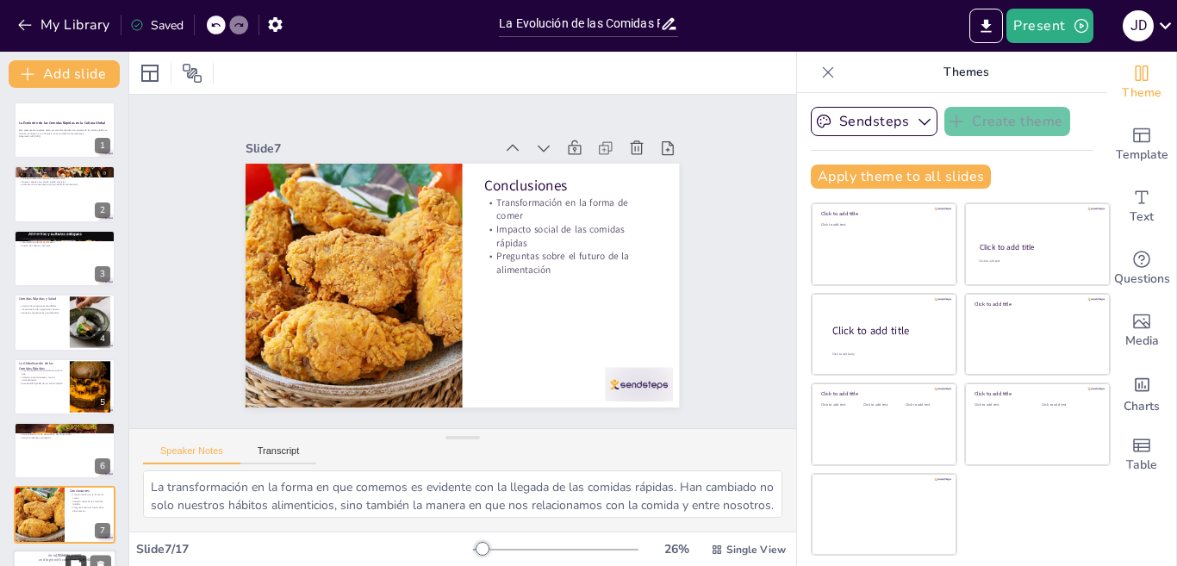
checkbox input "true"
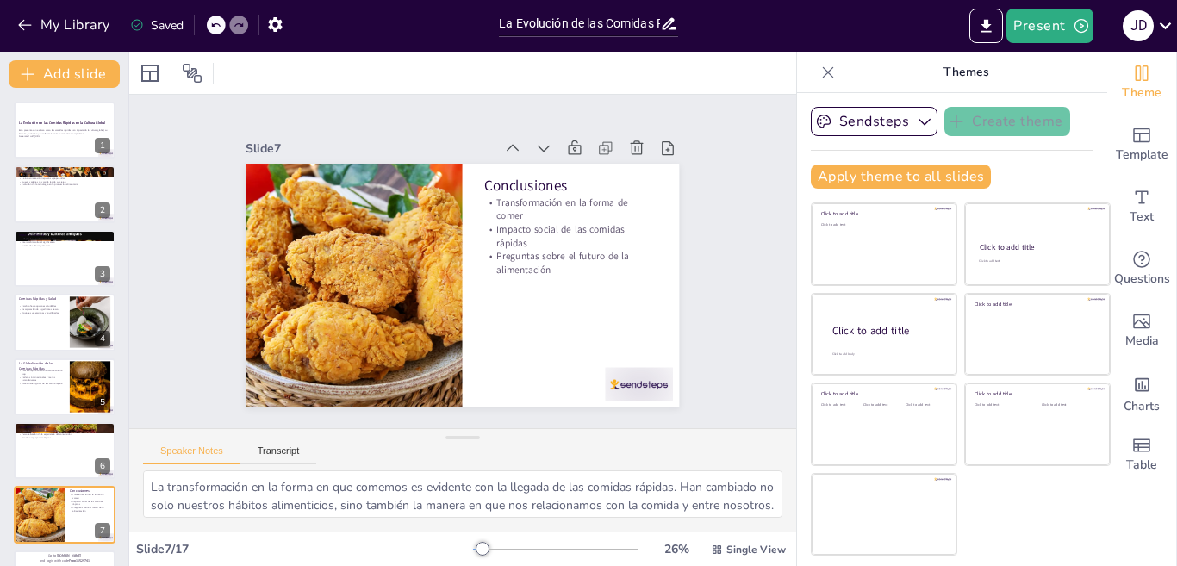
scroll to position [187, 0]
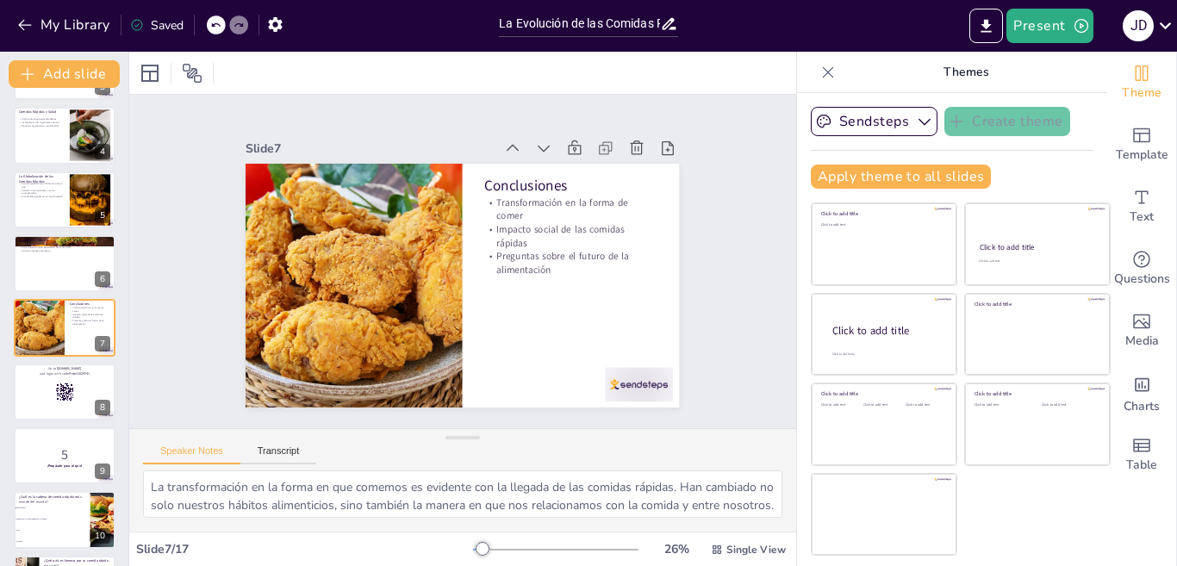
checkbox input "true"
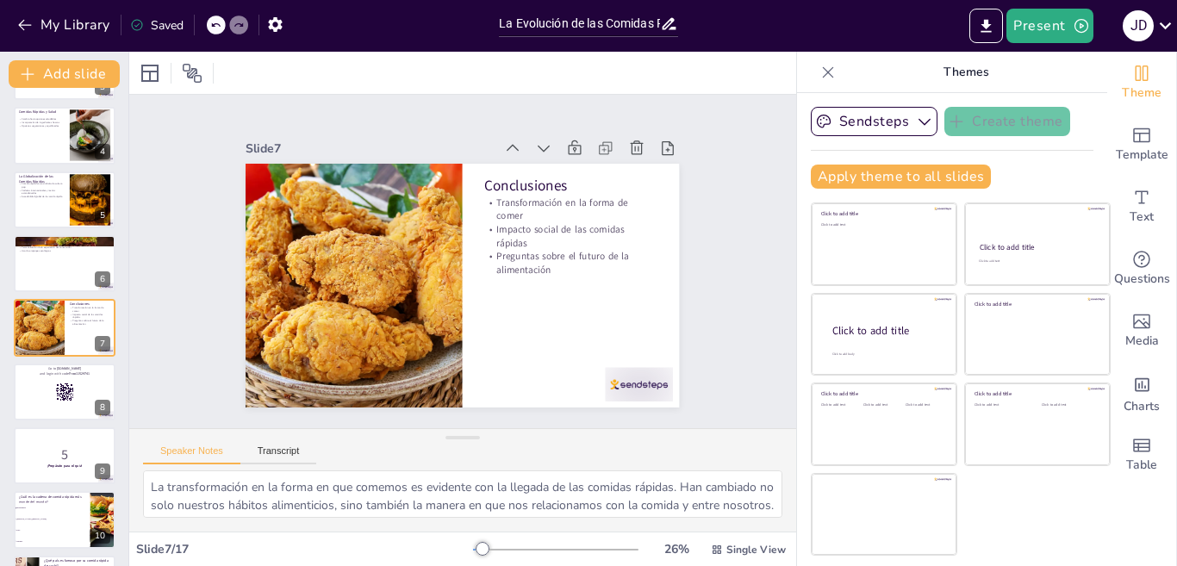
checkbox input "true"
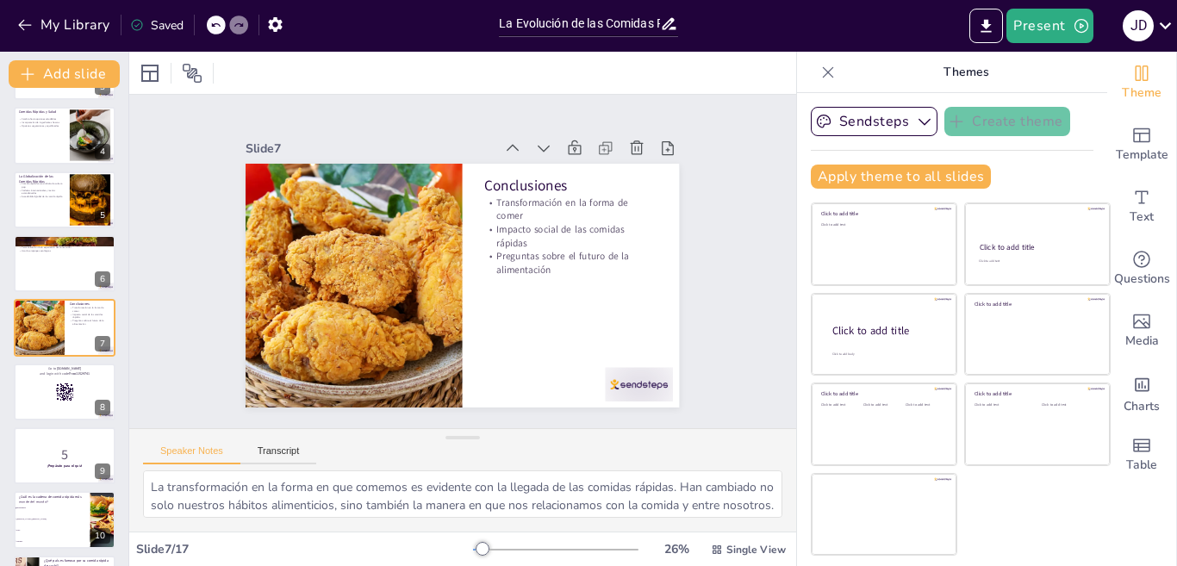
checkbox input "true"
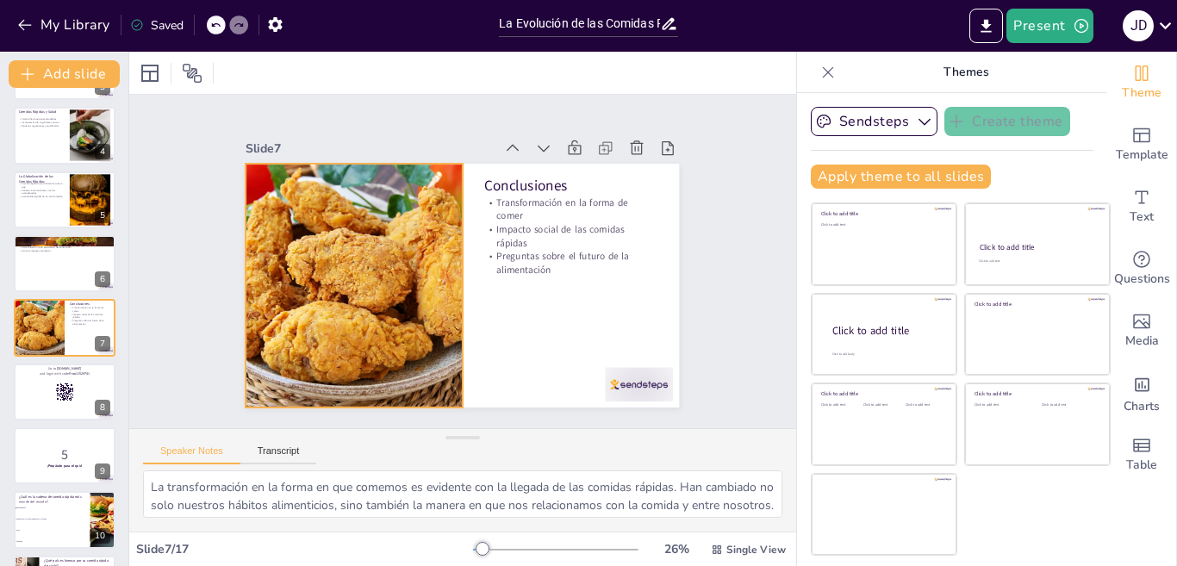
checkbox input "true"
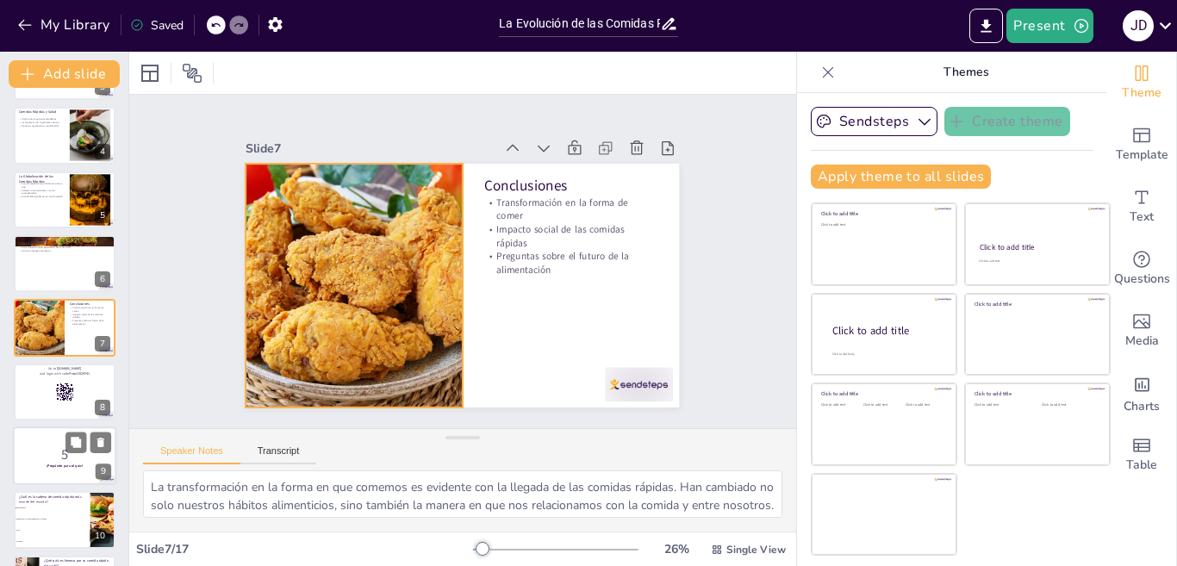
checkbox input "true"
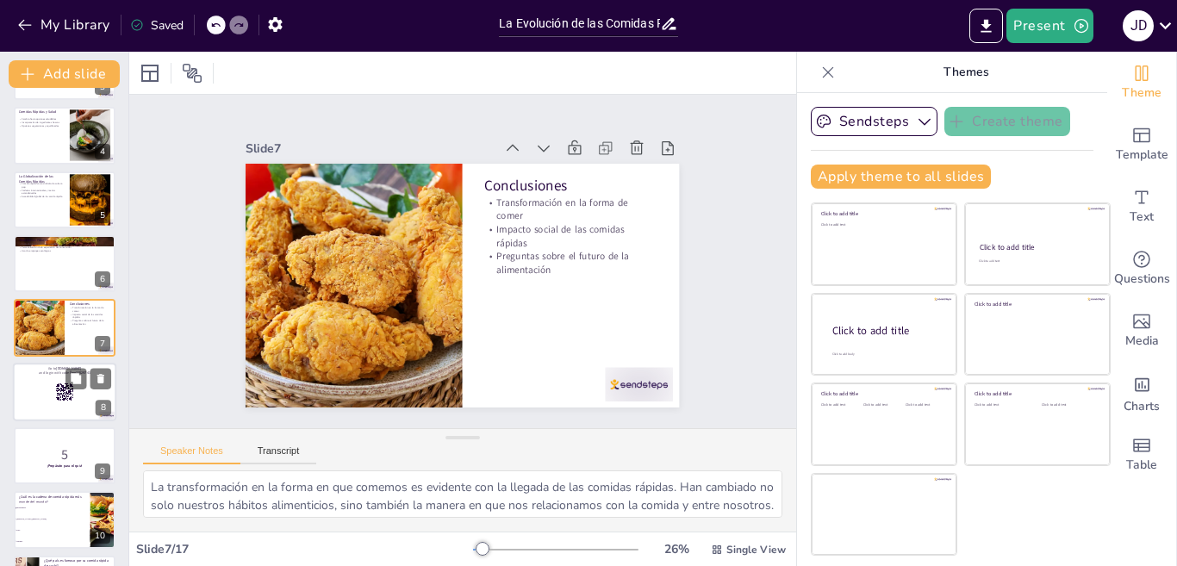
checkbox input "true"
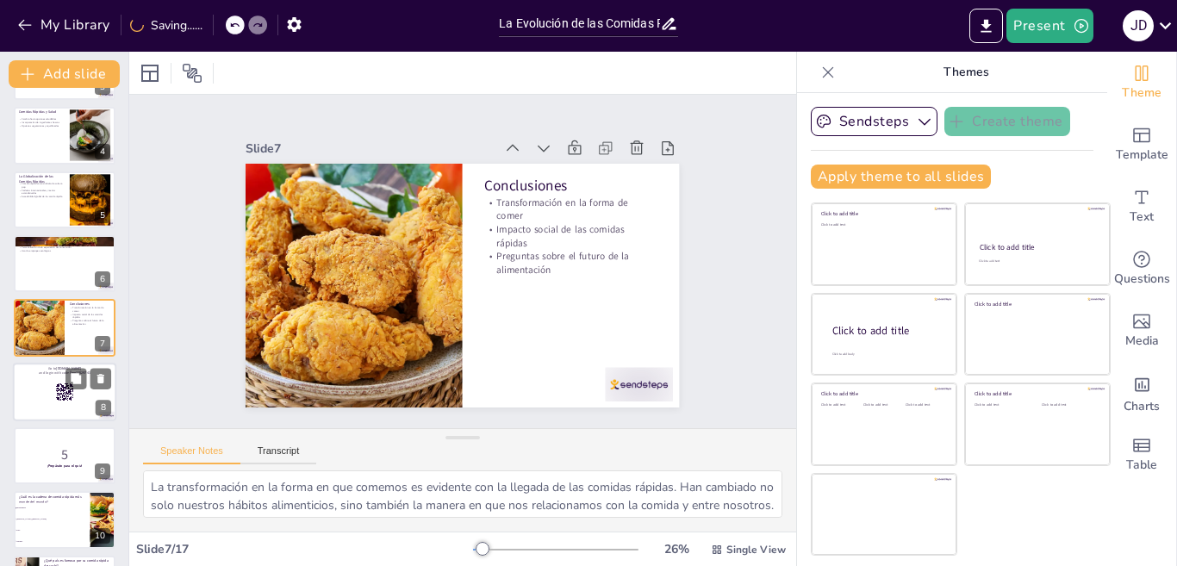
checkbox input "true"
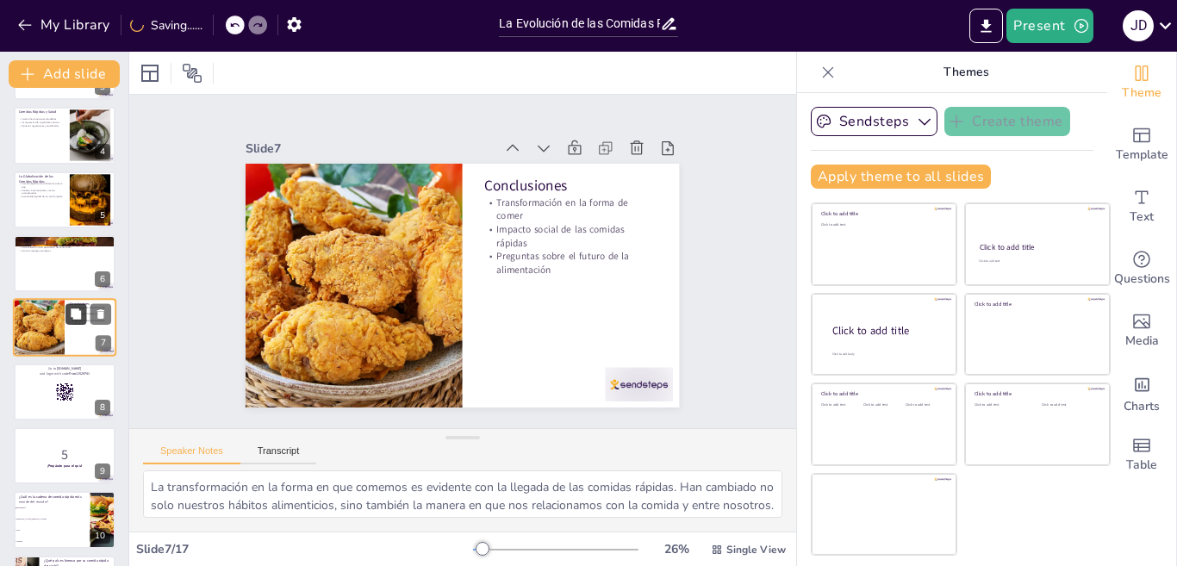
checkbox input "true"
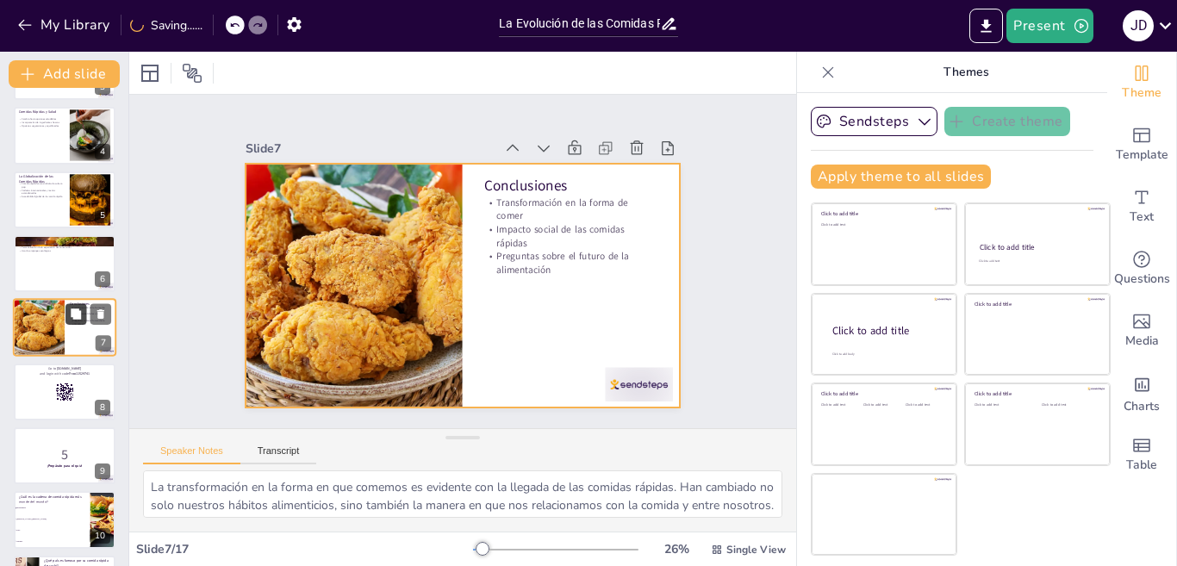
checkbox input "true"
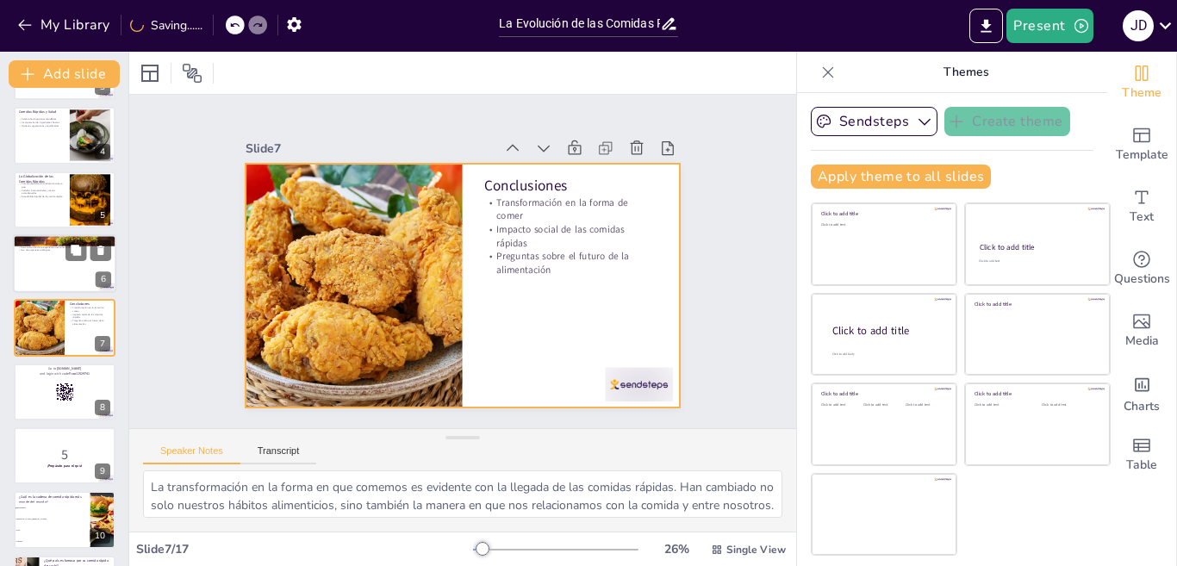
checkbox input "true"
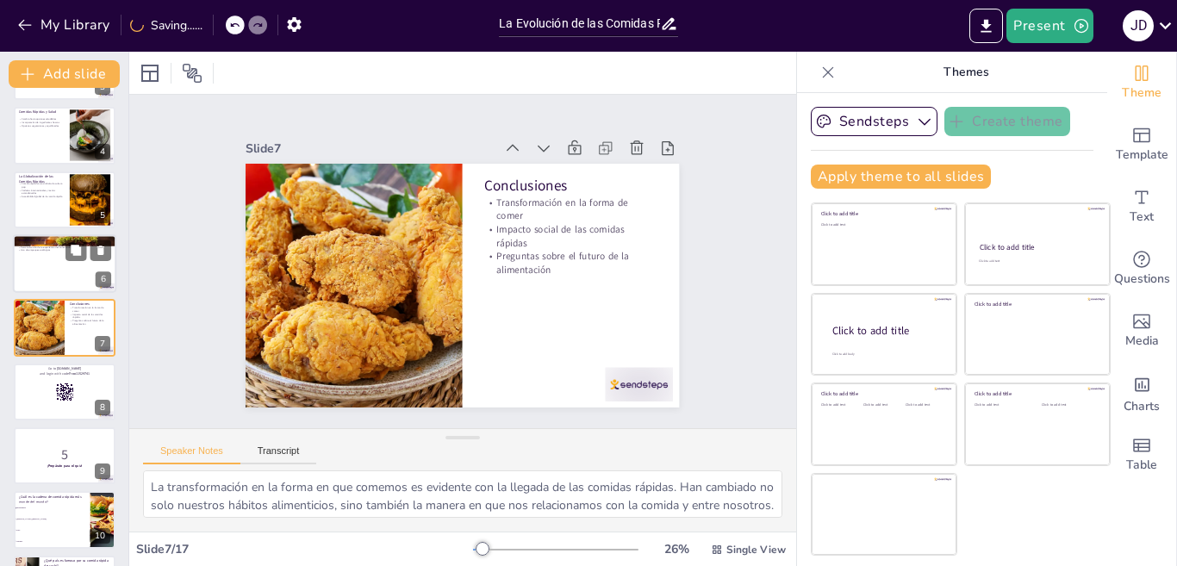
checkbox input "true"
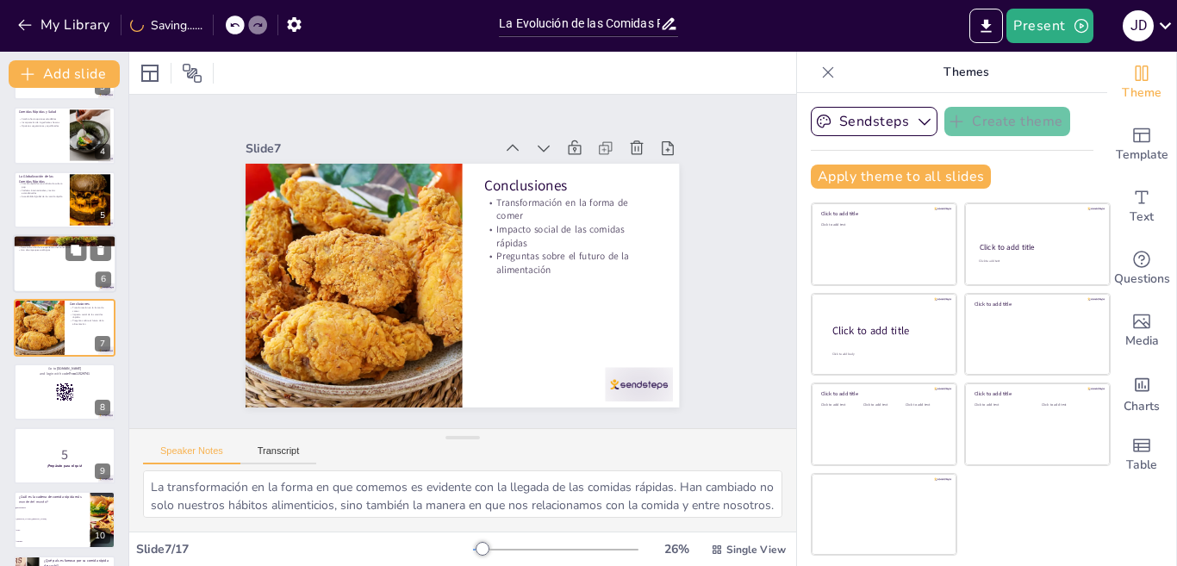
click at [59, 278] on div at bounding box center [64, 263] width 103 height 59
type textarea "La sostenibilidad es una tendencia clave que está moldeando el futuro de las co…"
checkbox input "true"
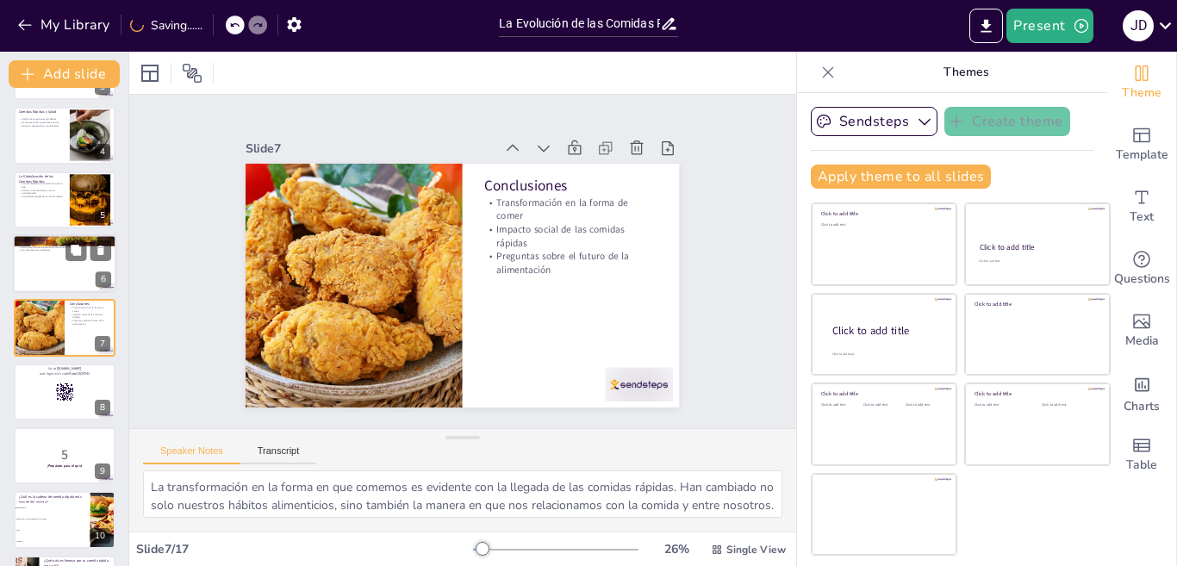
checkbox input "true"
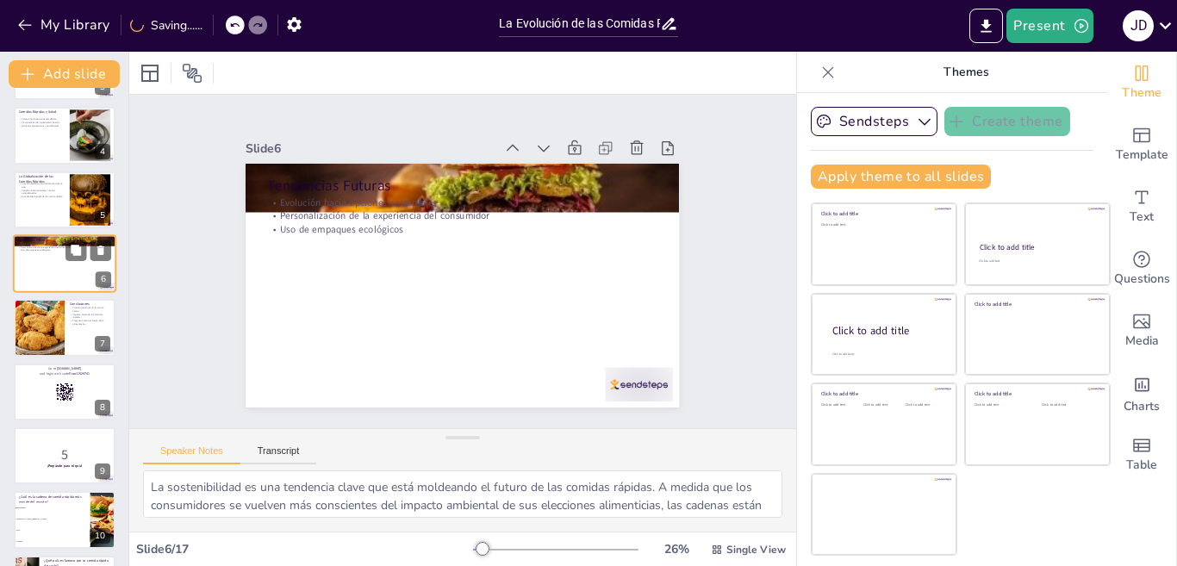
scroll to position [123, 0]
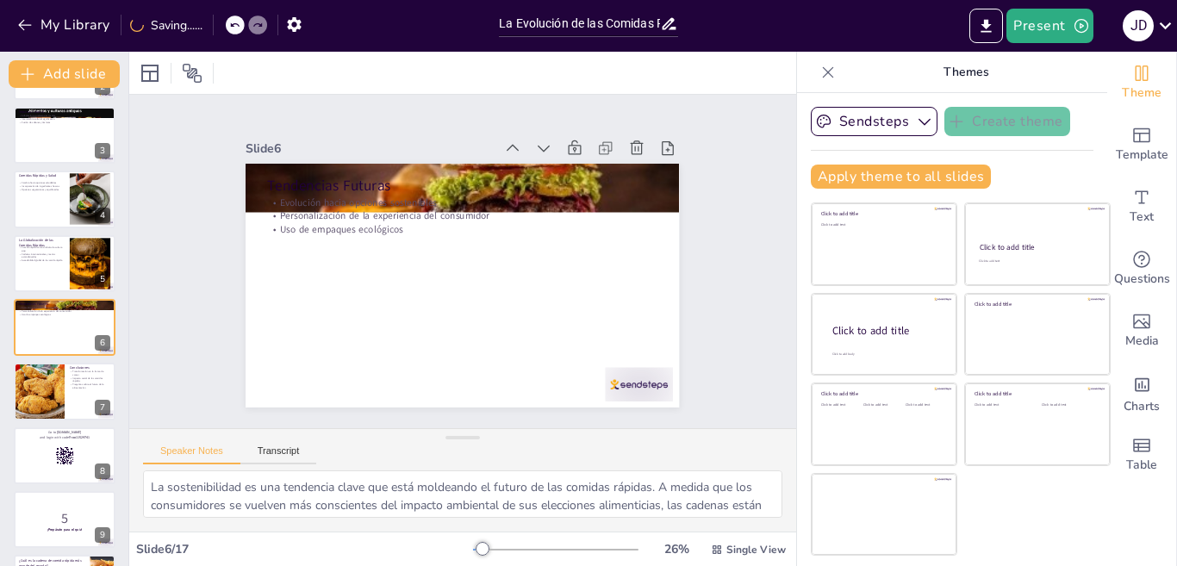
checkbox input "true"
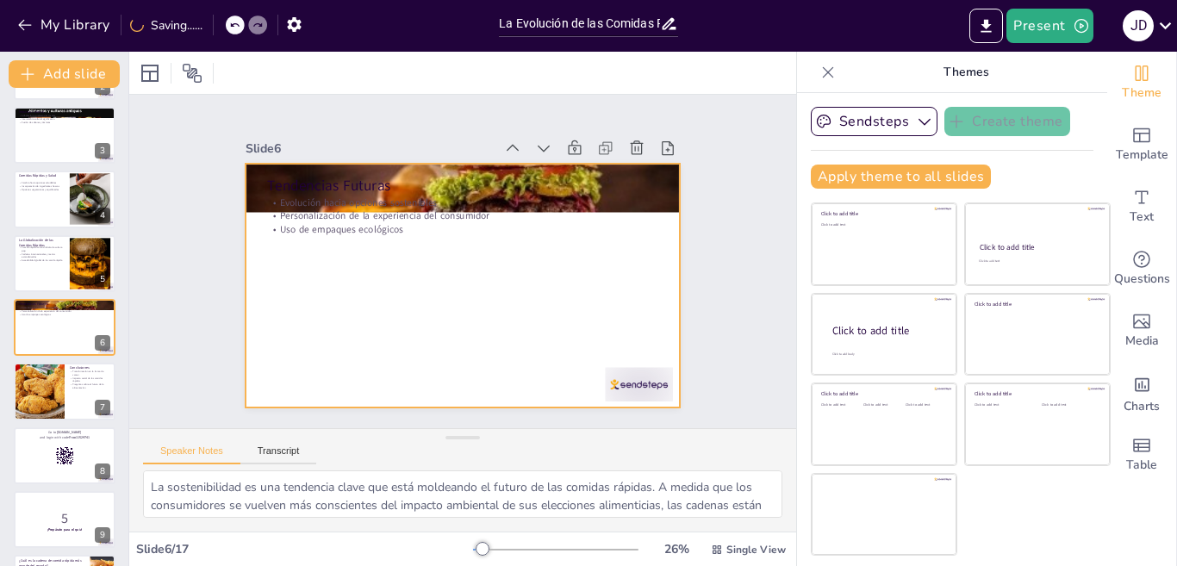
checkbox input "true"
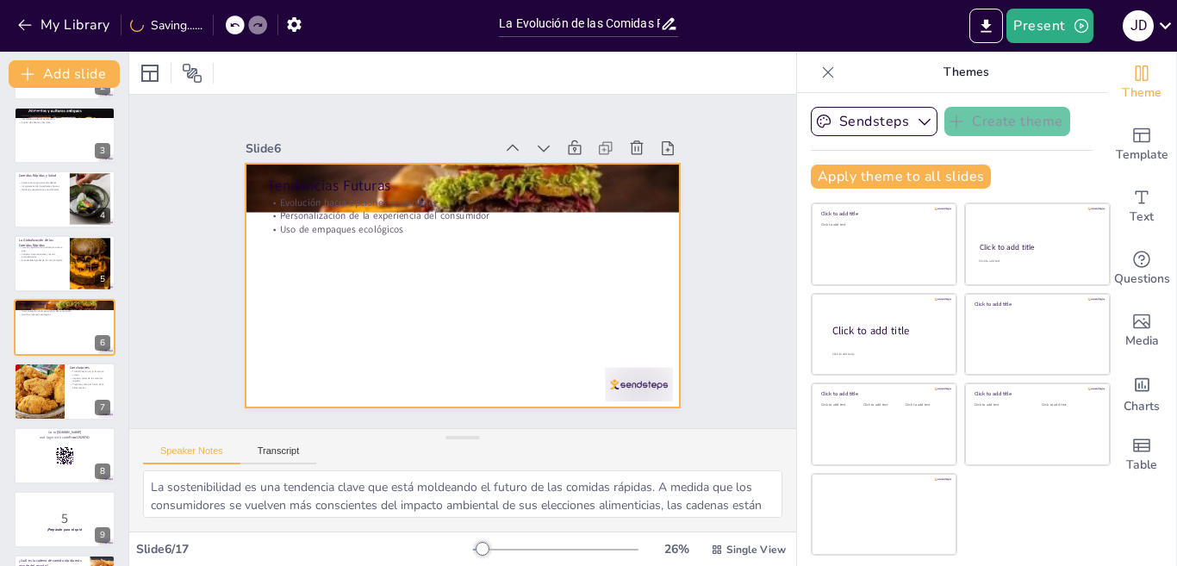
checkbox input "true"
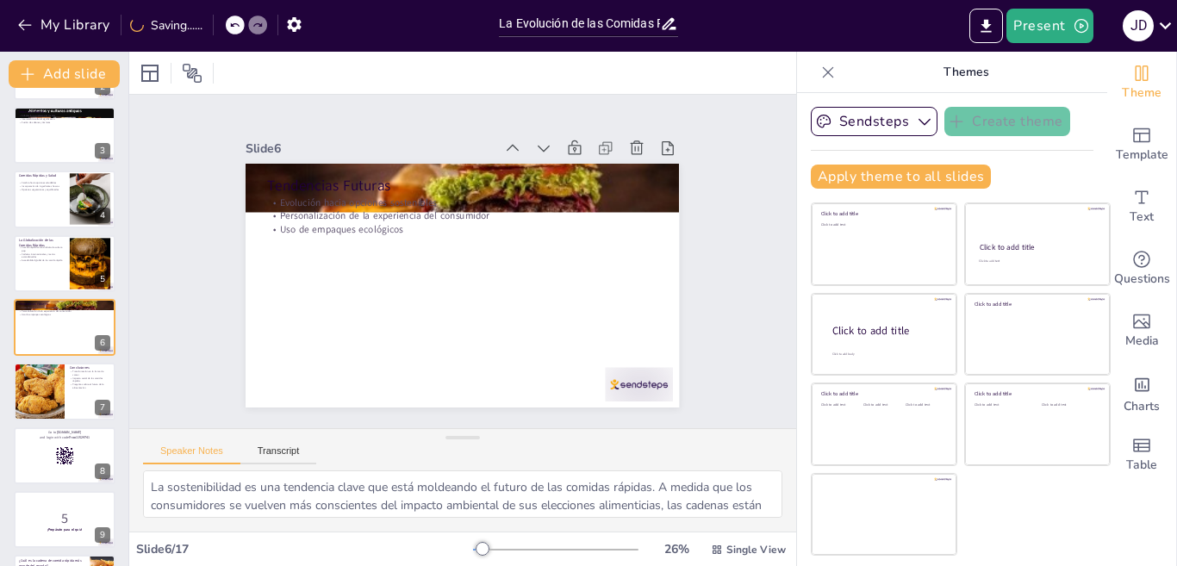
checkbox input "true"
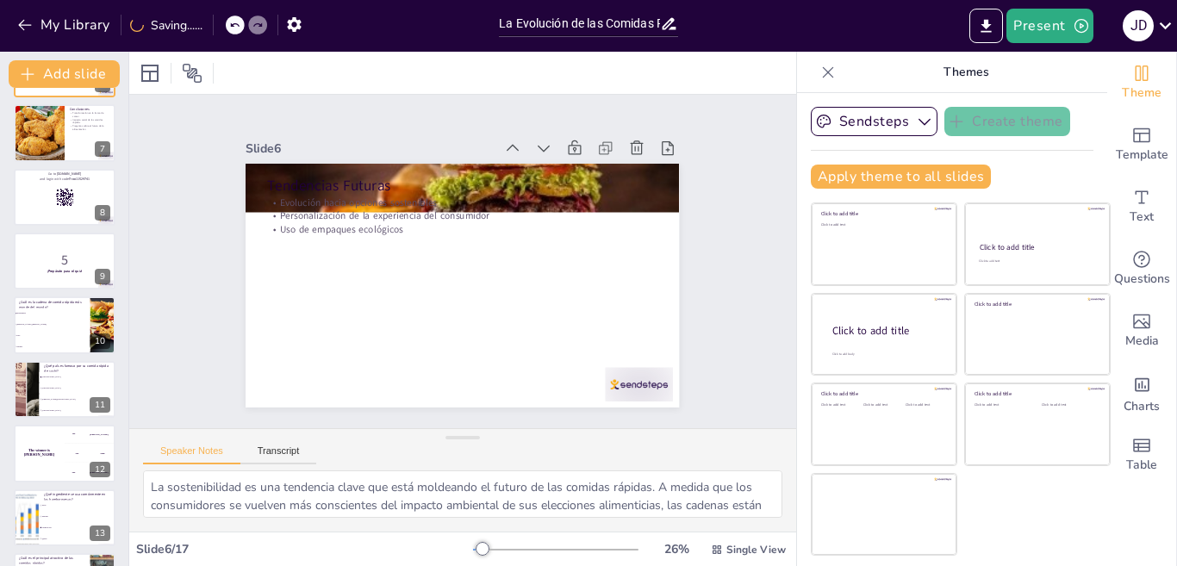
checkbox input "true"
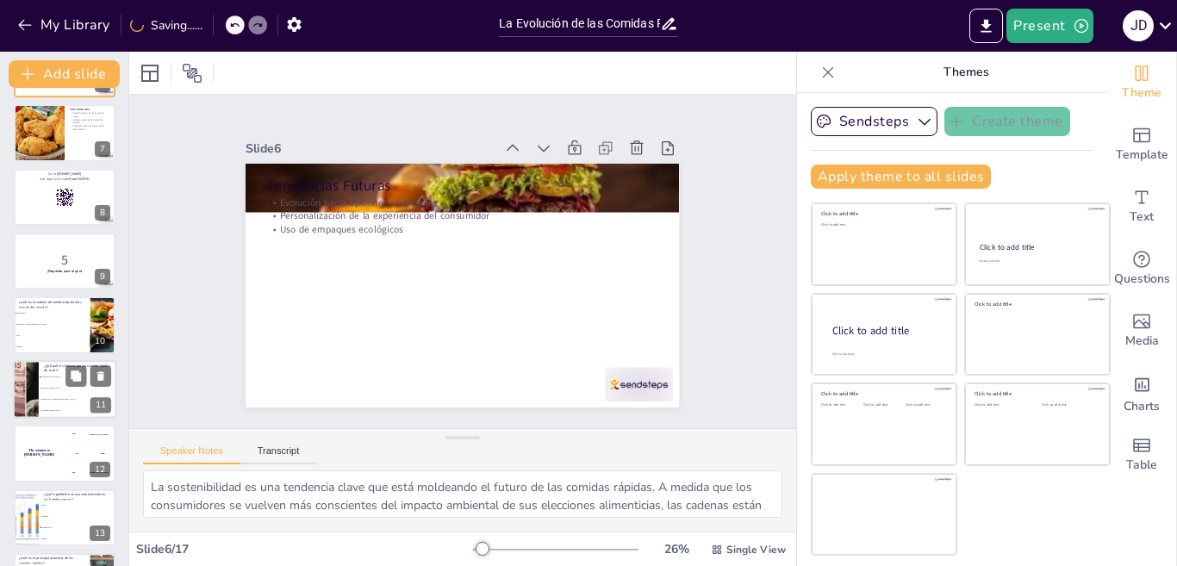
checkbox input "true"
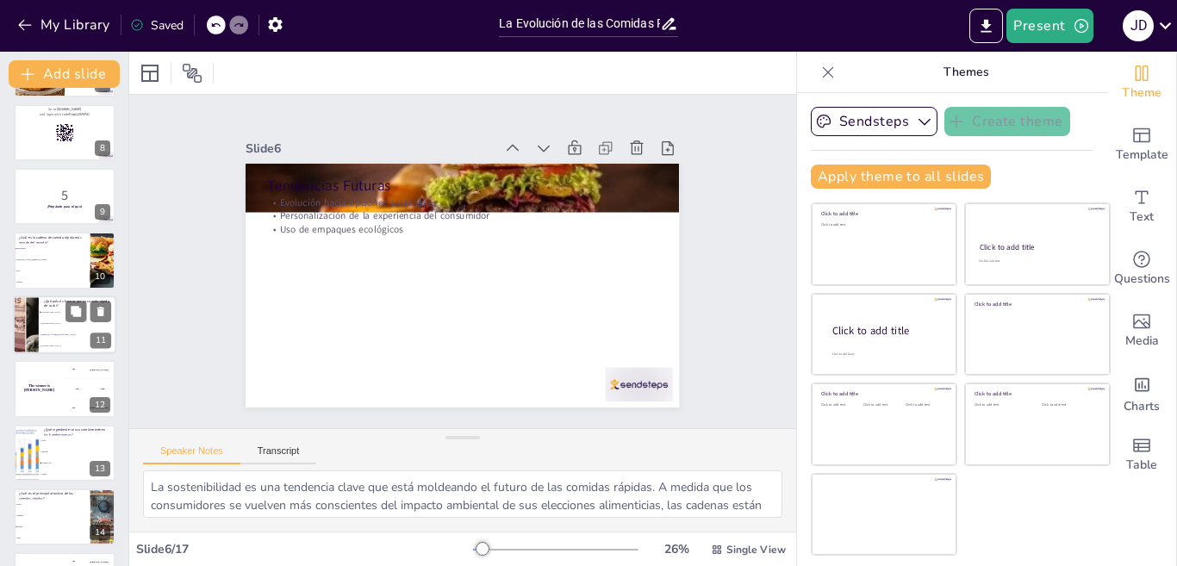
checkbox input "true"
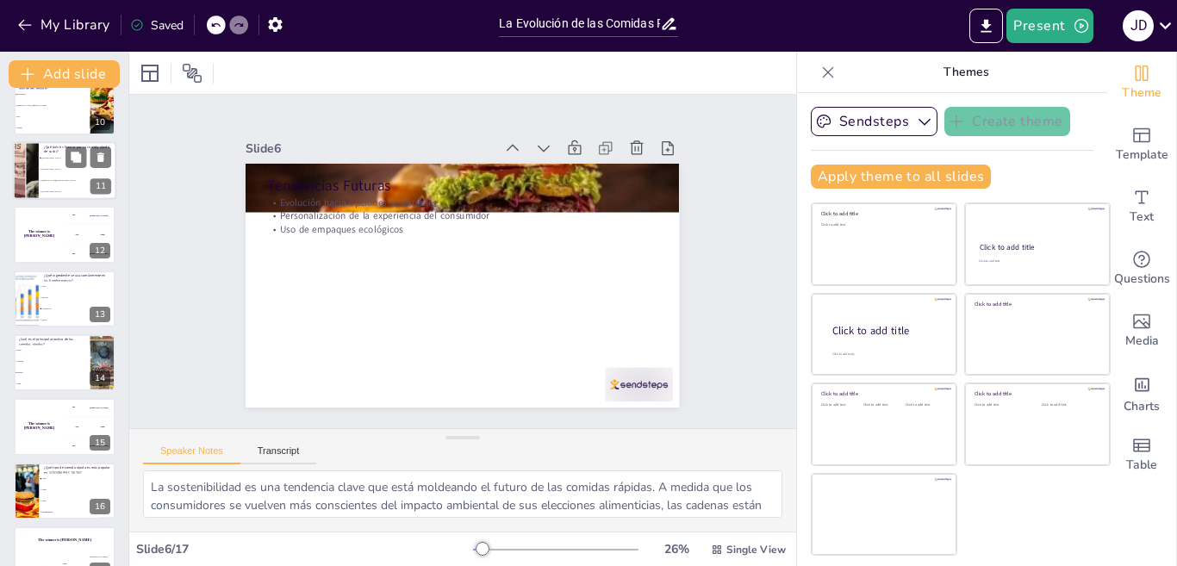
checkbox input "true"
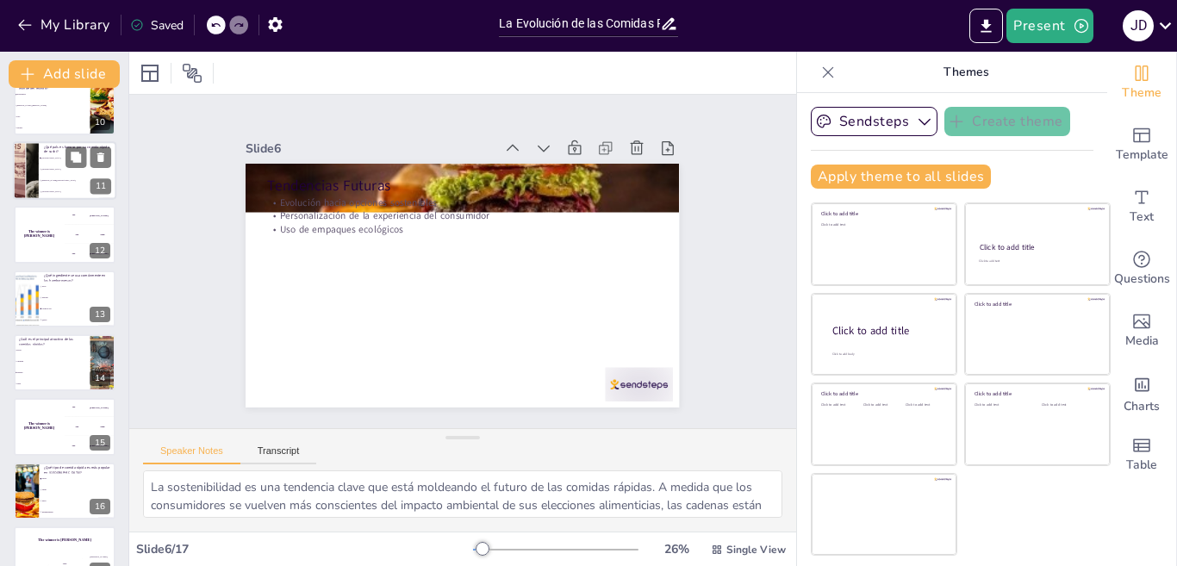
checkbox input "true"
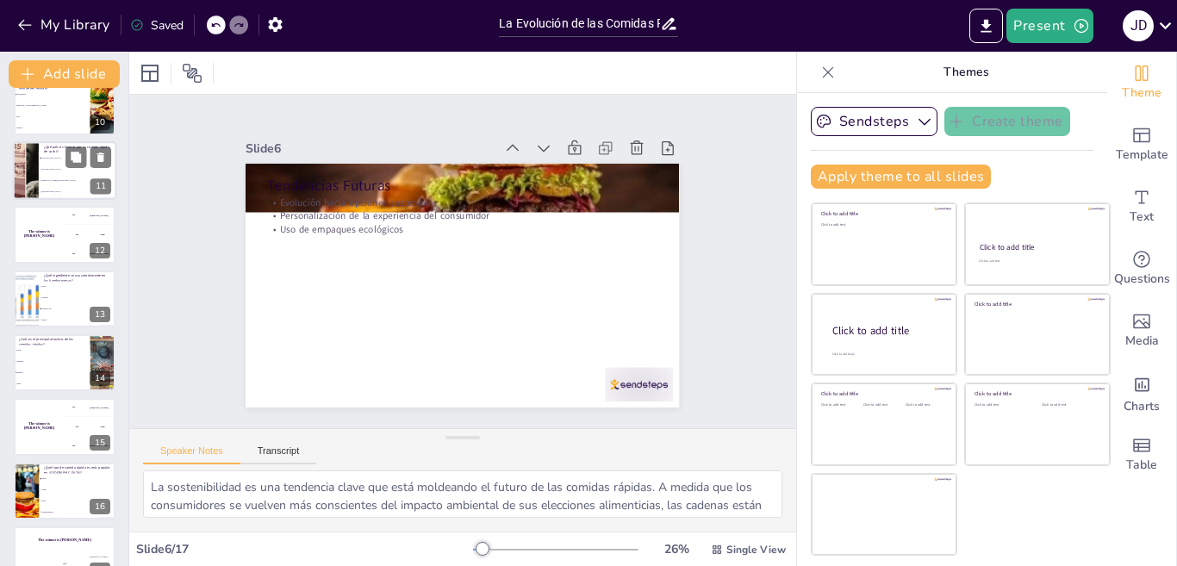
scroll to position [632, 0]
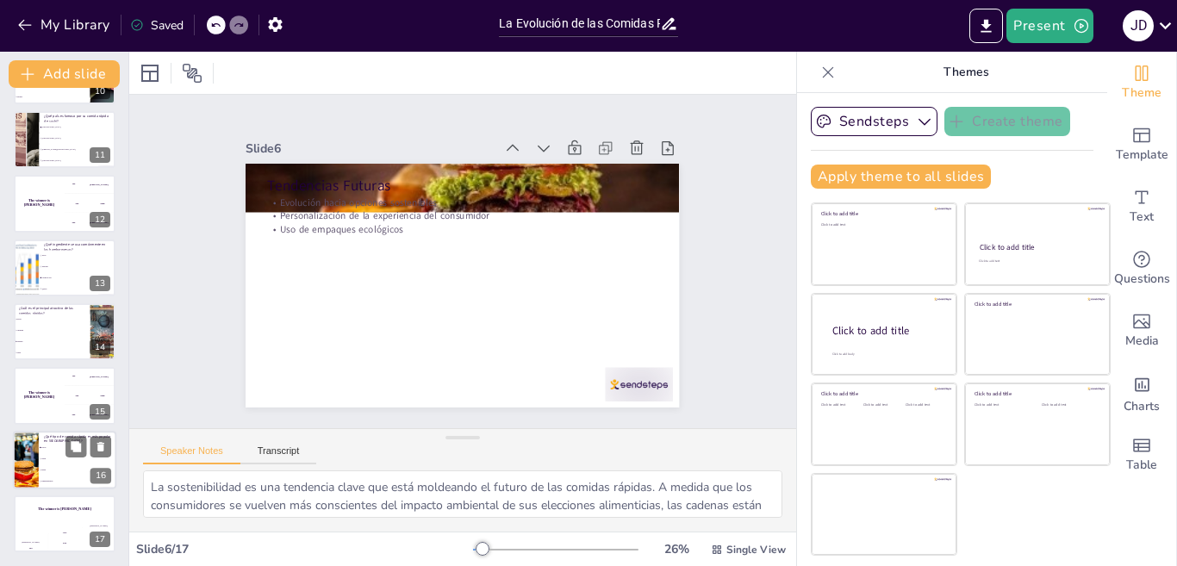
checkbox input "true"
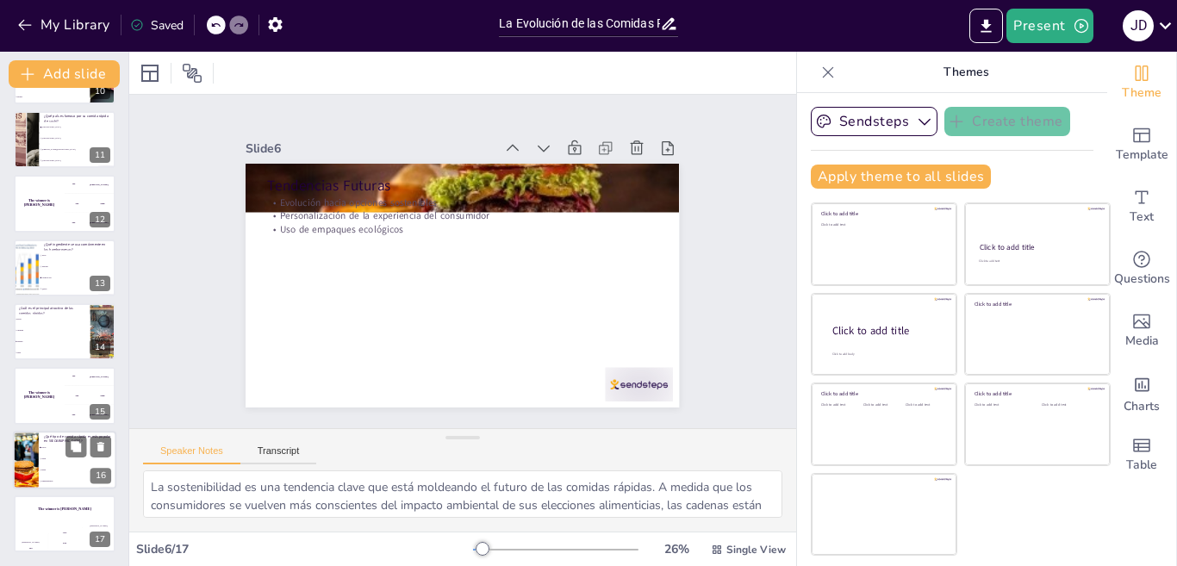
checkbox input "true"
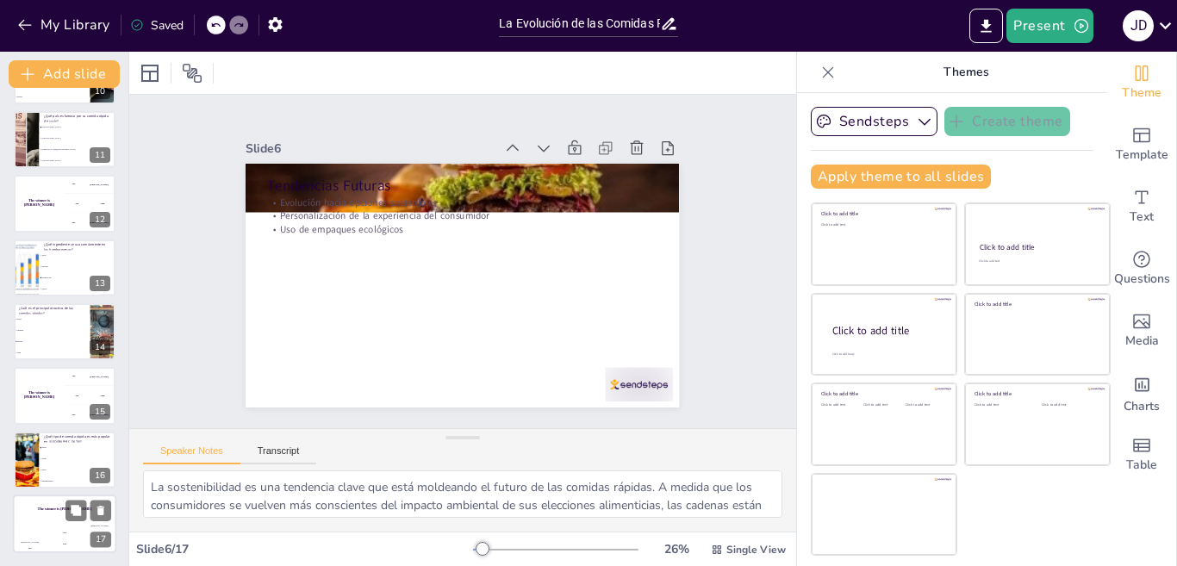
checkbox input "true"
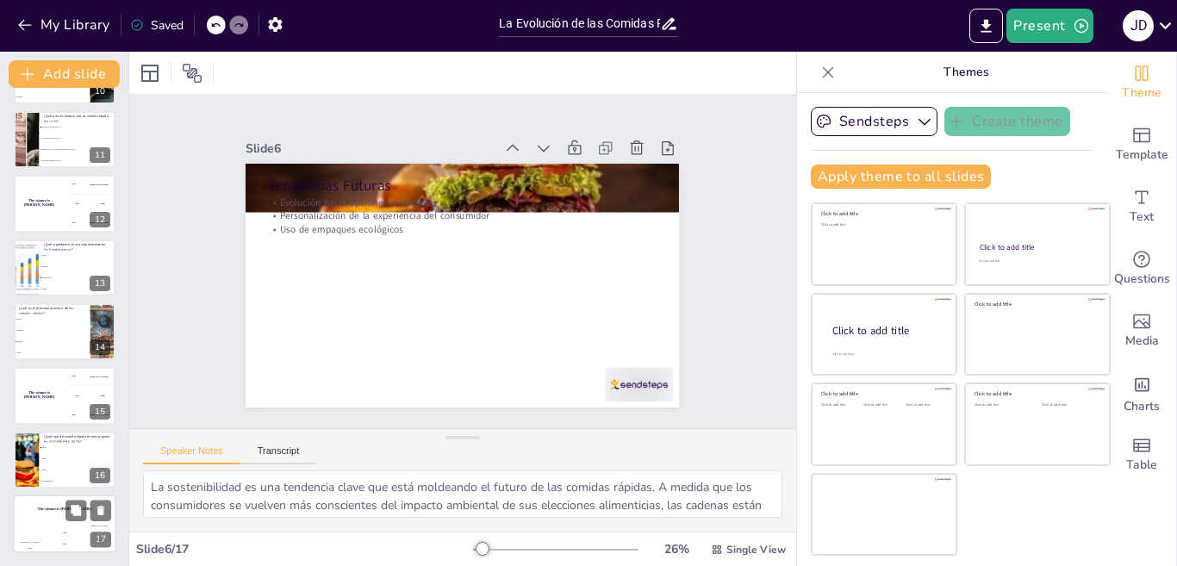
checkbox input "true"
click at [41, 523] on div "The winner is Niels 🏆" at bounding box center [64, 509] width 103 height 29
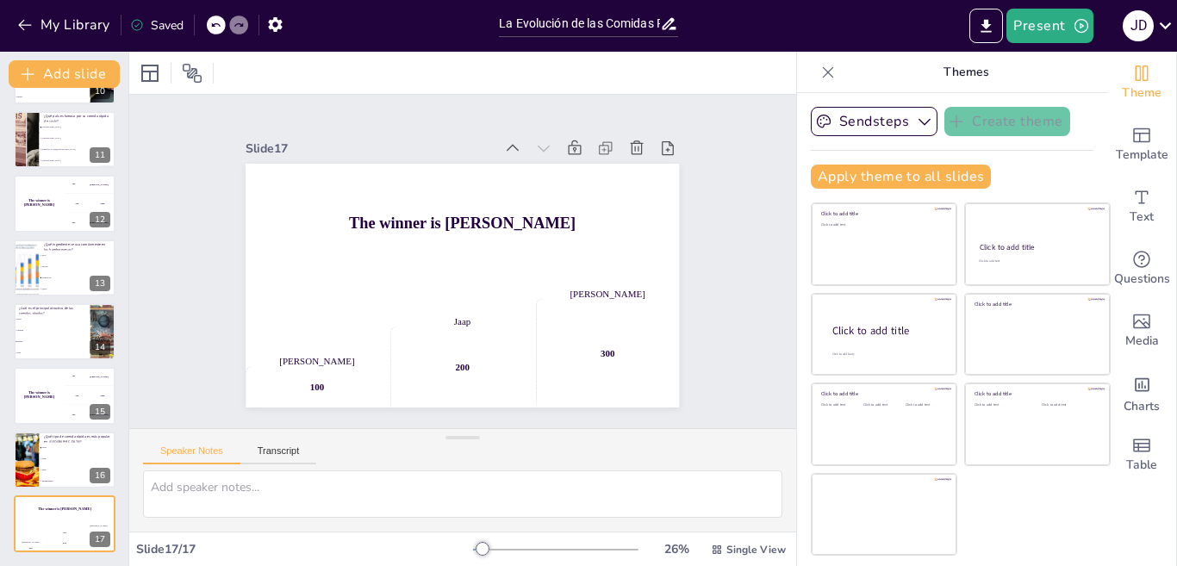
click at [47, 489] on div "La Evolución de las Comidas Rápidas en la Cultura Global Esta presentación expl…" at bounding box center [64, 11] width 128 height 1082
drag, startPoint x: 52, startPoint y: 473, endPoint x: 59, endPoint y: 441, distance: 32.8
click at [53, 471] on li "Pizza" at bounding box center [78, 469] width 78 height 11
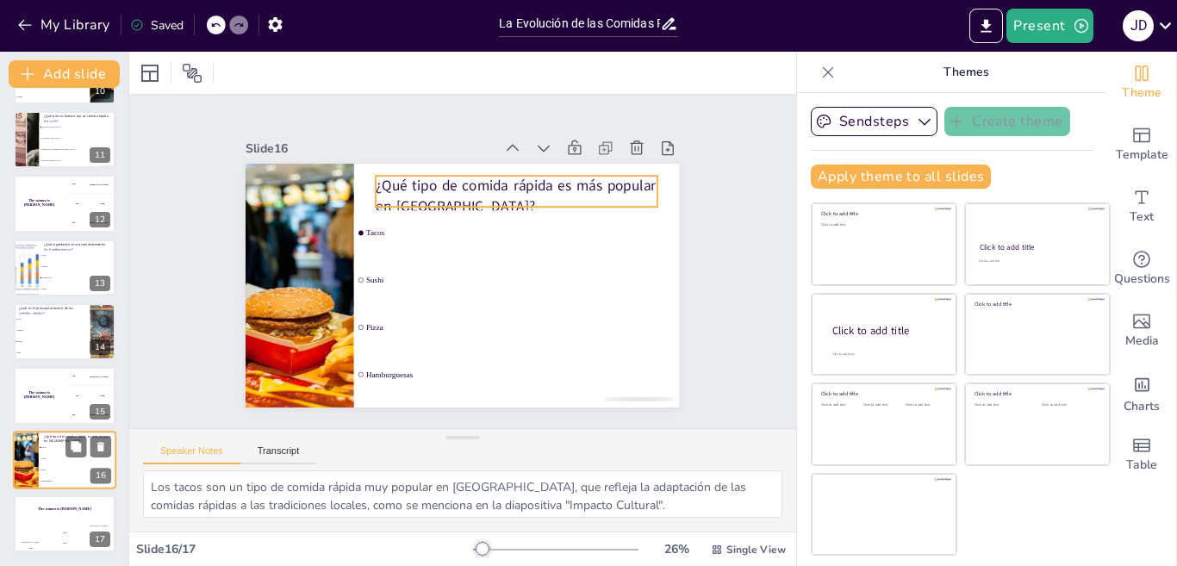
click at [59, 441] on p "¿Qué tipo de comida rápida es más popular en América Latina?" at bounding box center [77, 437] width 67 height 9
click at [60, 432] on div "¿Qué tipo de comida rápida es más popular en América Latina? Tacos Sushi Pizza …" at bounding box center [64, 460] width 103 height 59
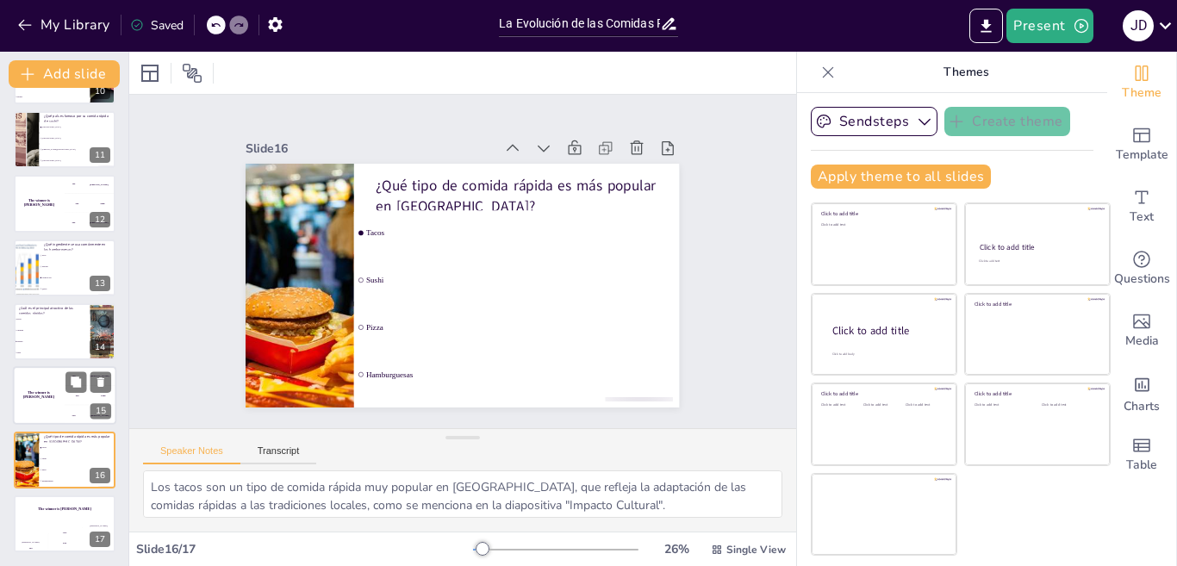
click at [61, 403] on div "The winner is Niels 🏆" at bounding box center [39, 396] width 52 height 59
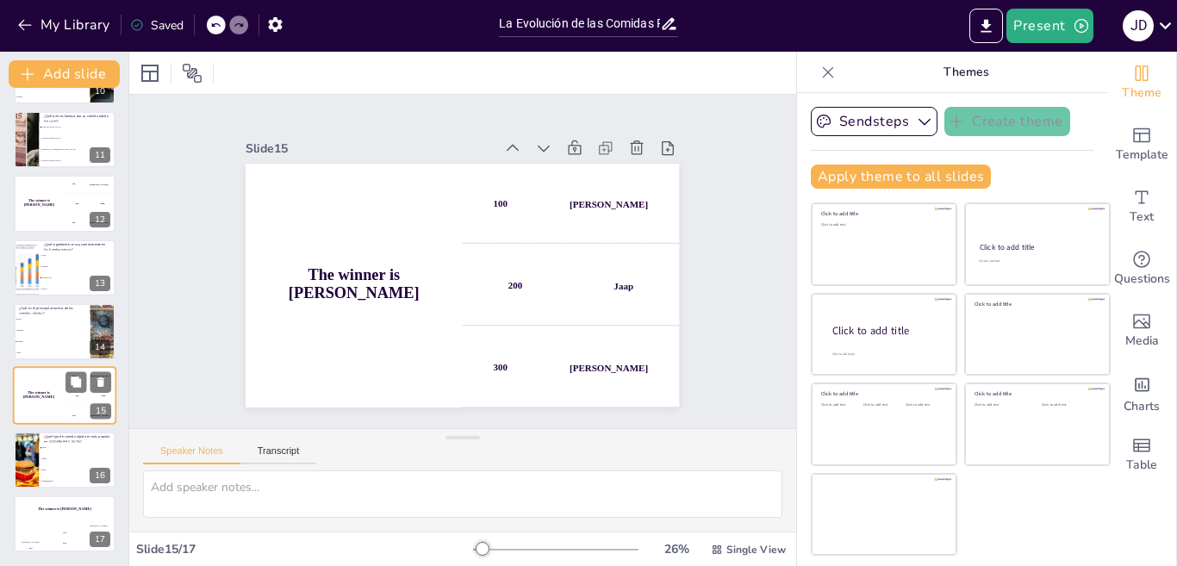
click at [61, 403] on div "The winner is Niels 🏆" at bounding box center [39, 396] width 52 height 59
click at [61, 375] on div "The winner is Niels 🏆" at bounding box center [39, 396] width 52 height 59
click at [61, 365] on div "La Evolución de las Comidas Rápidas en la Cultura Global Esta presentación expl…" at bounding box center [64, 11] width 128 height 1082
click at [64, 321] on li "Precio" at bounding box center [52, 319] width 78 height 11
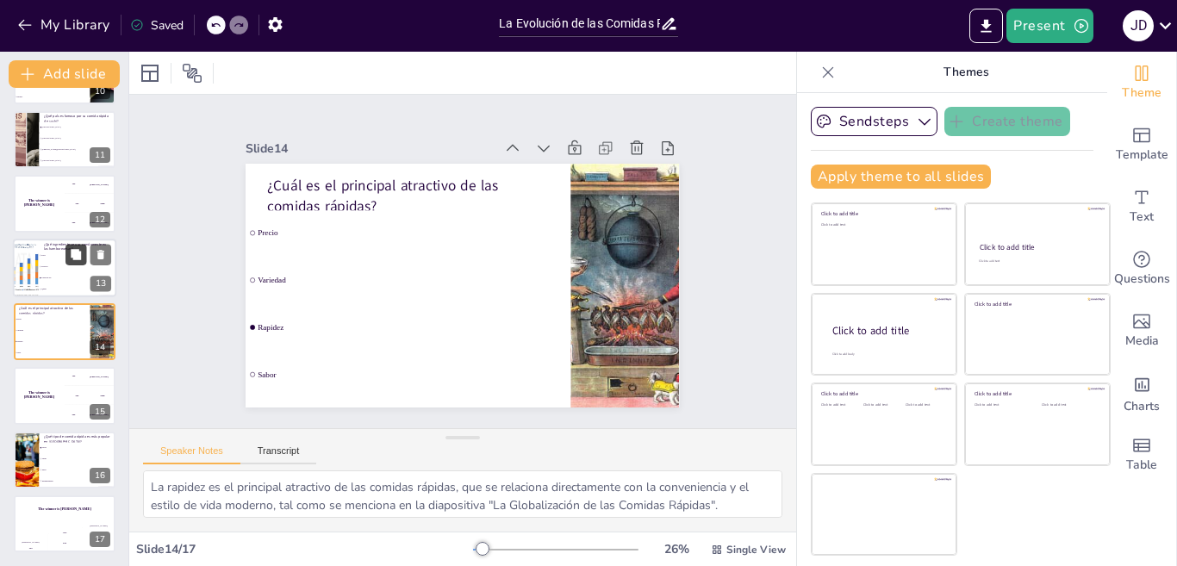
click at [65, 258] on button at bounding box center [75, 254] width 21 height 21
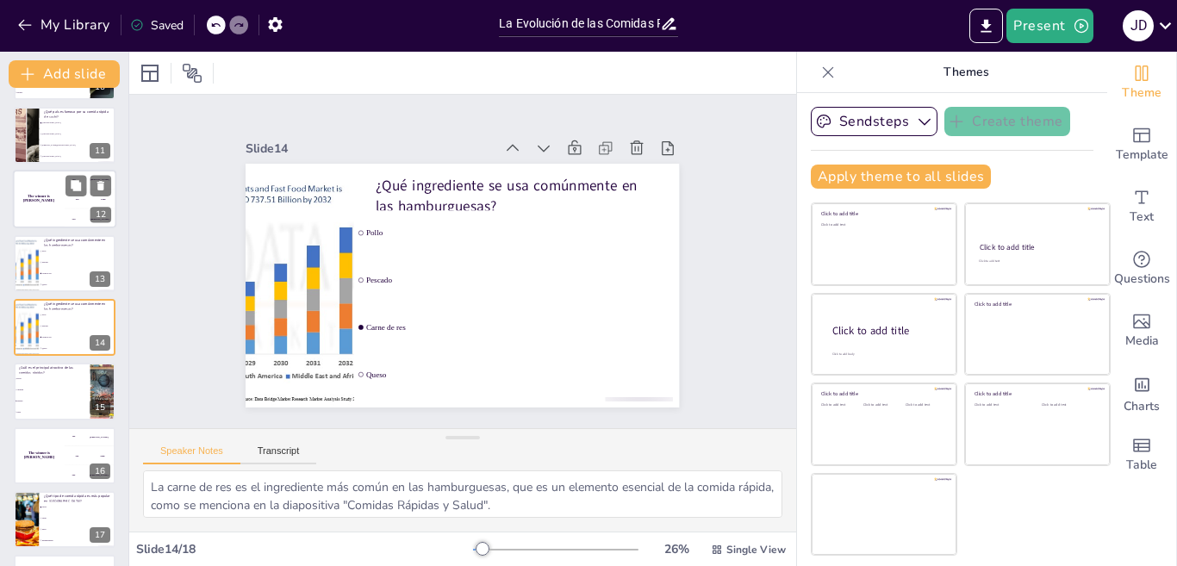
click at [69, 221] on div "300 Niels" at bounding box center [91, 218] width 52 height 19
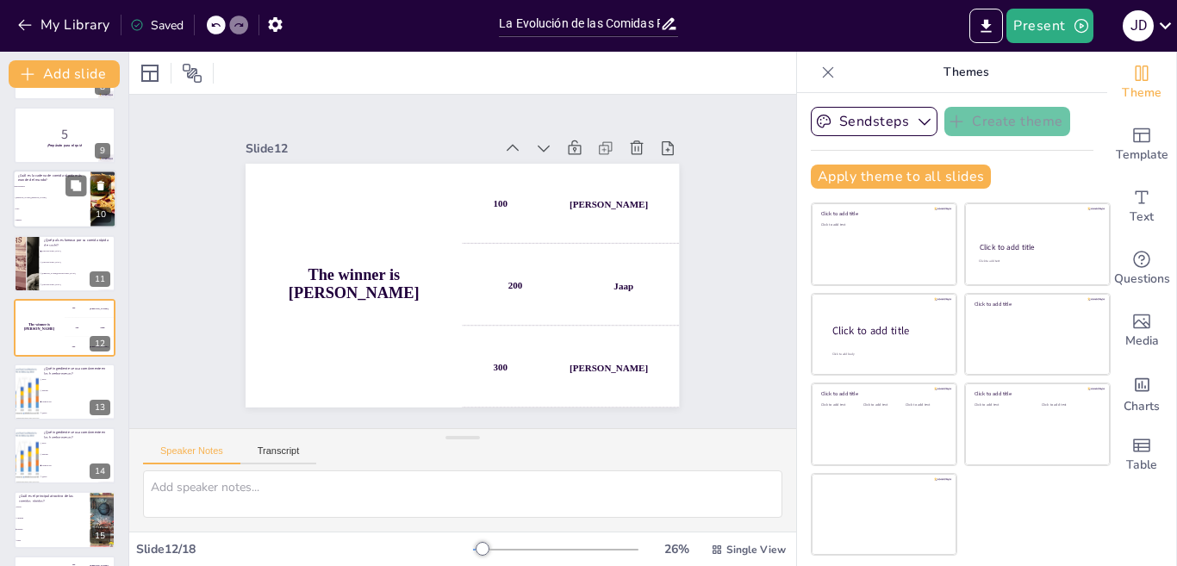
click at [64, 174] on p "¿Cuál es la cadena de comida rápida más grande del mundo?" at bounding box center [51, 177] width 67 height 9
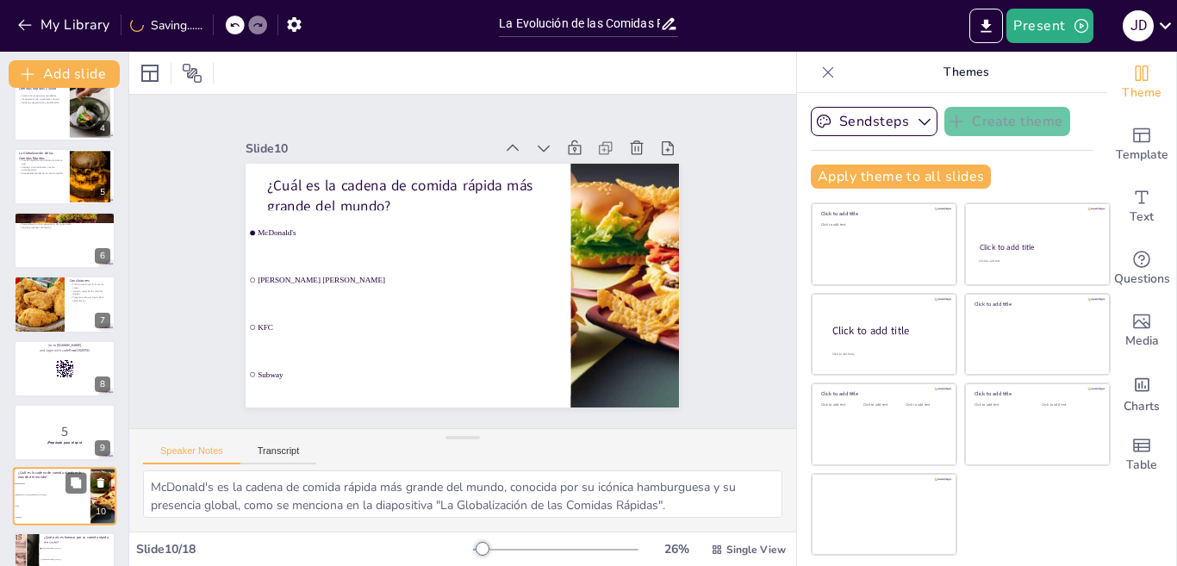
scroll to position [0, 0]
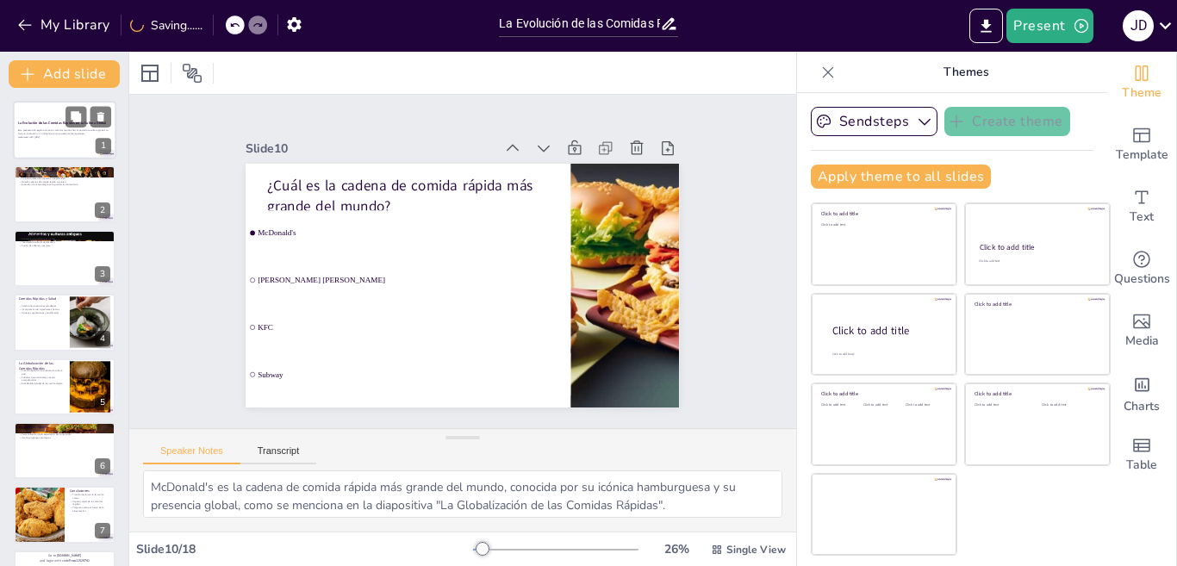
click at [53, 138] on p "Generated with Sendsteps.ai" at bounding box center [64, 136] width 93 height 3
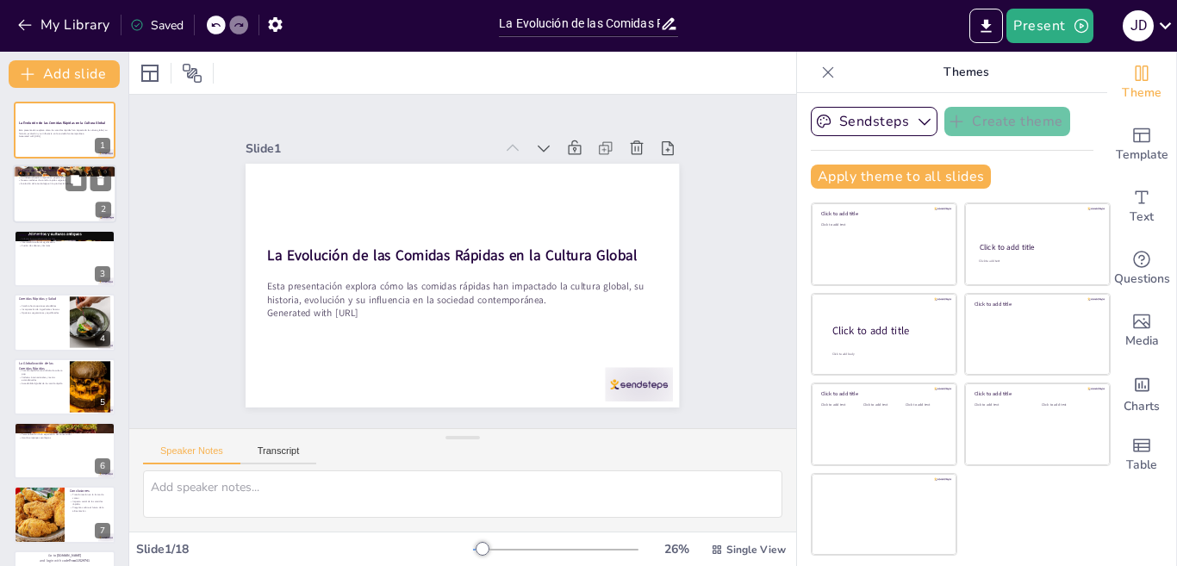
click at [47, 211] on div at bounding box center [64, 194] width 103 height 59
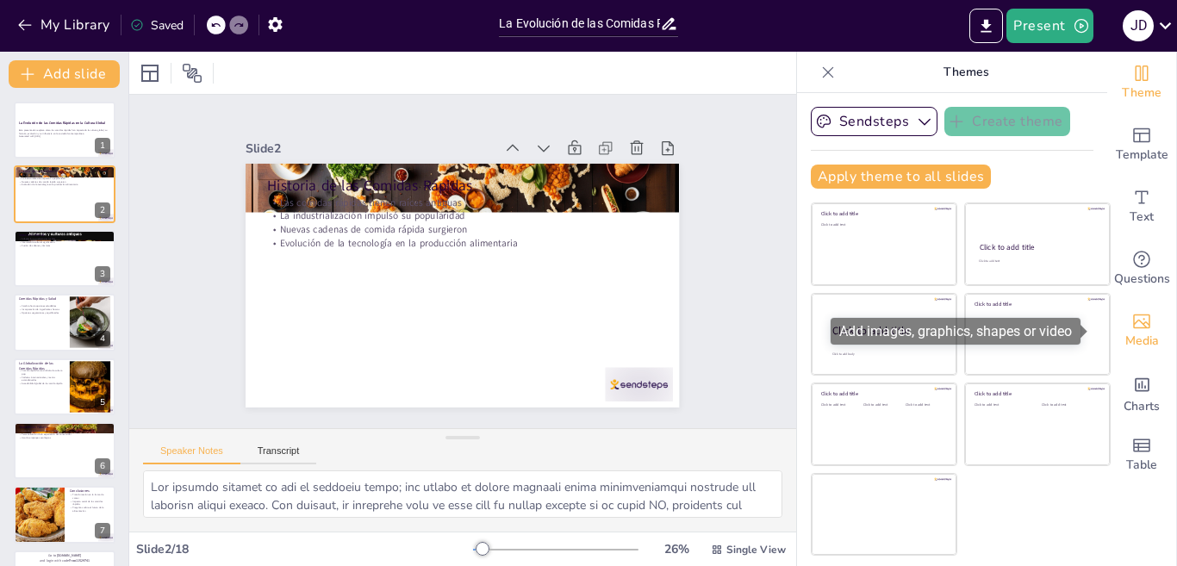
click at [1125, 340] on span "Media" at bounding box center [1142, 341] width 34 height 19
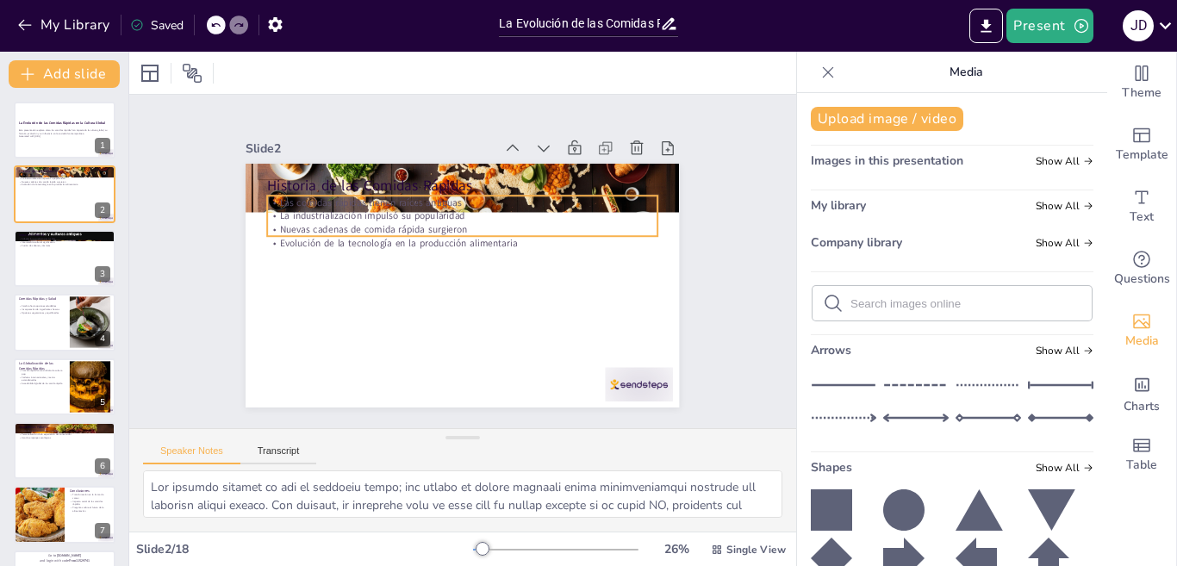
click at [280, 258] on p "La industrialización impulsó su popularidad" at bounding box center [472, 306] width 384 height 97
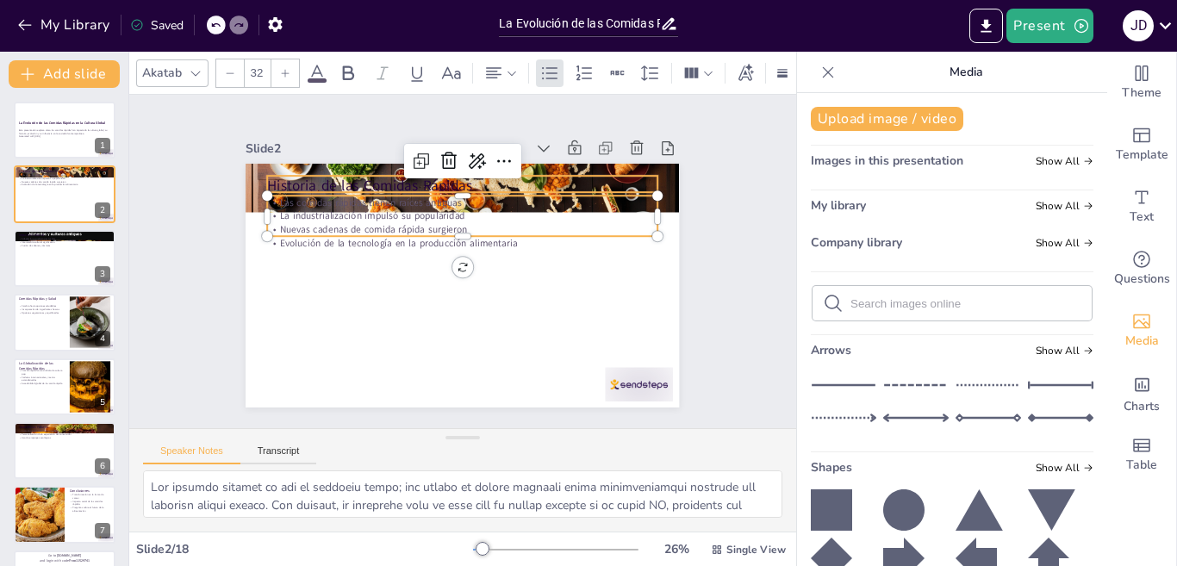
click at [306, 171] on p "Historia de las Comidas Rápidas" at bounding box center [394, 230] width 176 height 365
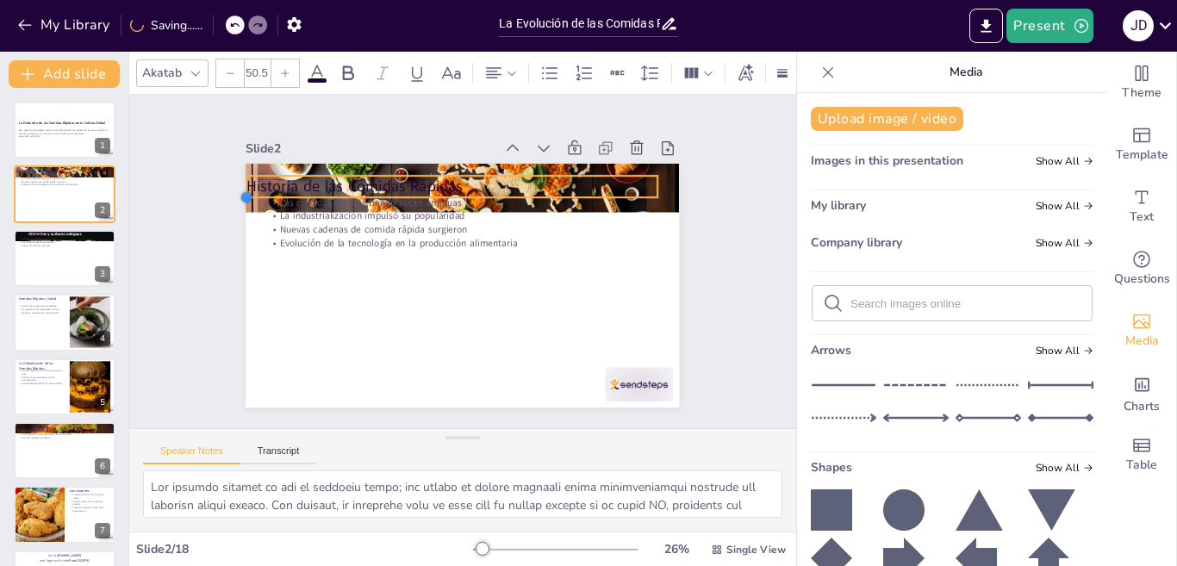
drag, startPoint x: 246, startPoint y: 188, endPoint x: 302, endPoint y: 189, distance: 55.2
click at [302, 189] on div "Historia de las Comidas Rápidas Las comidas rápidas tienen raíces antiguas La i…" at bounding box center [467, 285] width 475 height 329
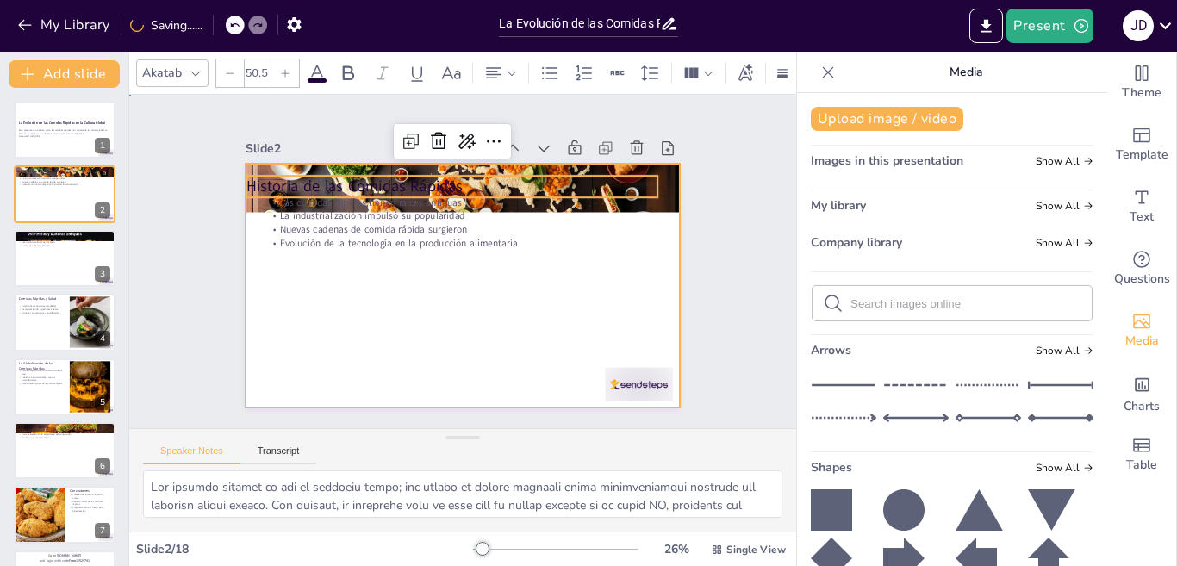
click at [351, 316] on div at bounding box center [480, 277] width 471 height 485
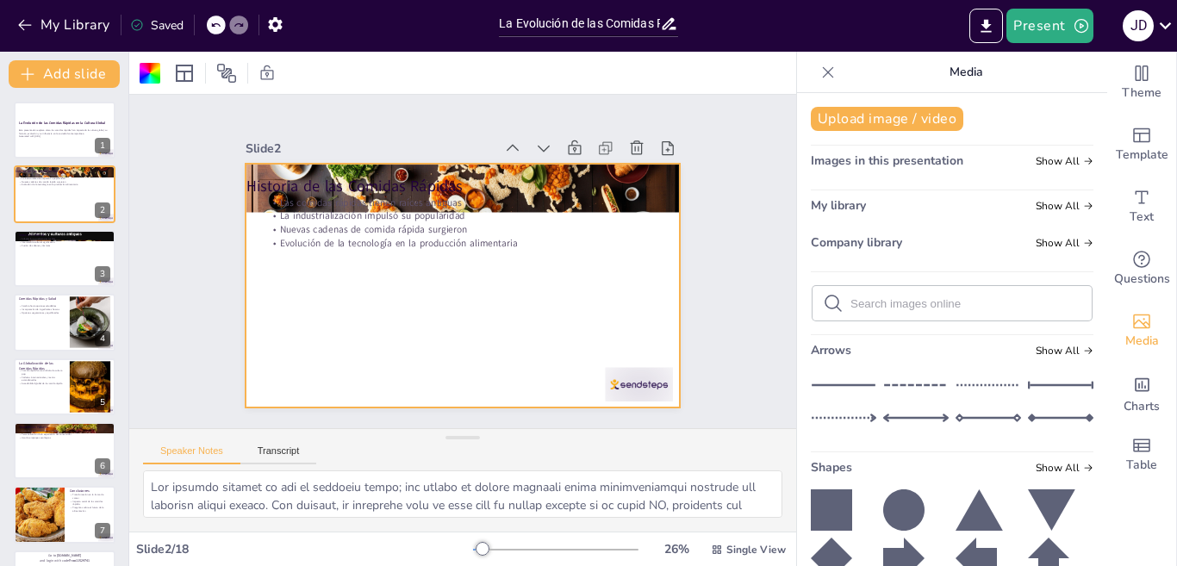
click at [1028, 407] on icon at bounding box center [1060, 418] width 65 height 26
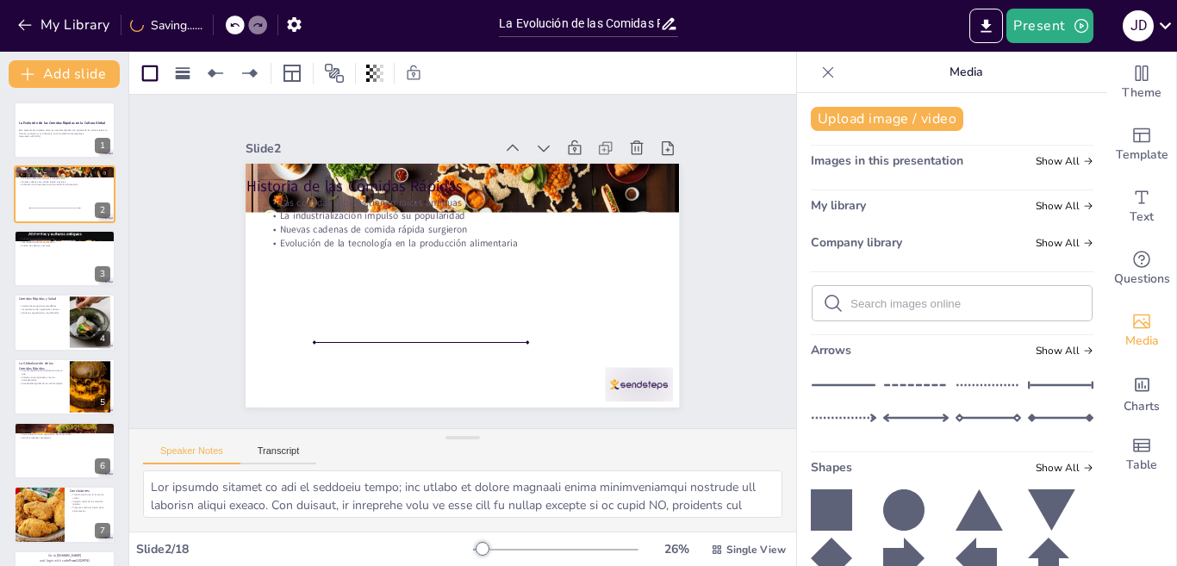
drag, startPoint x: 454, startPoint y: 278, endPoint x: 430, endPoint y: 327, distance: 54.0
click at [420, 333] on div at bounding box center [458, 352] width 201 height 96
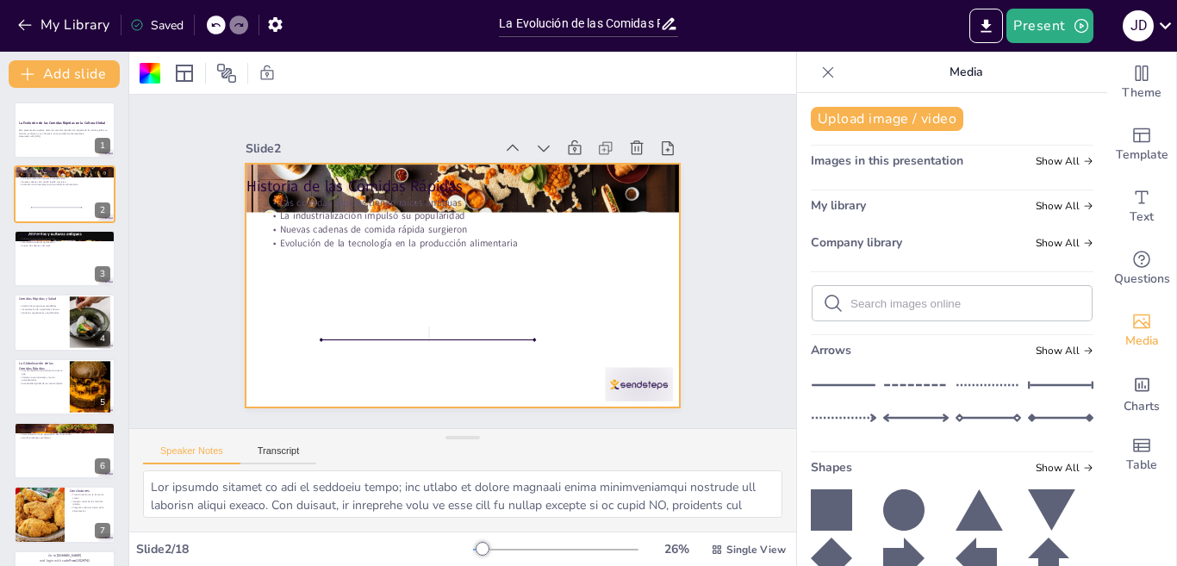
click at [429, 327] on div at bounding box center [444, 277] width 471 height 485
click at [56, 20] on button "My Library" at bounding box center [65, 25] width 104 height 28
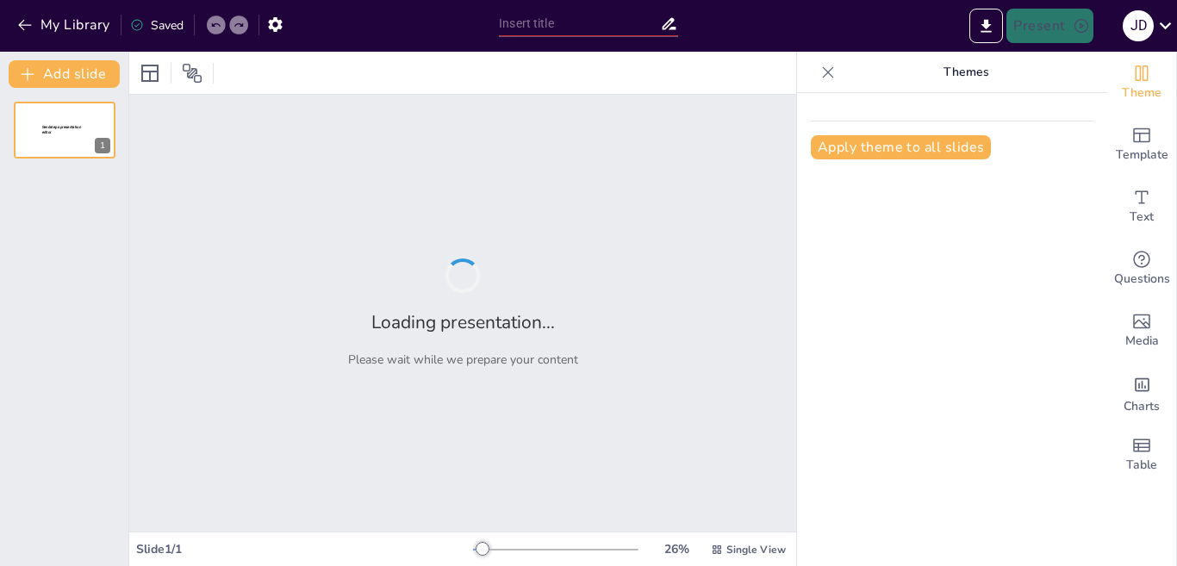
type input "The Art of Pizza Making: Techniques and Ingredients"
